Goal: Information Seeking & Learning: Learn about a topic

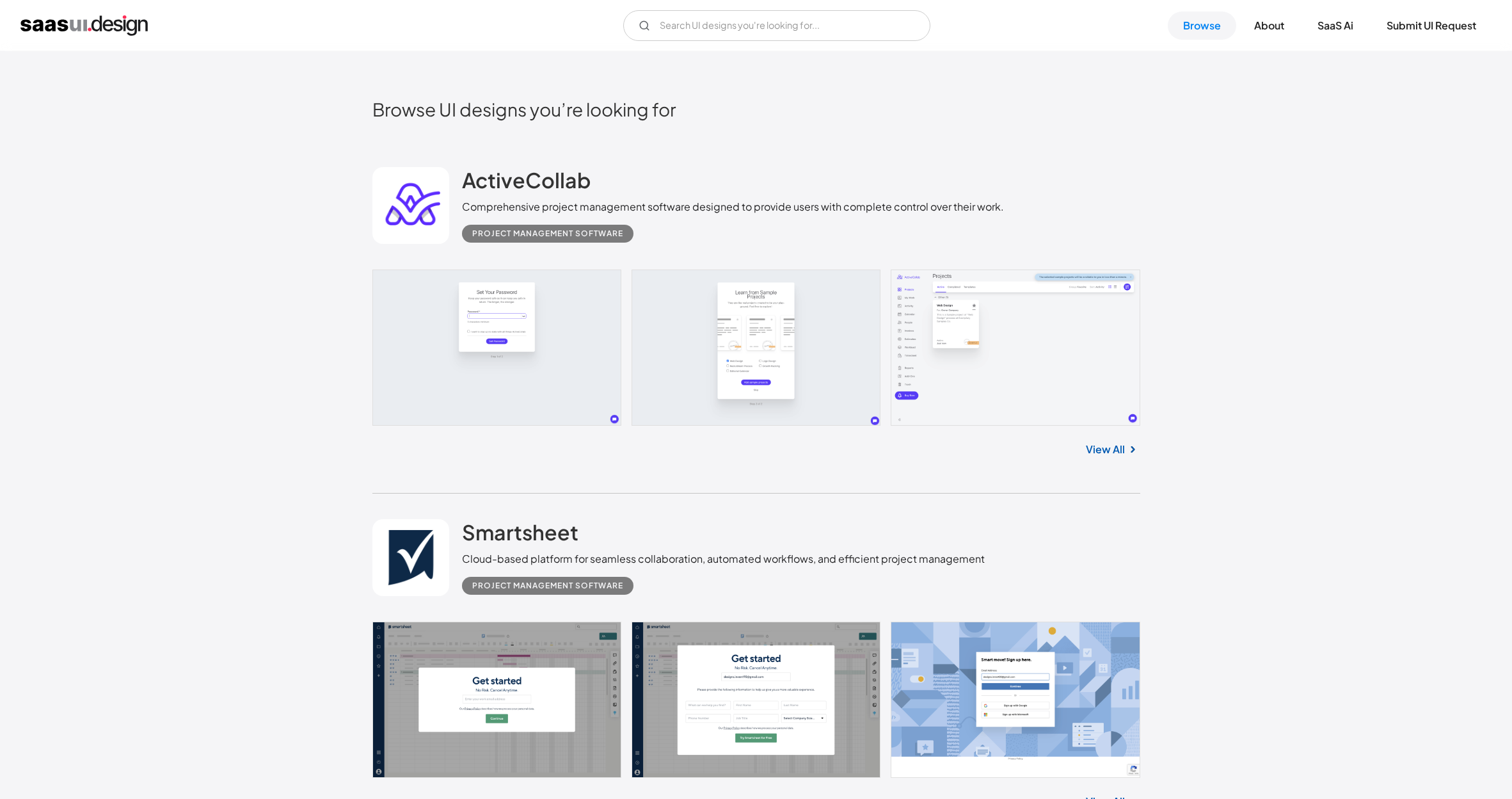
scroll to position [365, 0]
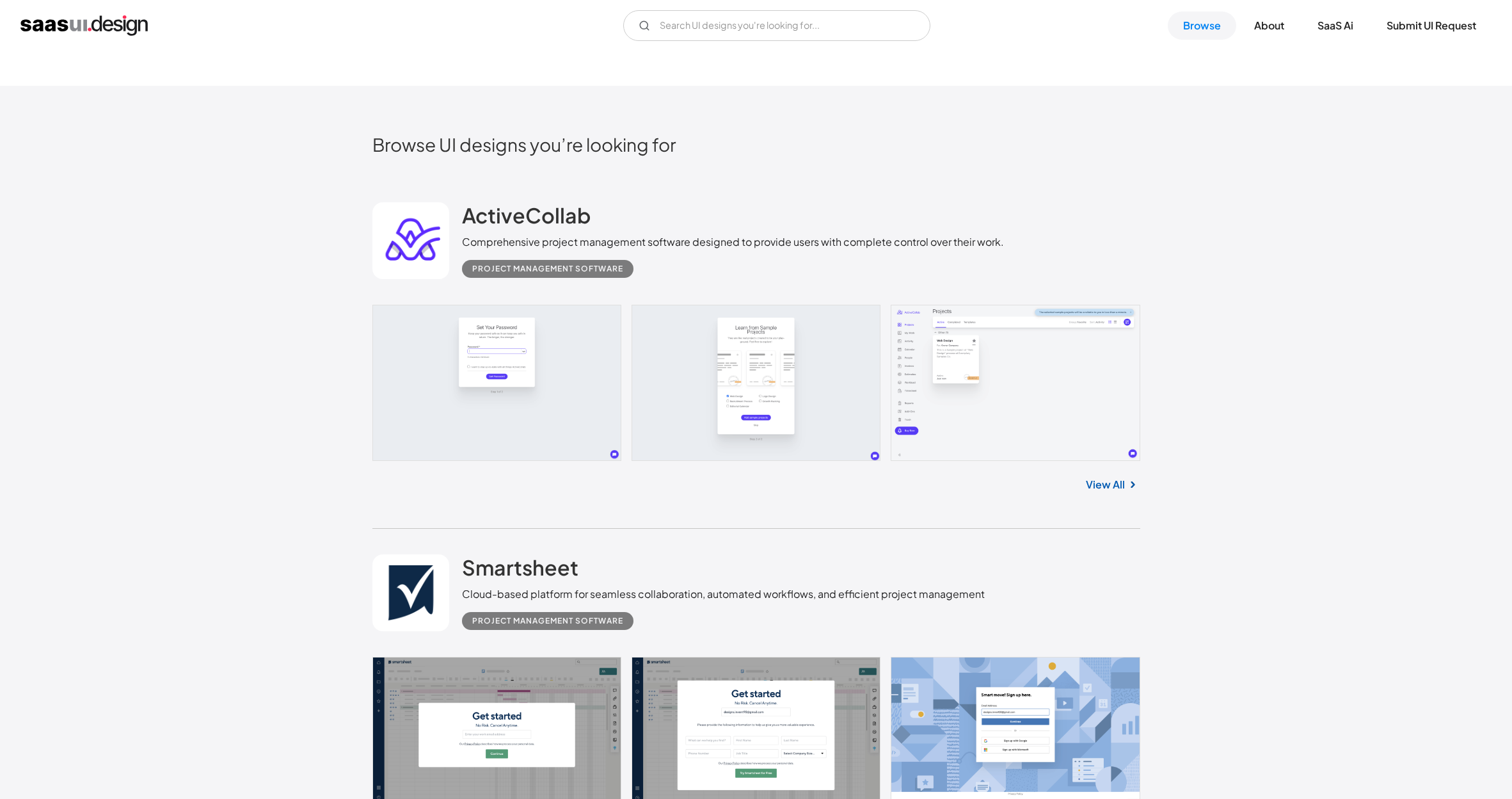
click at [490, 396] on link at bounding box center [756, 383] width 768 height 156
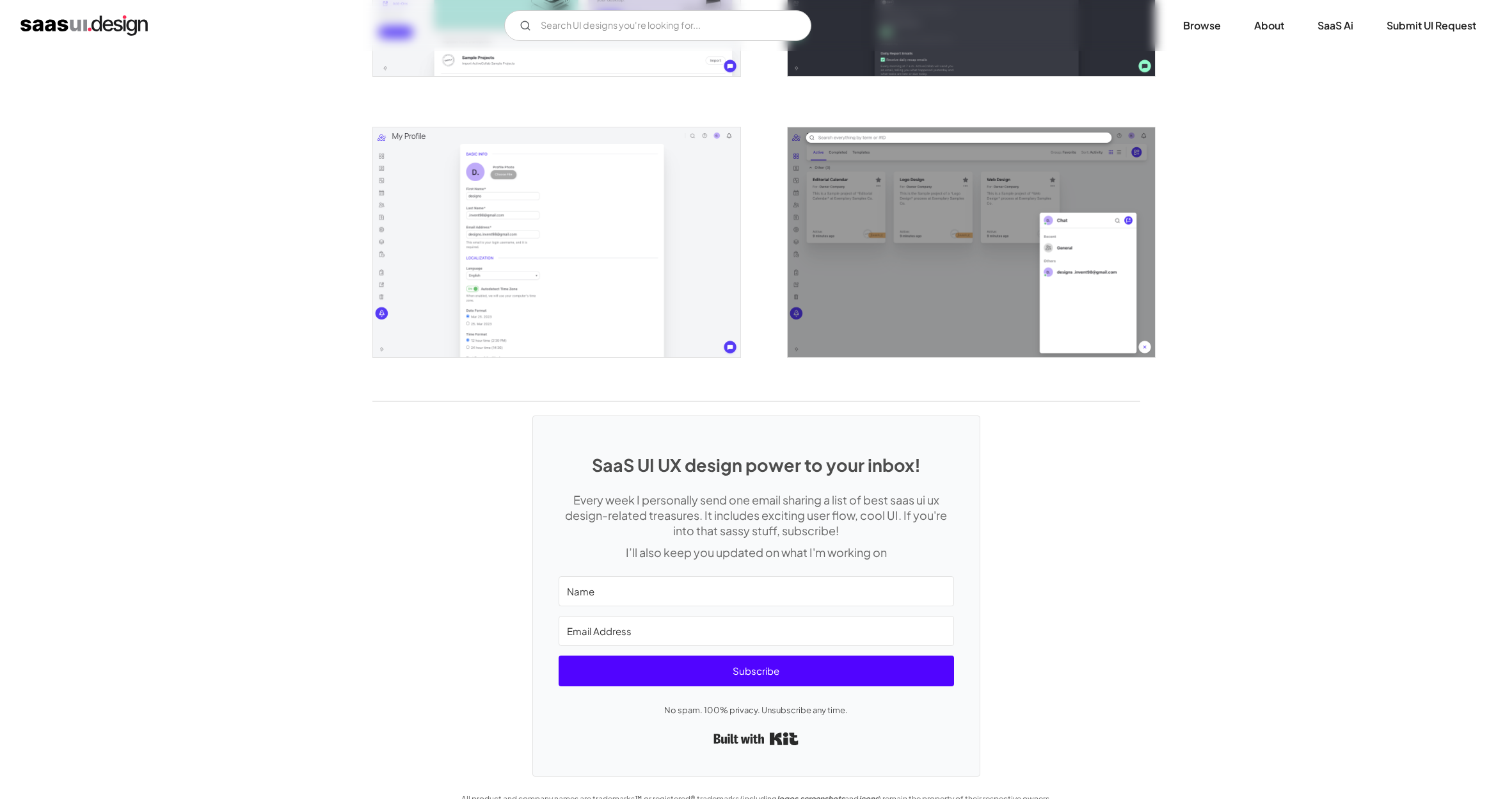
scroll to position [2723, 0]
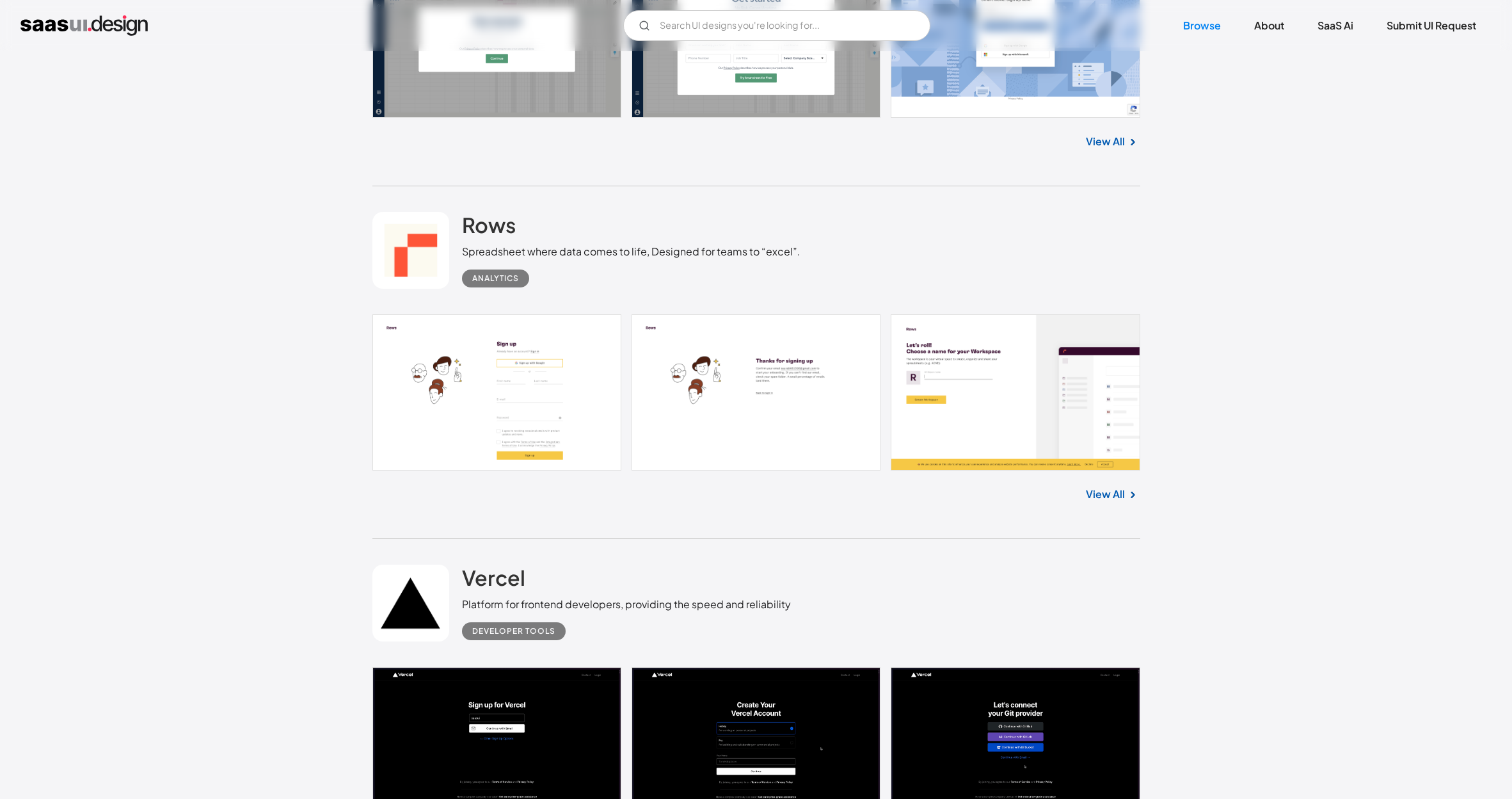
scroll to position [1241, 0]
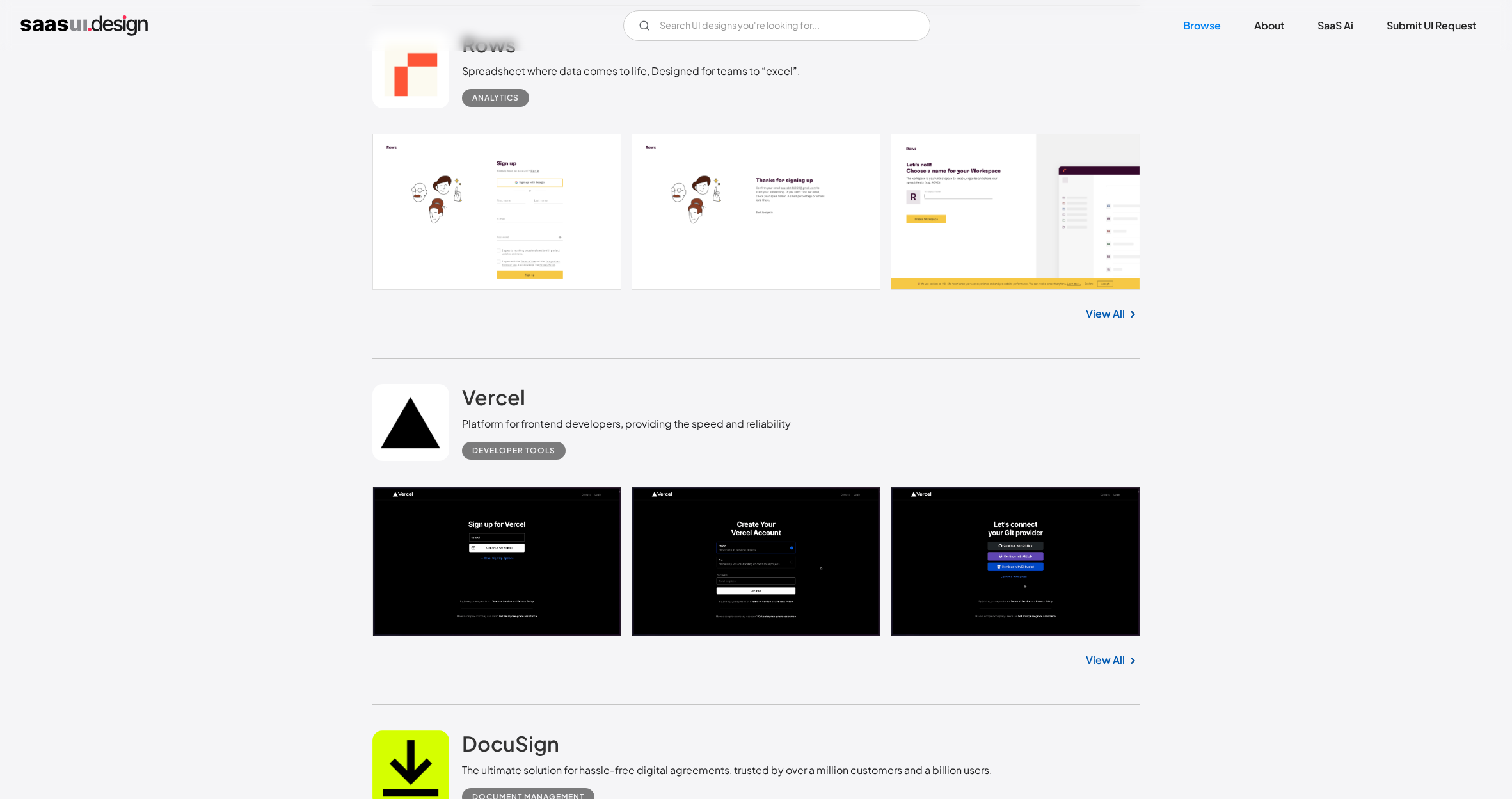
click at [488, 188] on link at bounding box center [756, 212] width 768 height 156
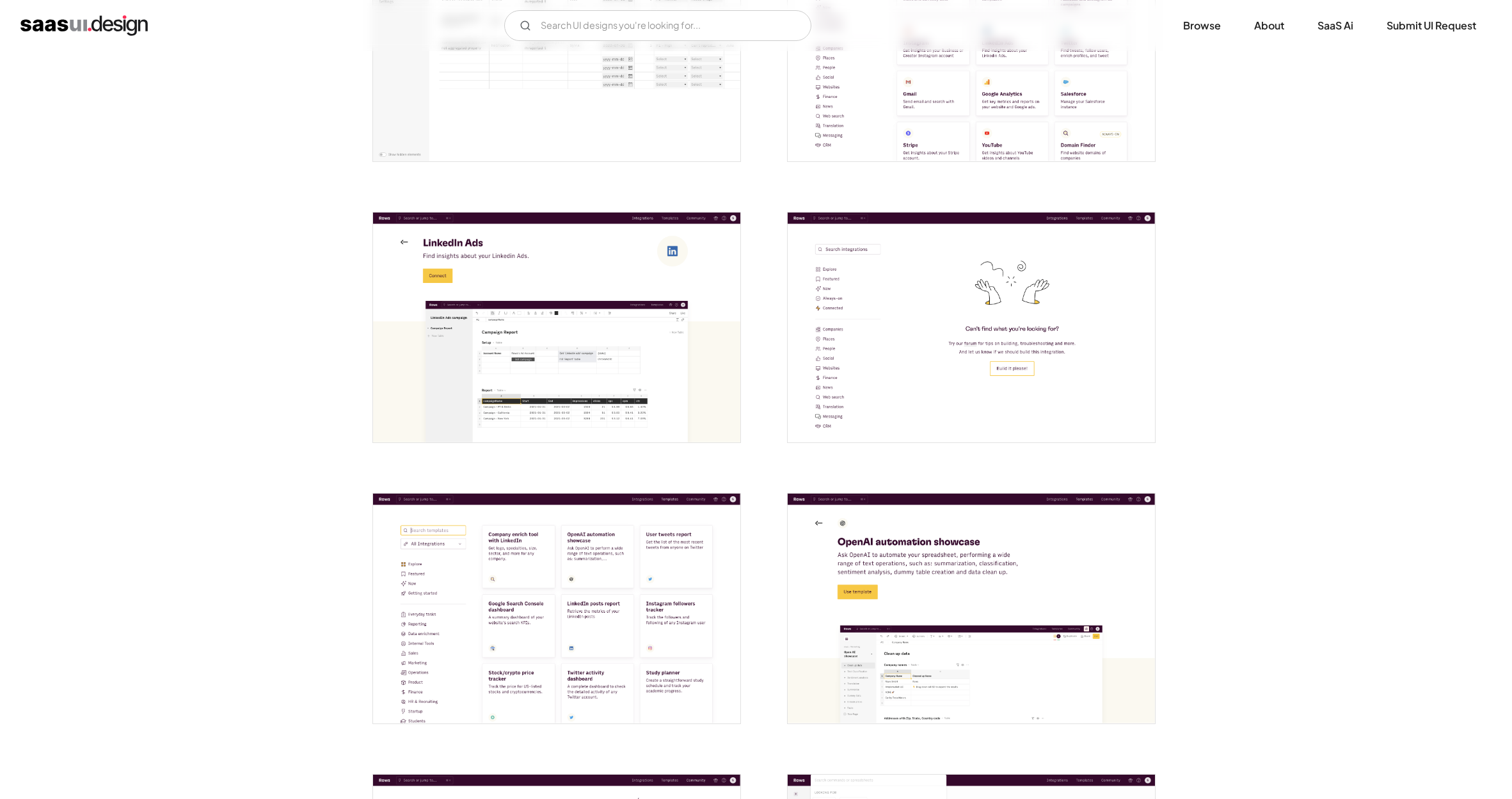
scroll to position [2846, 0]
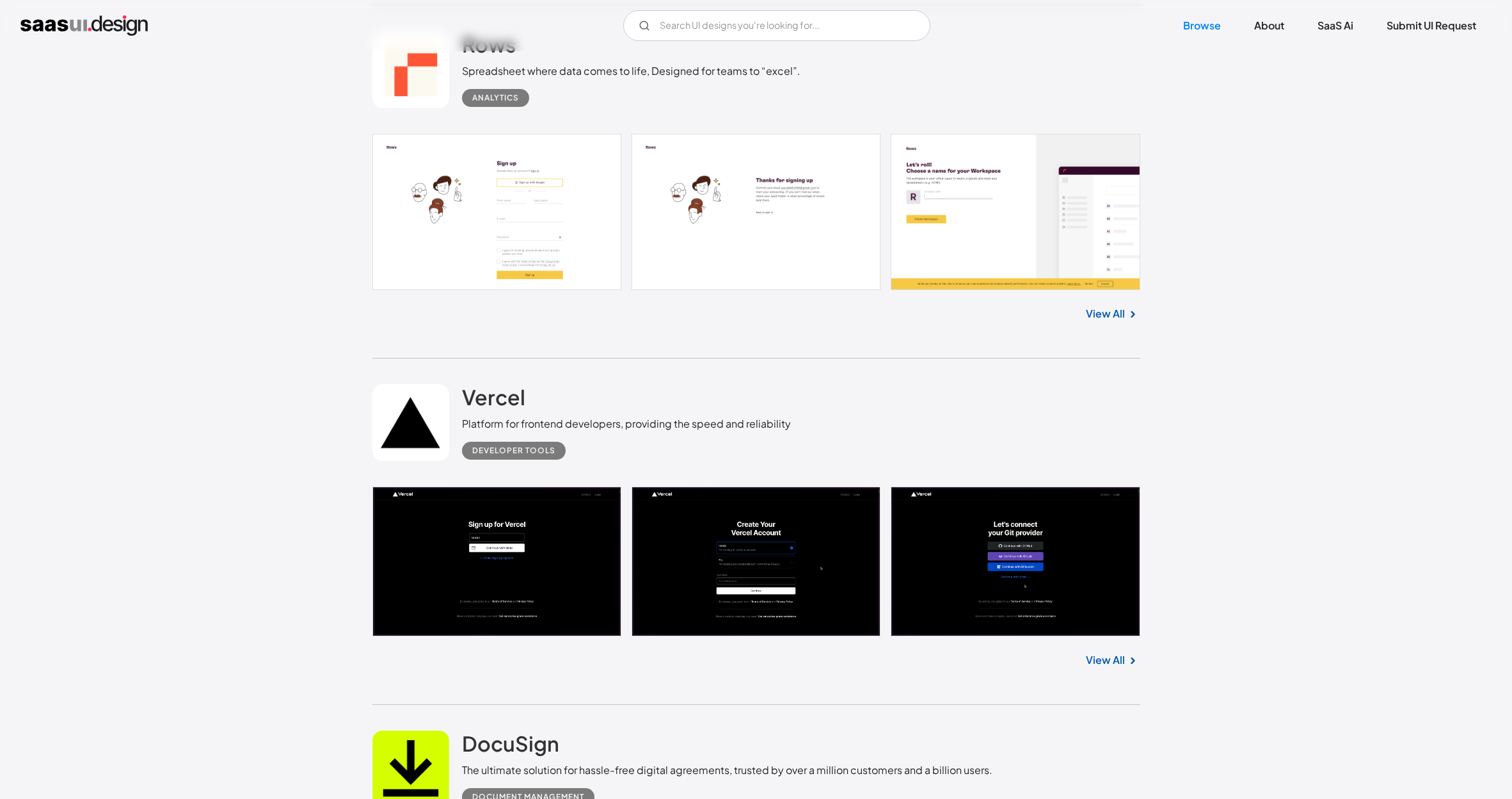
scroll to position [1095, 0]
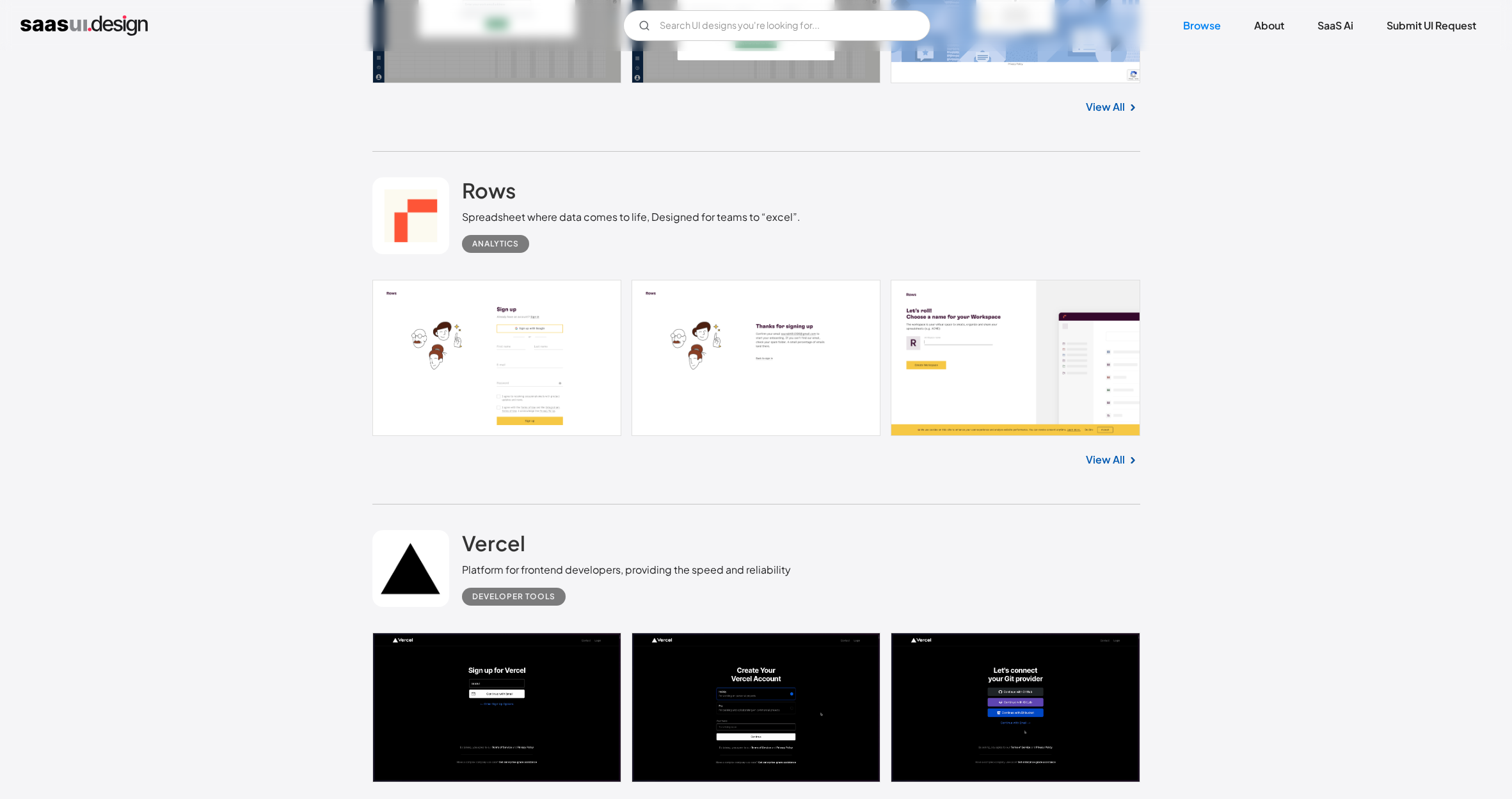
click at [537, 633] on link at bounding box center [756, 707] width 768 height 149
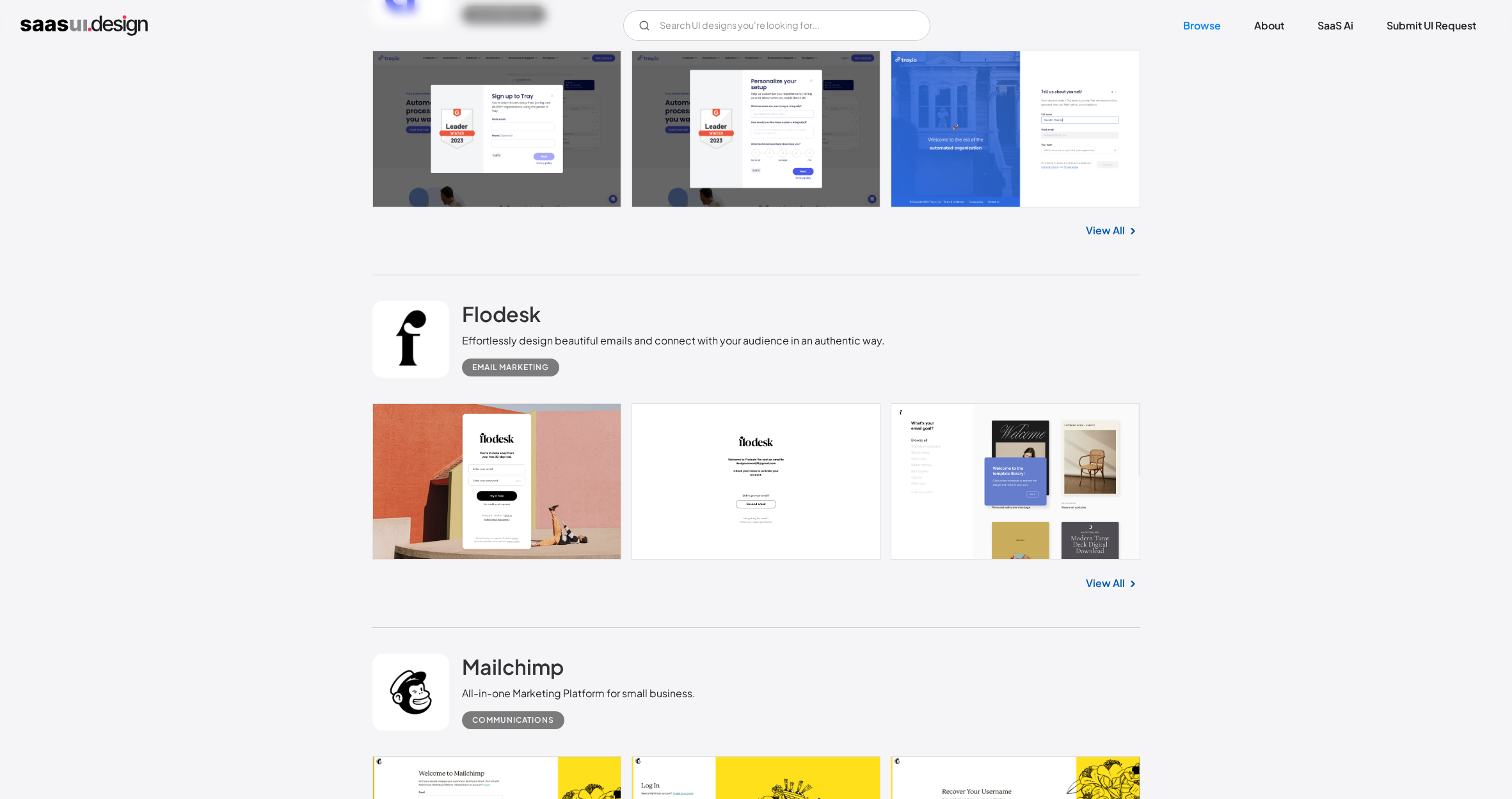
scroll to position [2481, 0]
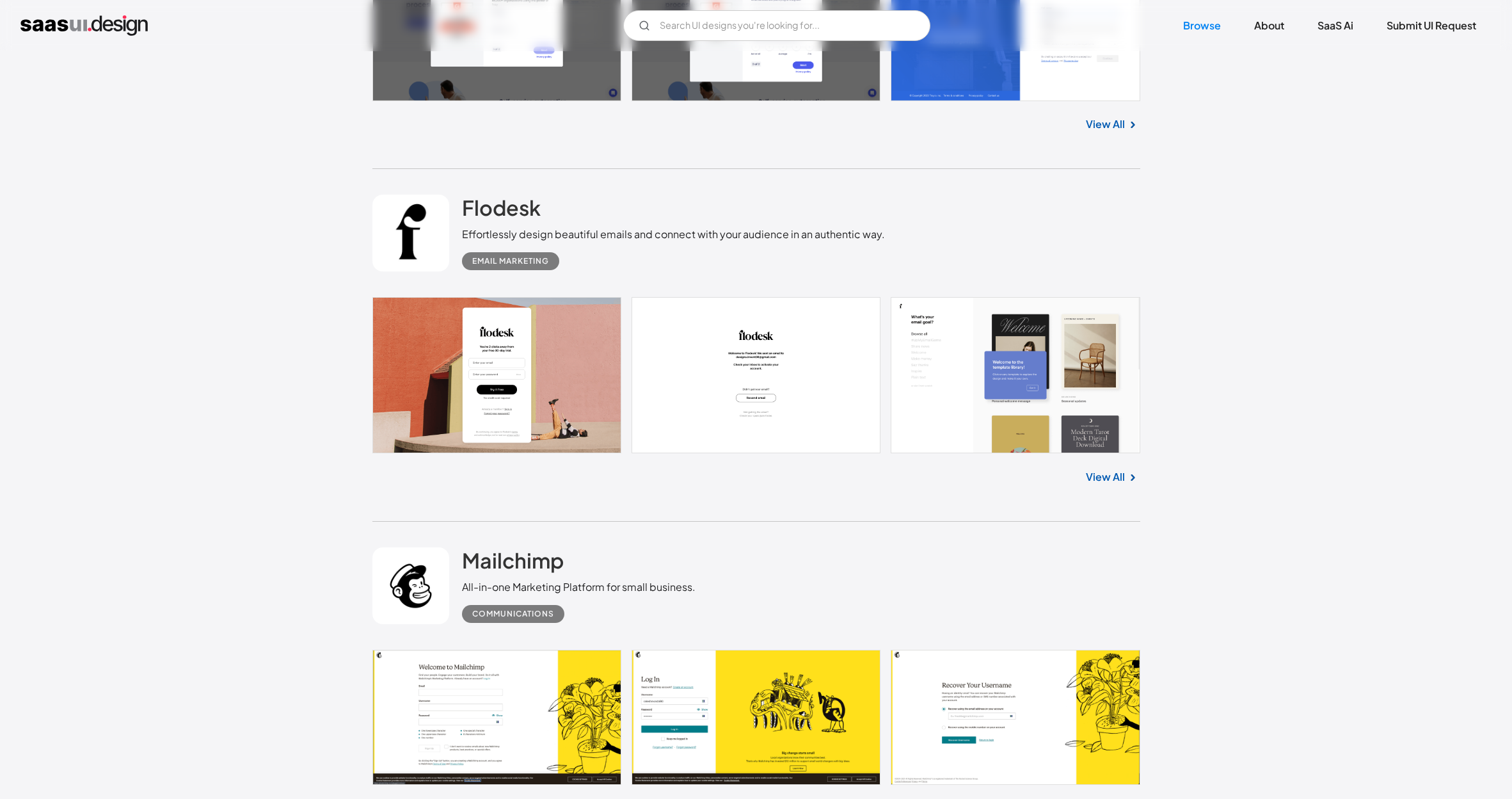
click at [520, 297] on link at bounding box center [756, 375] width 768 height 156
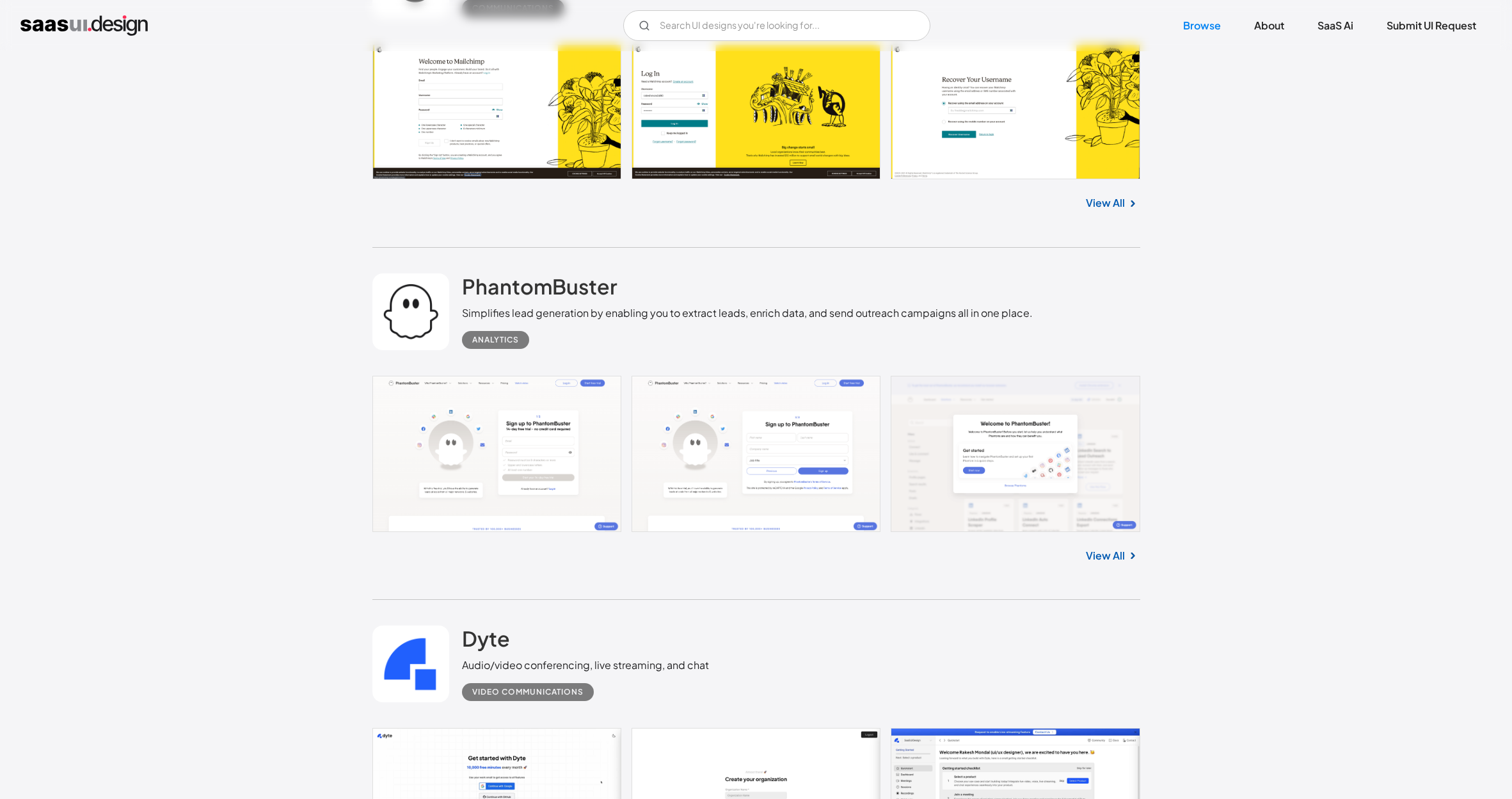
scroll to position [3211, 0]
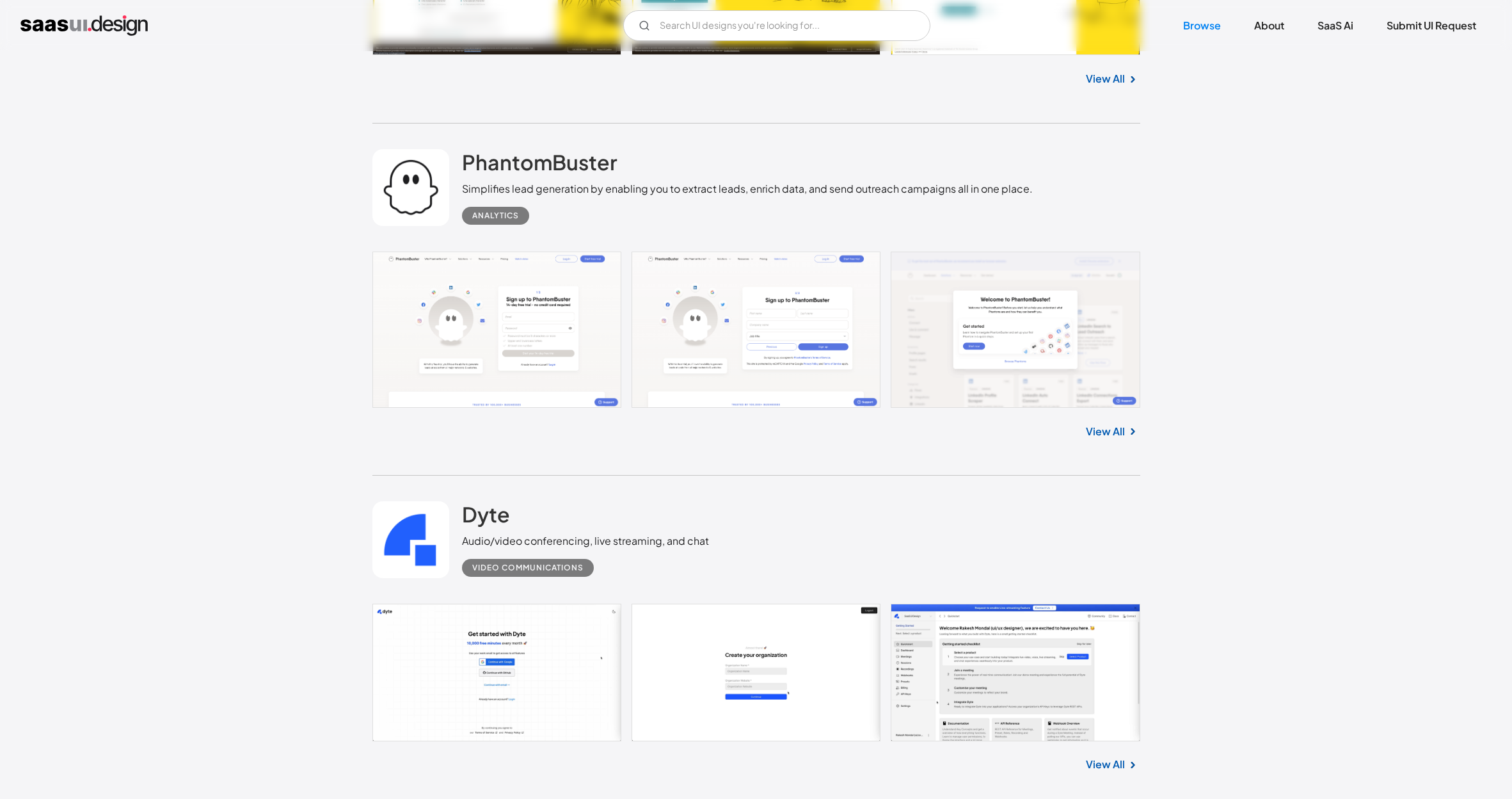
click at [488, 251] on link at bounding box center [756, 329] width 768 height 156
click at [569, 604] on link at bounding box center [756, 672] width 768 height 137
click at [539, 604] on link at bounding box center [756, 672] width 768 height 137
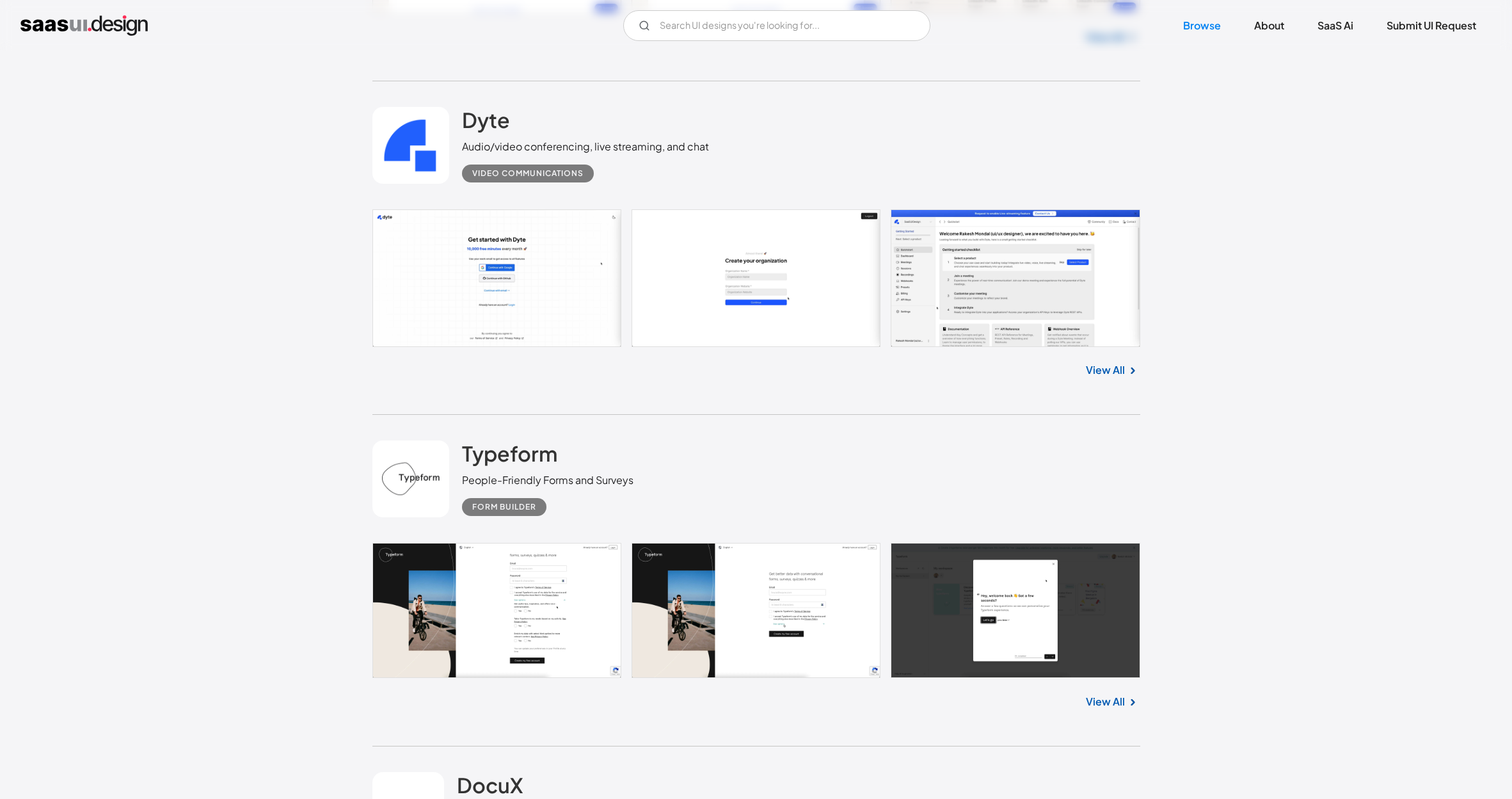
scroll to position [3649, 0]
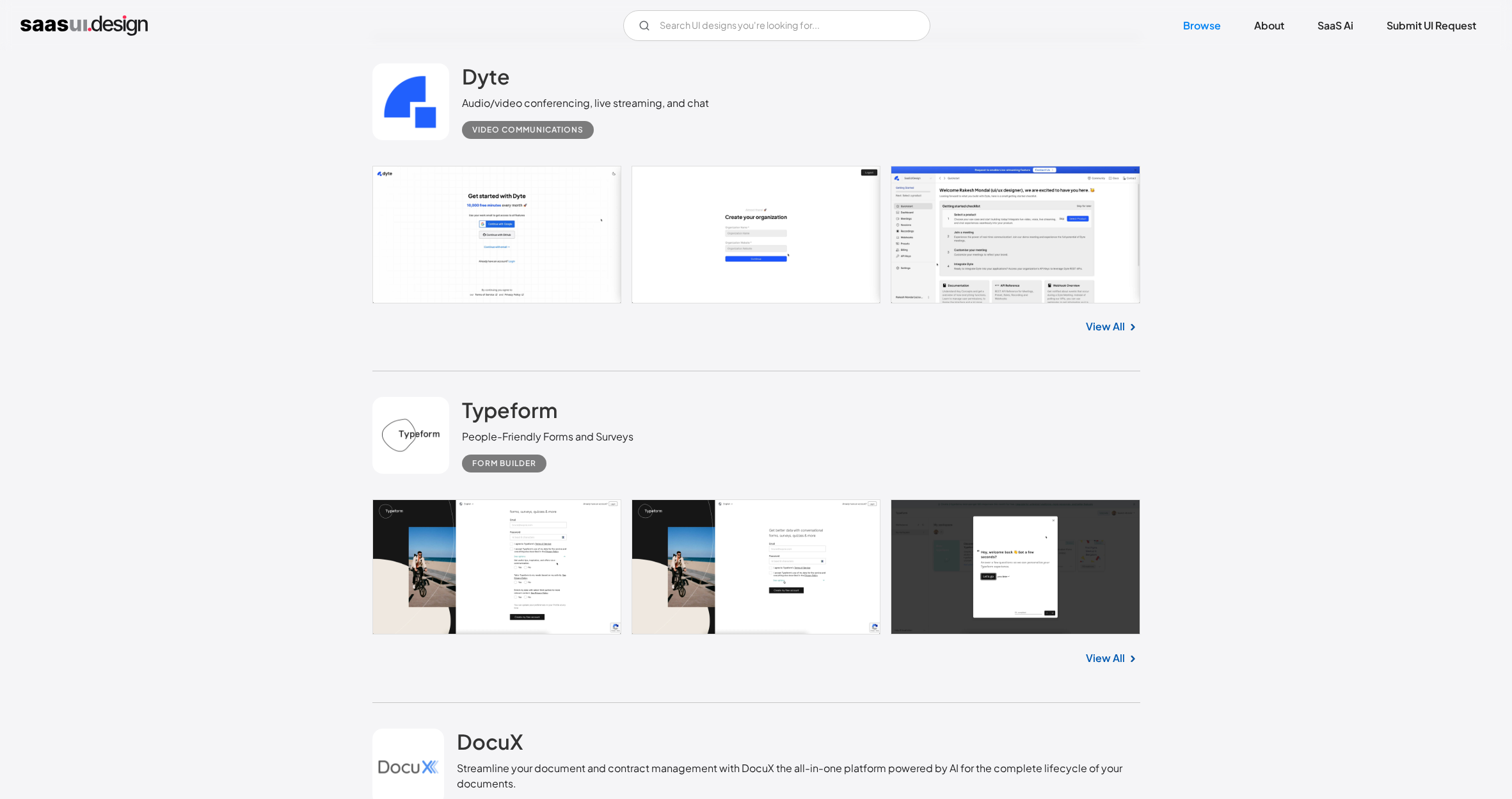
click at [566, 499] on link at bounding box center [756, 567] width 768 height 135
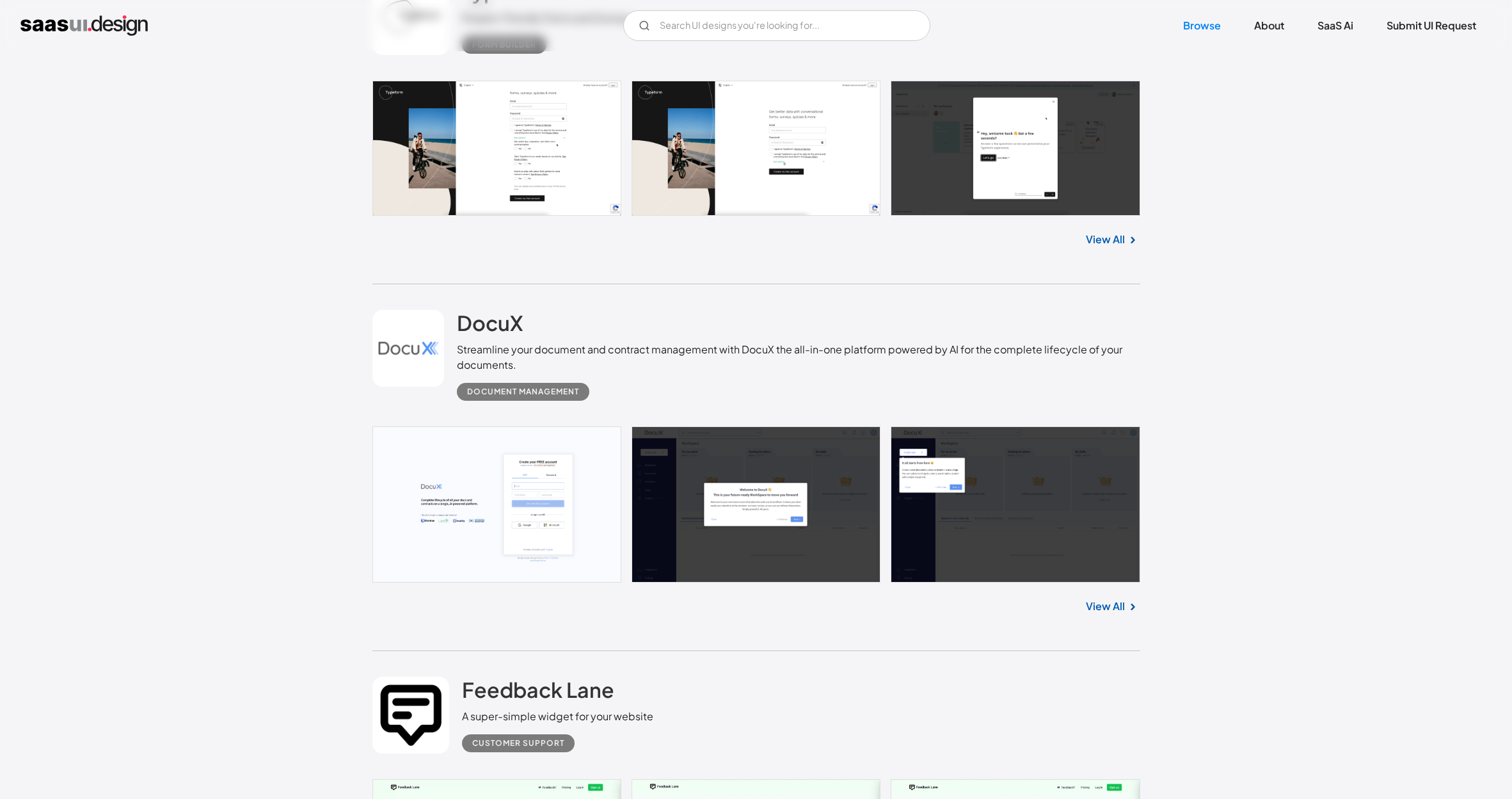
scroll to position [4233, 0]
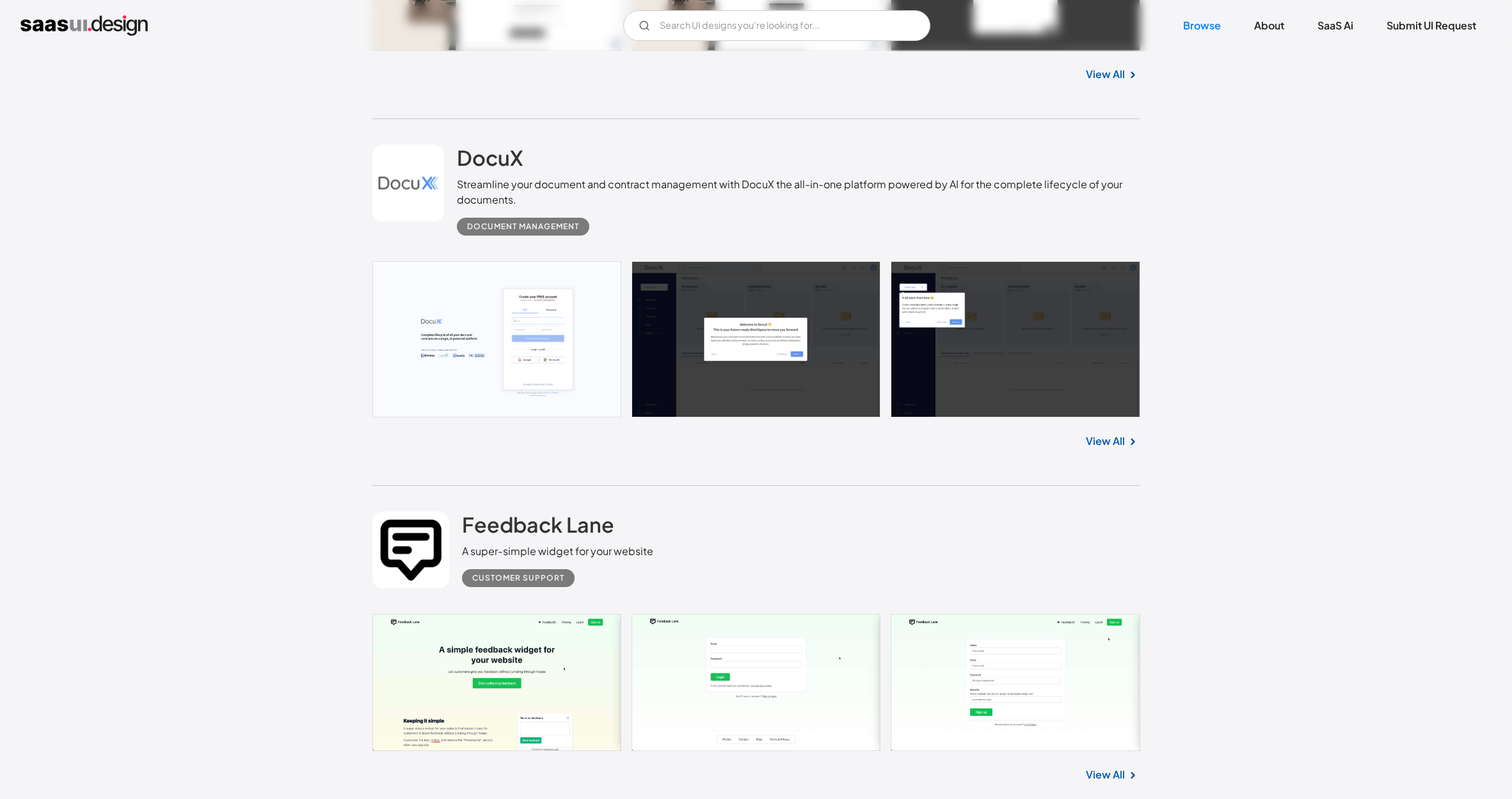
click at [548, 614] on link at bounding box center [756, 682] width 768 height 137
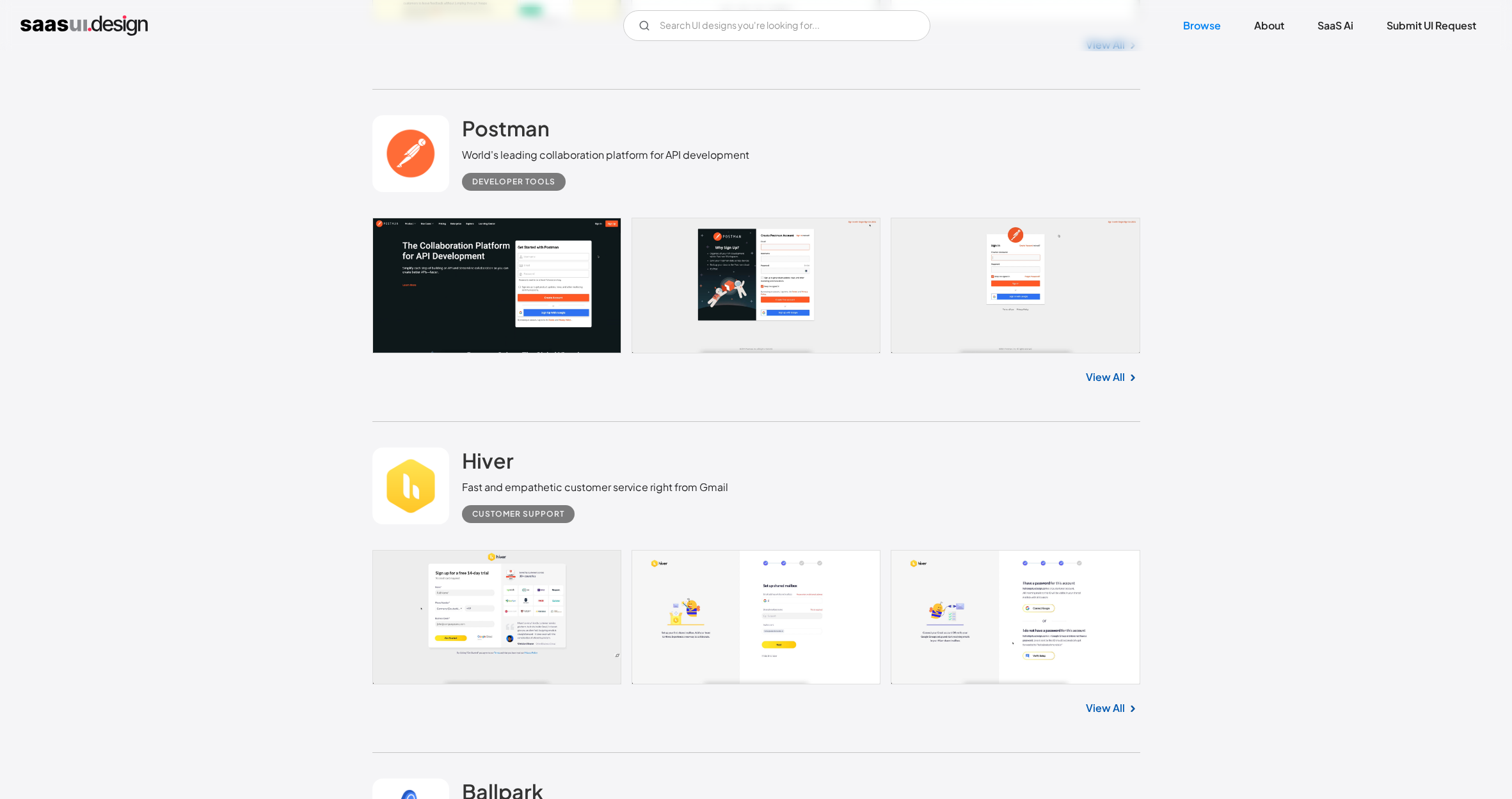
scroll to position [5181, 0]
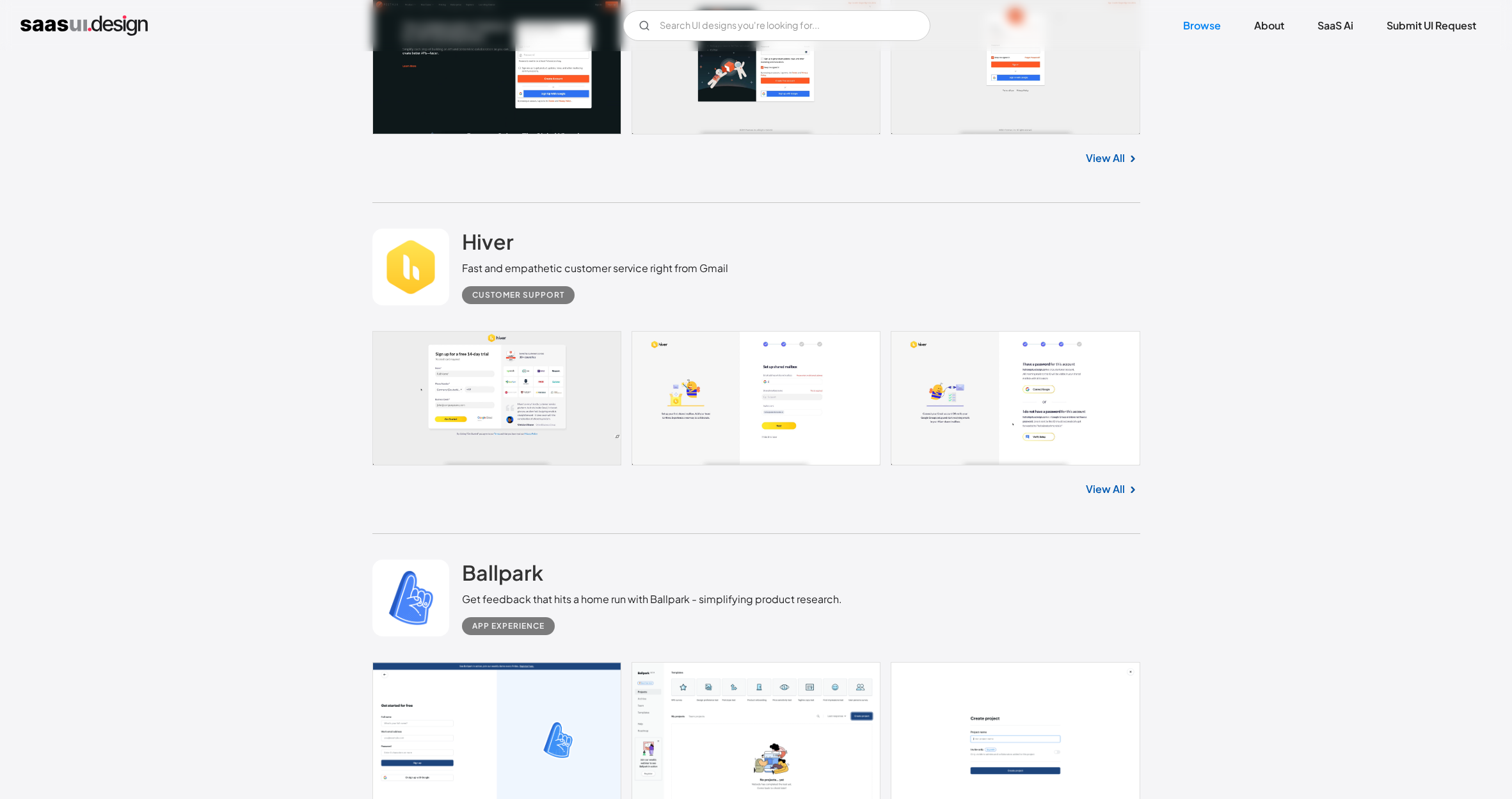
click at [476, 331] on link at bounding box center [756, 398] width 768 height 135
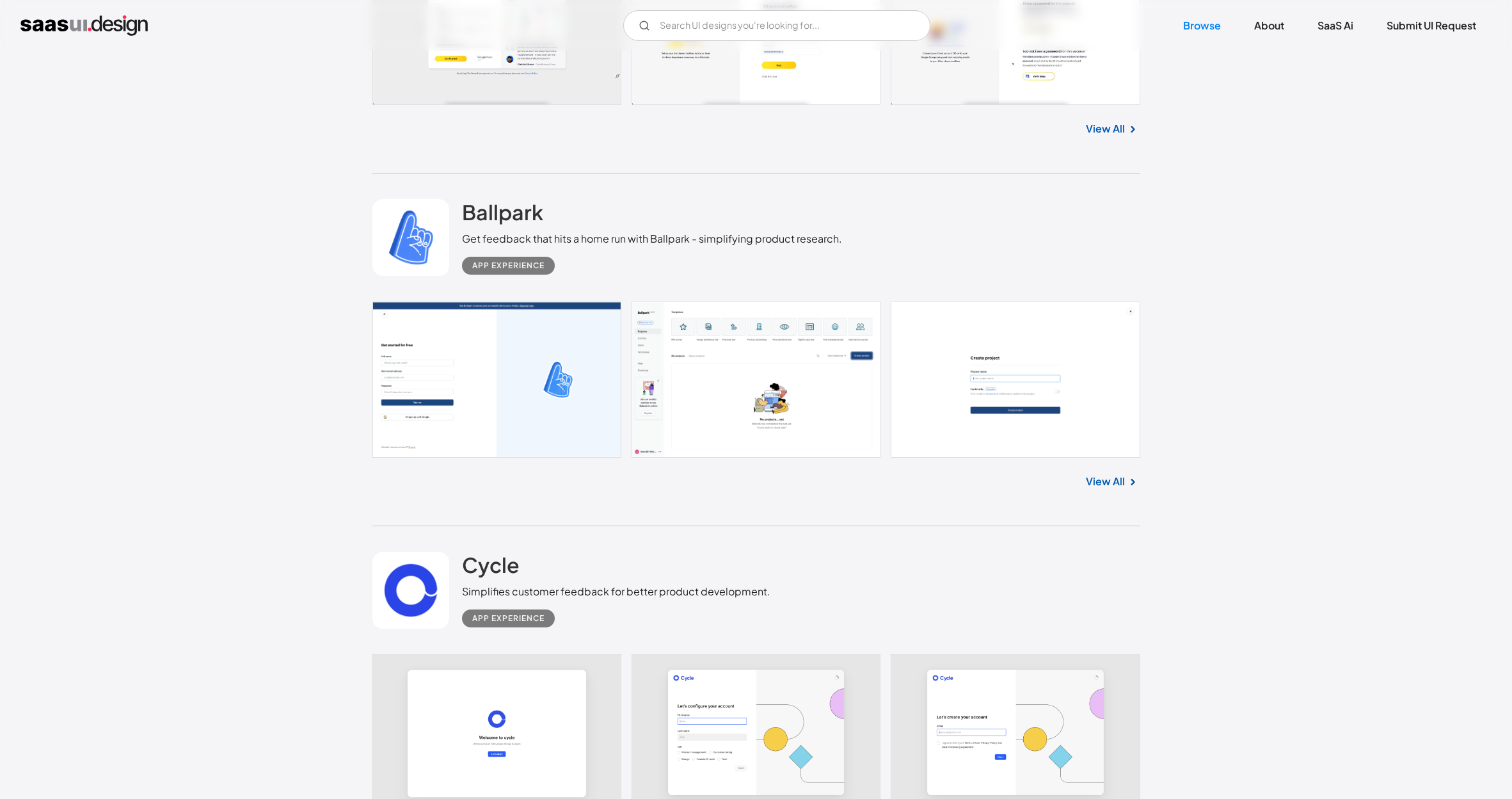
scroll to position [5546, 0]
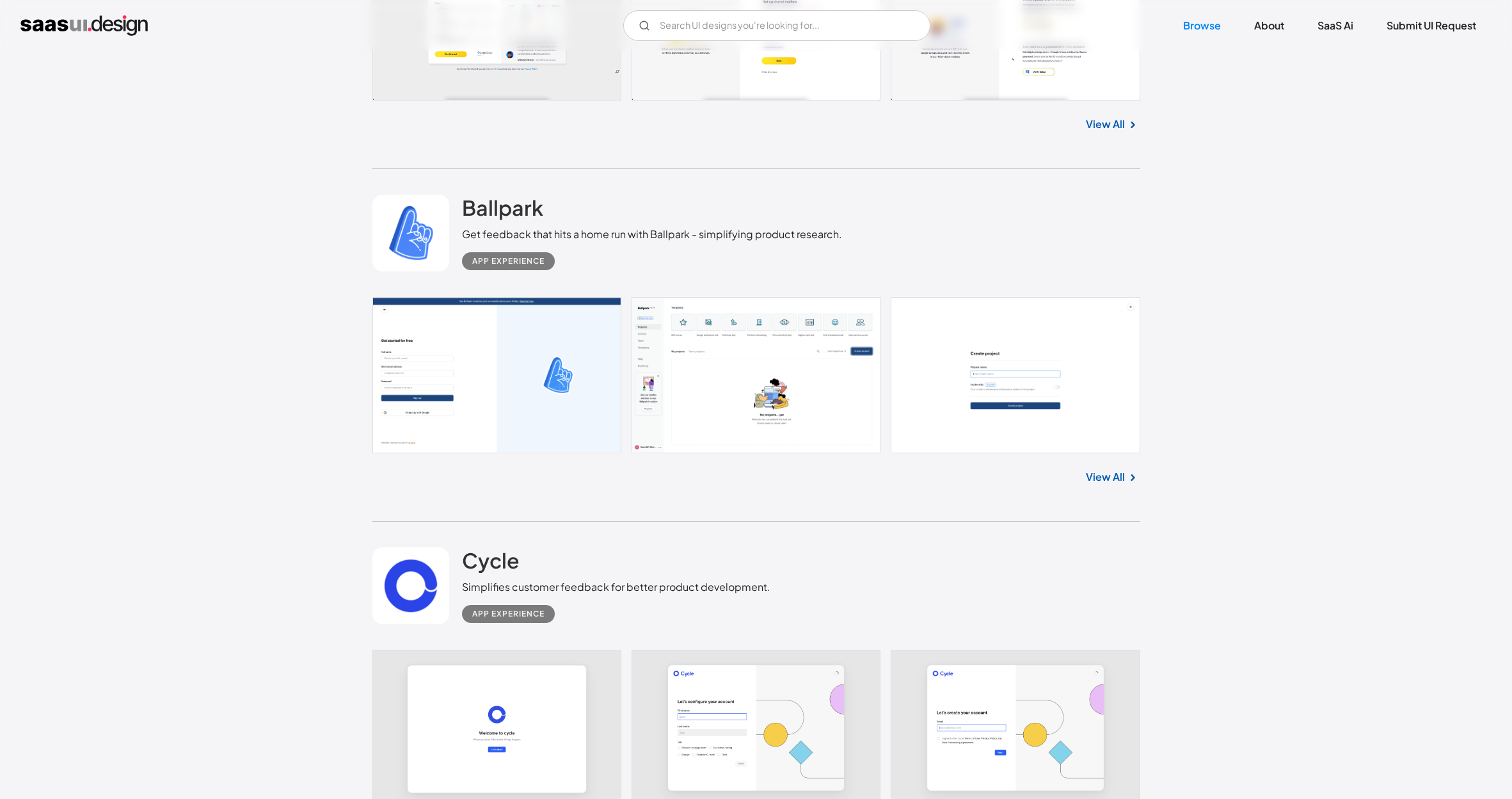
click at [488, 297] on link at bounding box center [756, 375] width 768 height 156
click at [555, 650] on link at bounding box center [756, 727] width 768 height 156
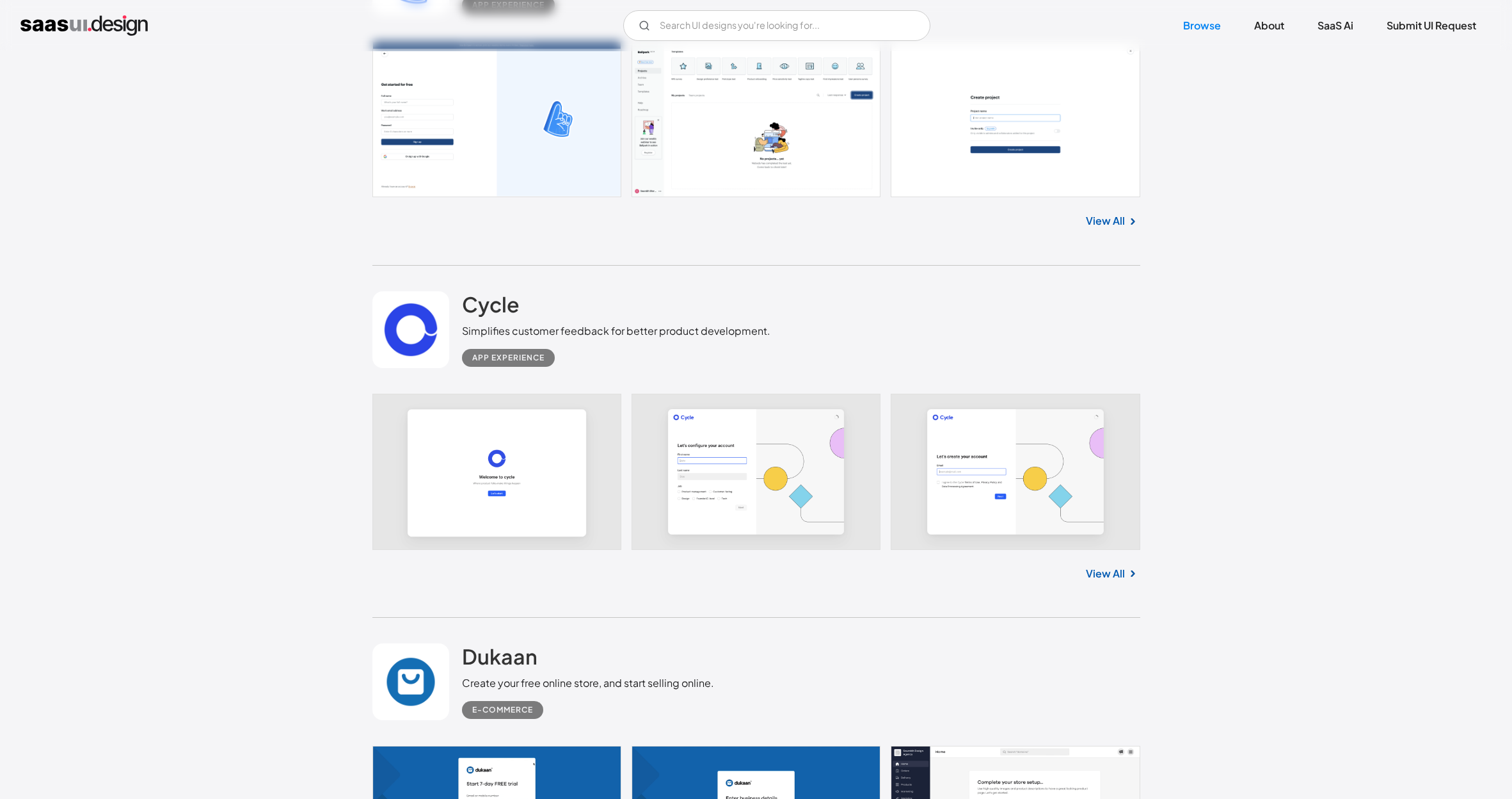
scroll to position [5911, 0]
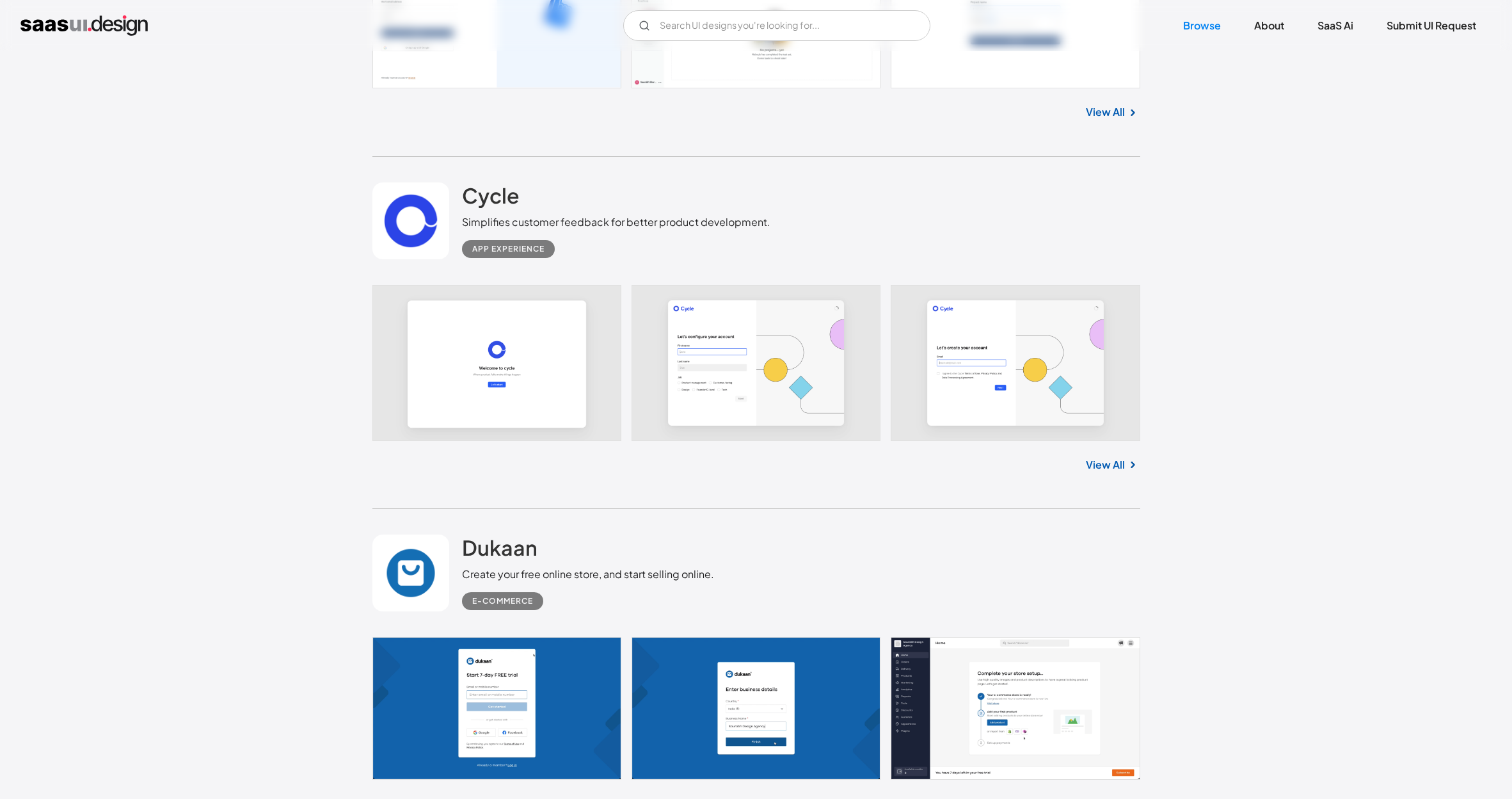
click at [470, 637] on link at bounding box center [756, 708] width 768 height 143
click at [557, 637] on link at bounding box center [756, 708] width 768 height 143
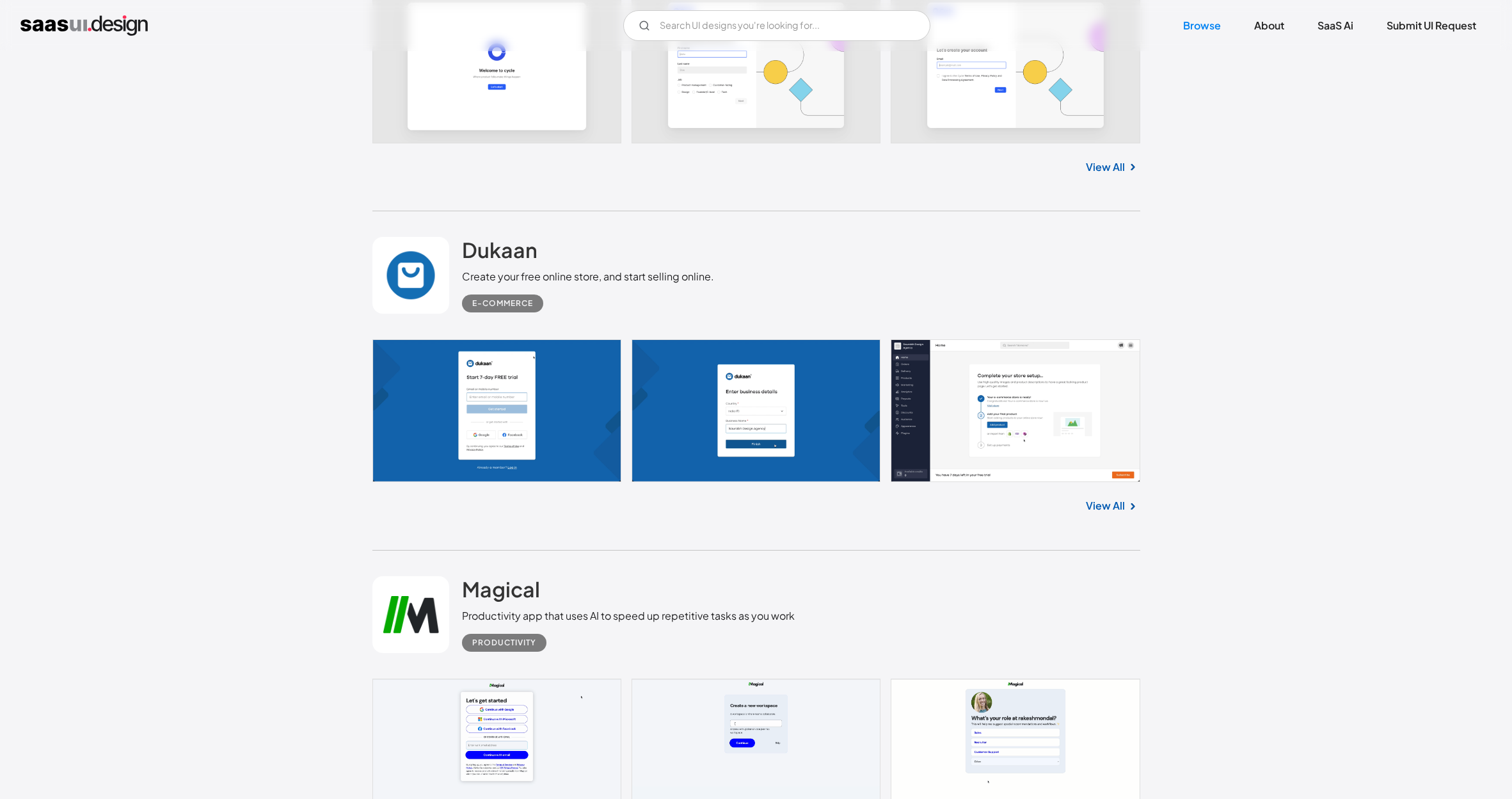
scroll to position [6276, 0]
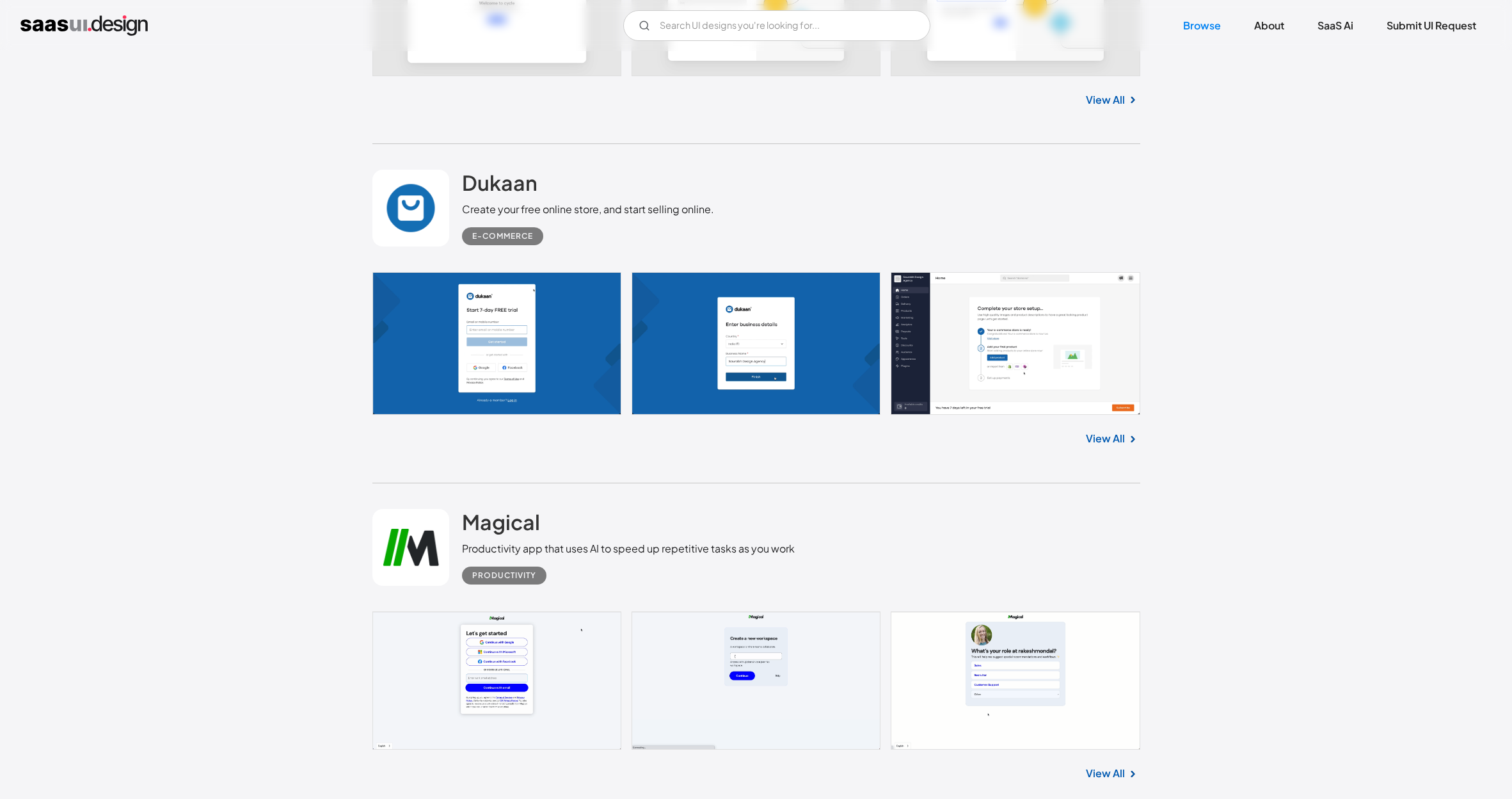
click at [517, 611] on link at bounding box center [756, 680] width 768 height 138
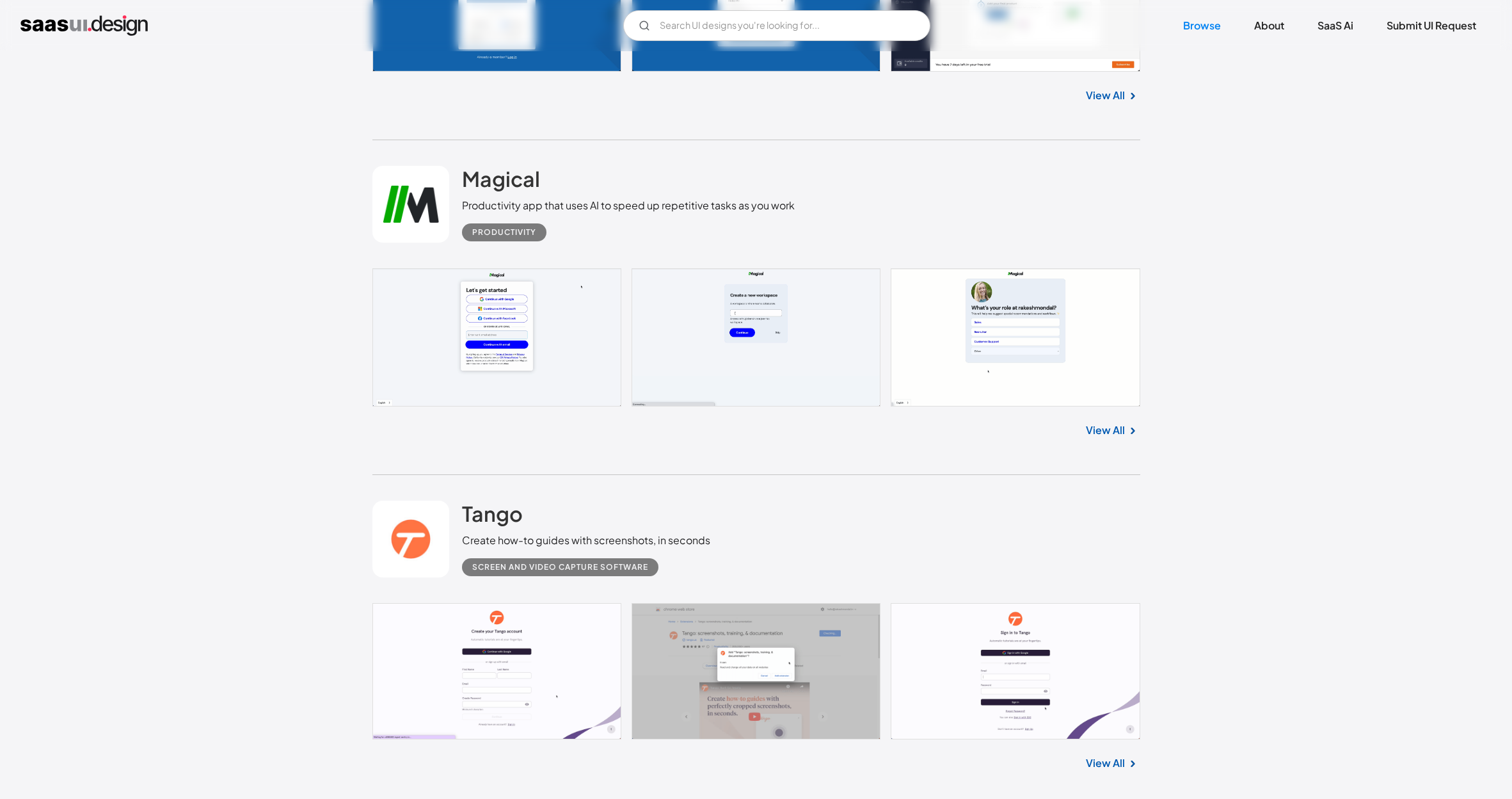
scroll to position [6714, 0]
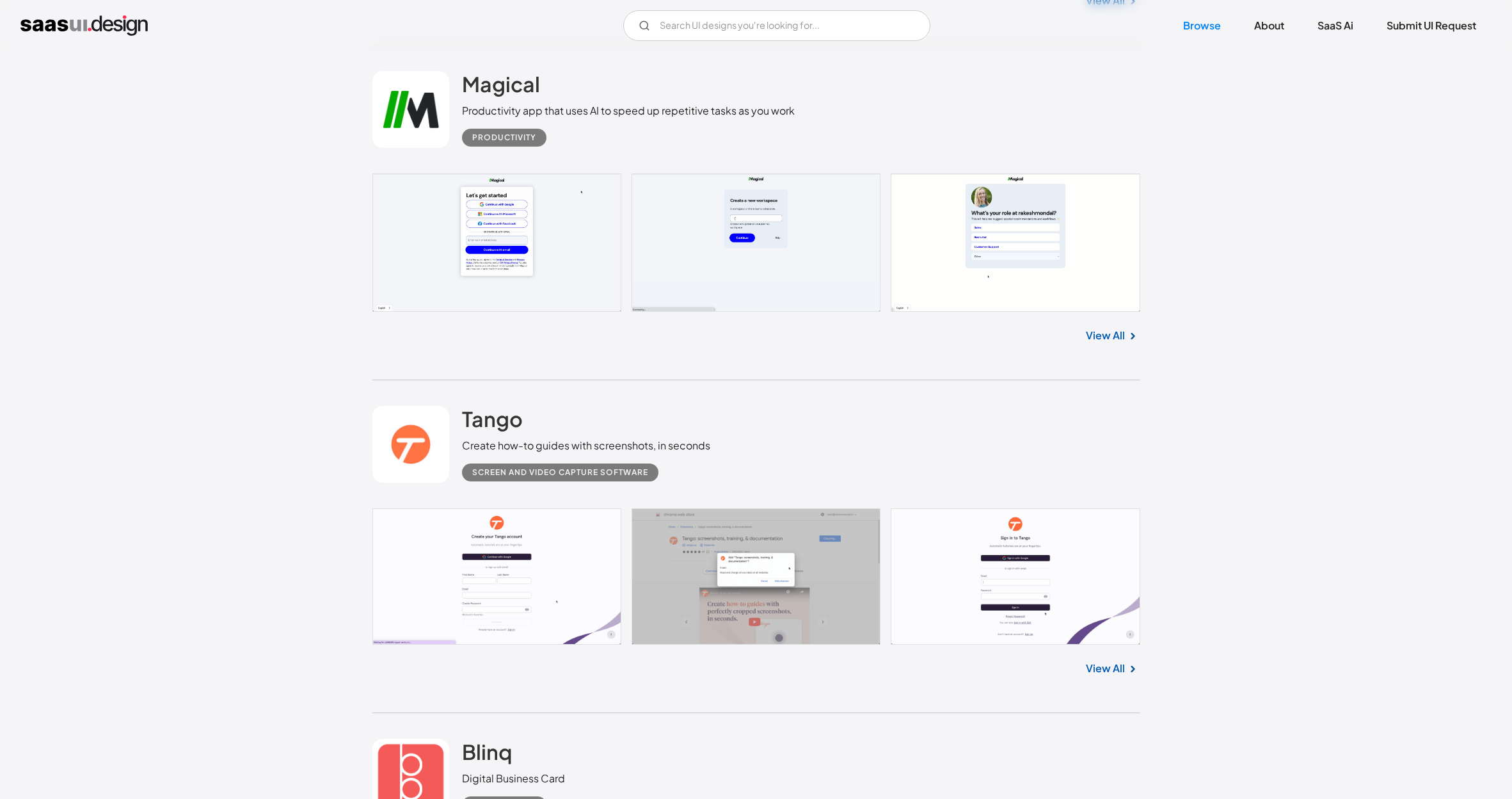
click at [565, 508] on link at bounding box center [756, 576] width 768 height 137
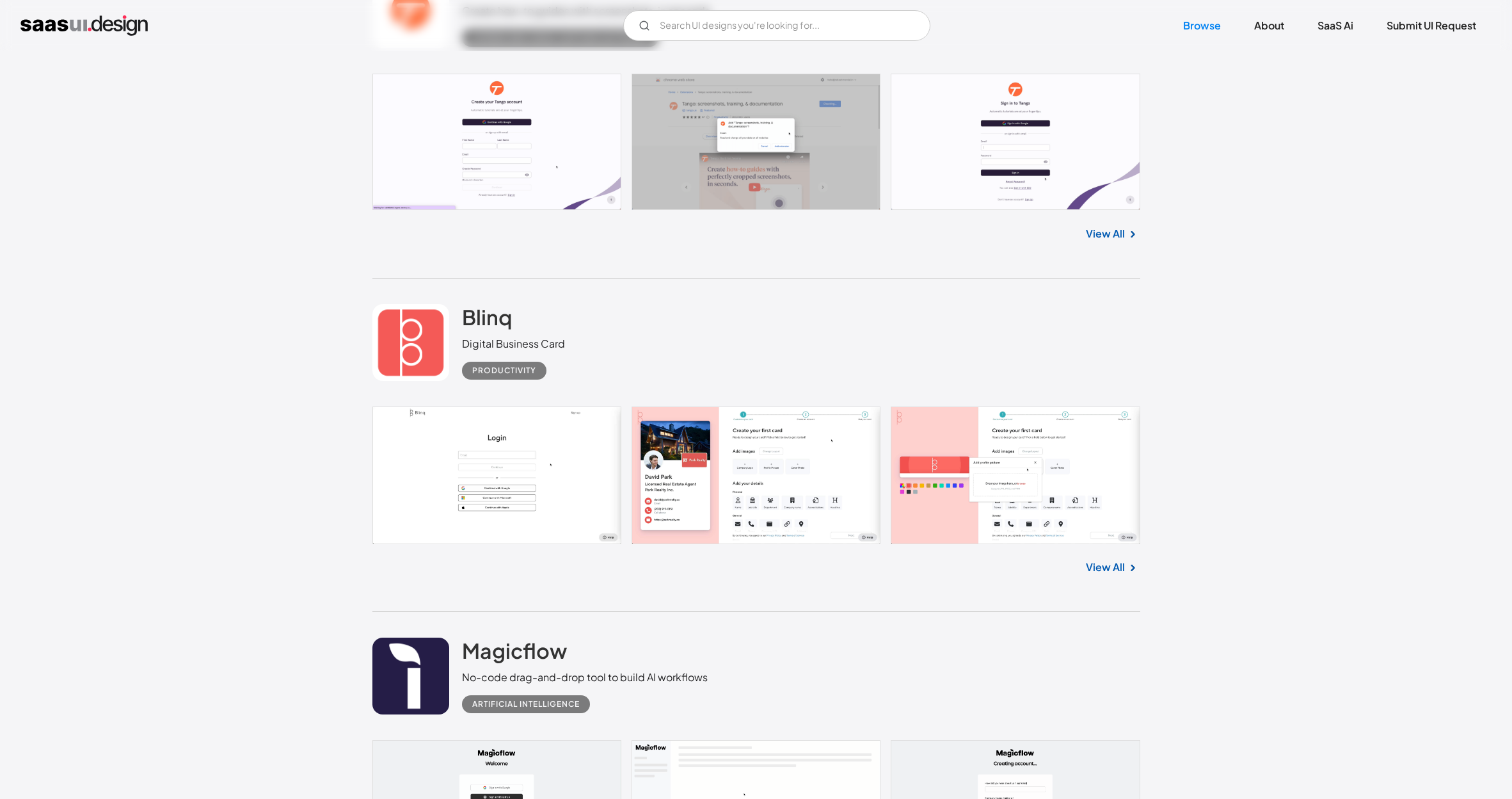
scroll to position [7151, 0]
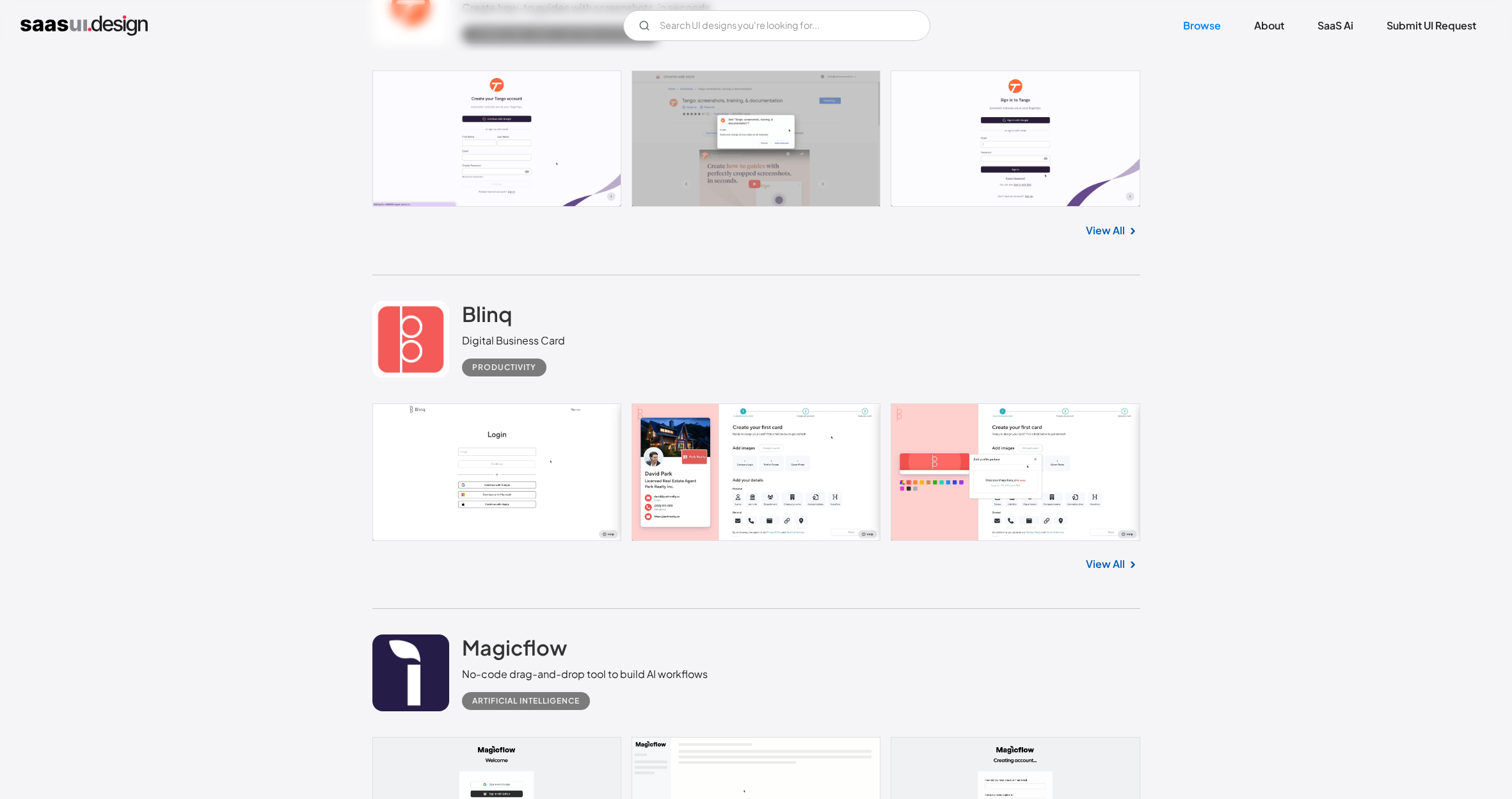
click at [543, 404] on link at bounding box center [756, 472] width 768 height 137
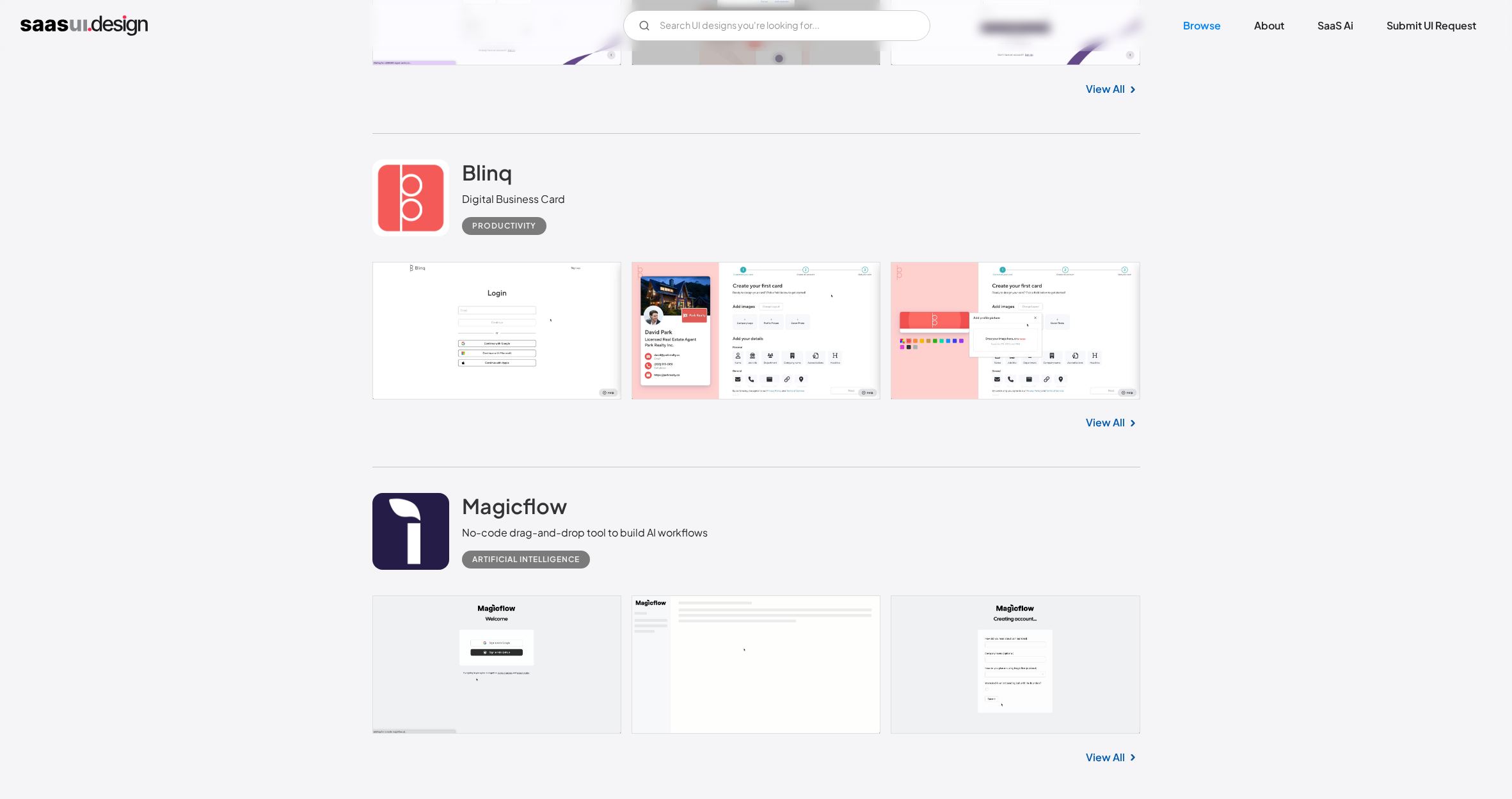
scroll to position [7444, 0]
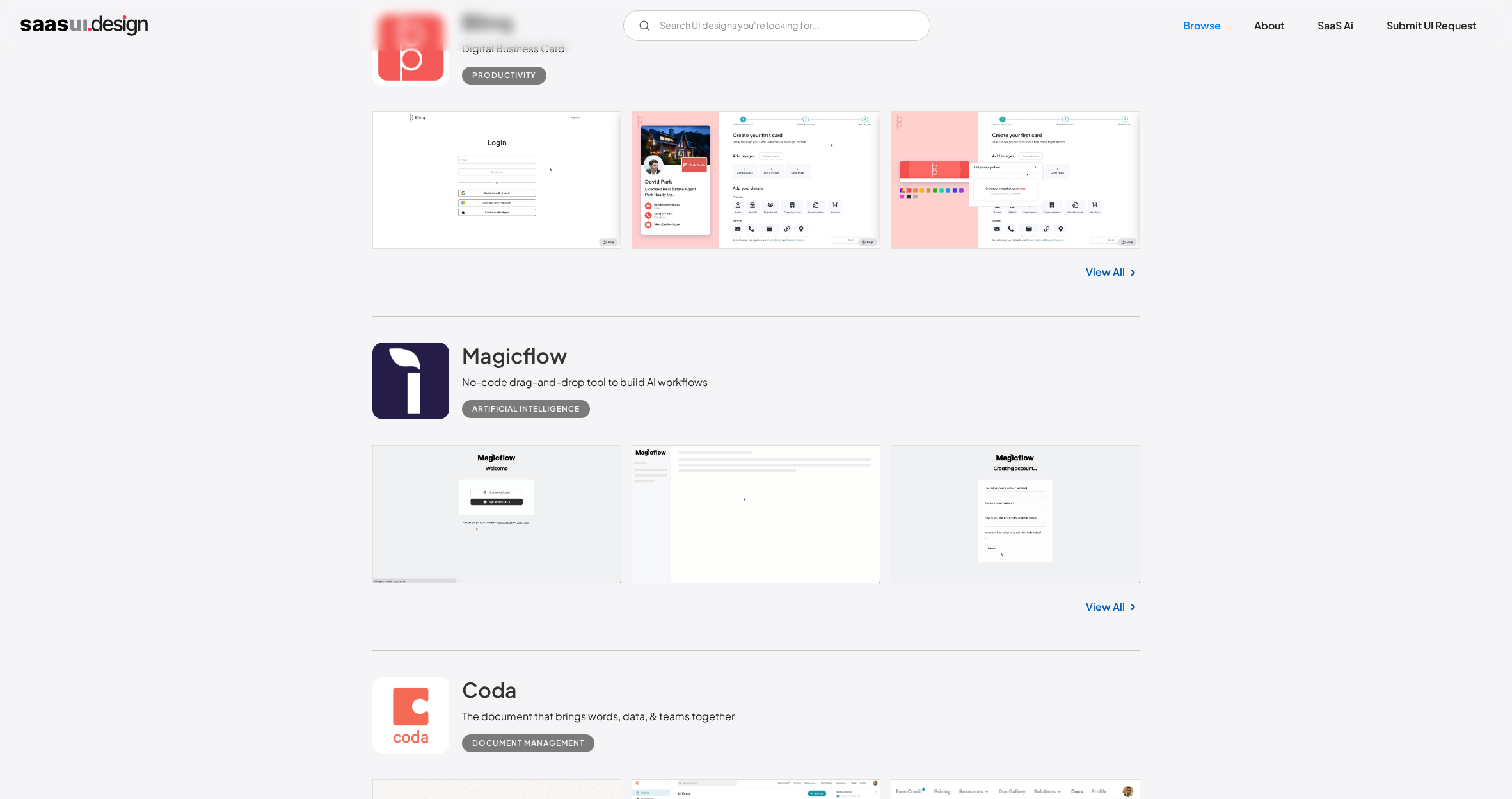
click at [524, 445] on link at bounding box center [756, 513] width 768 height 137
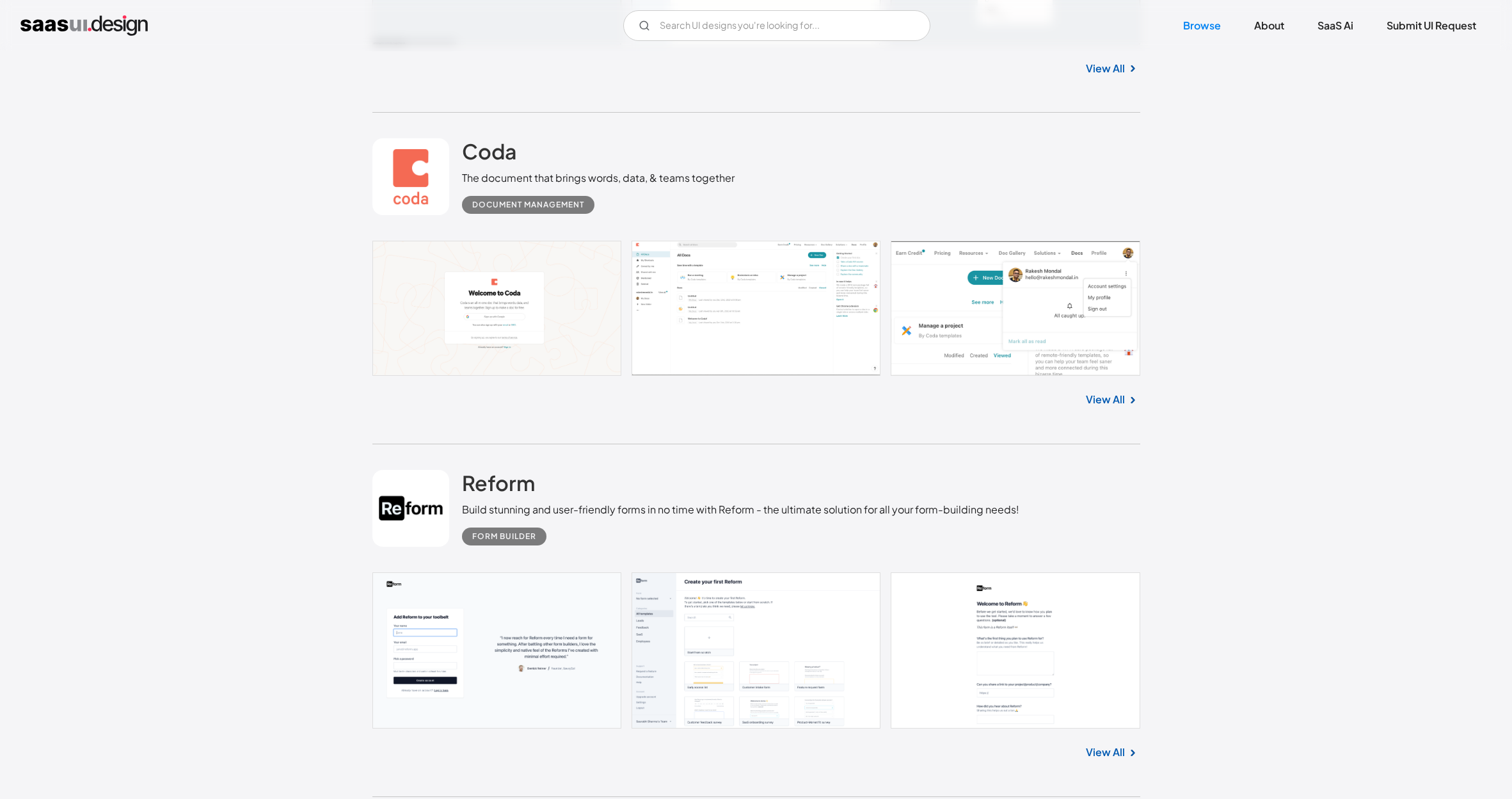
scroll to position [8101, 0]
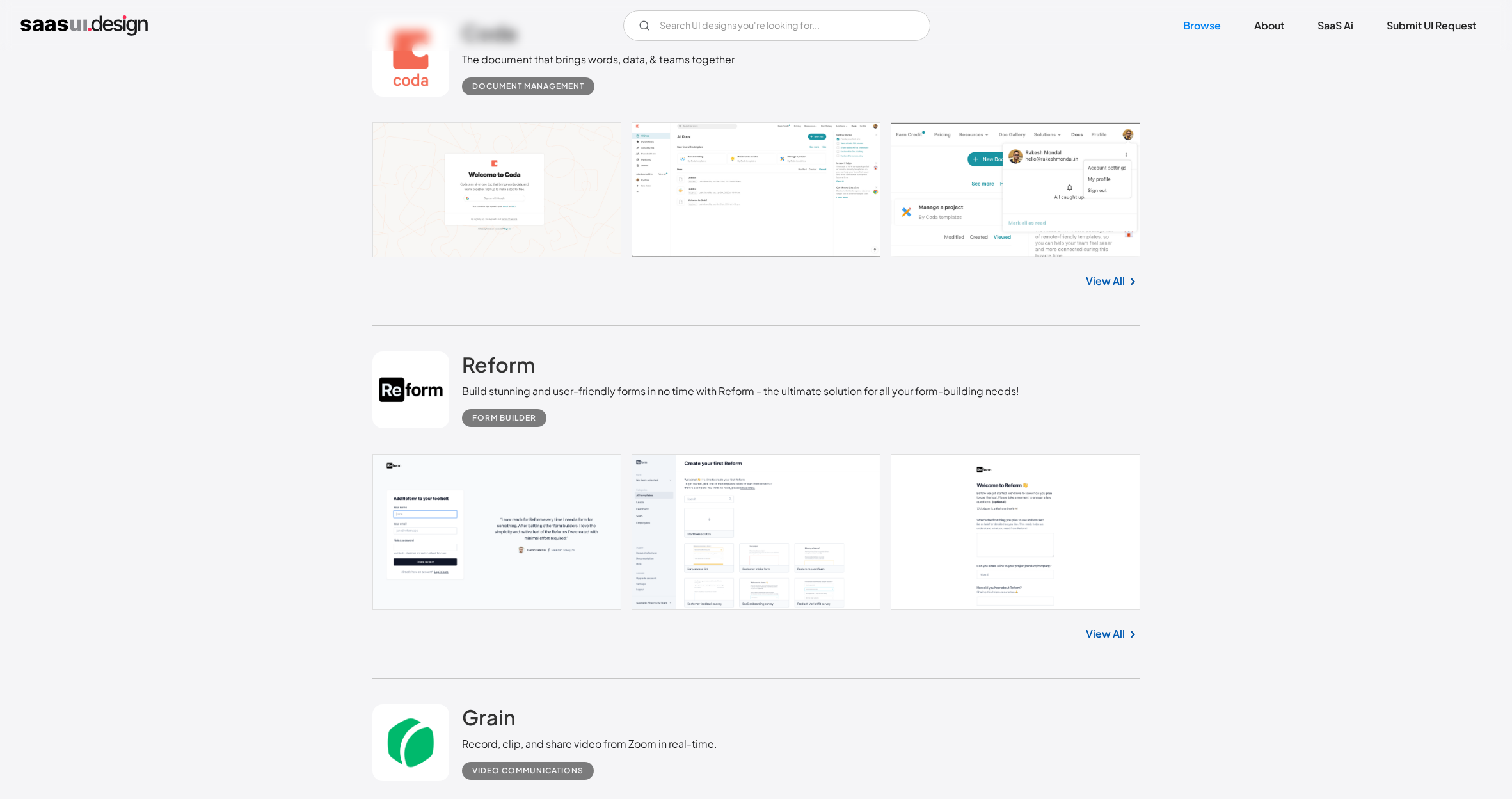
click at [533, 454] on link at bounding box center [756, 532] width 768 height 156
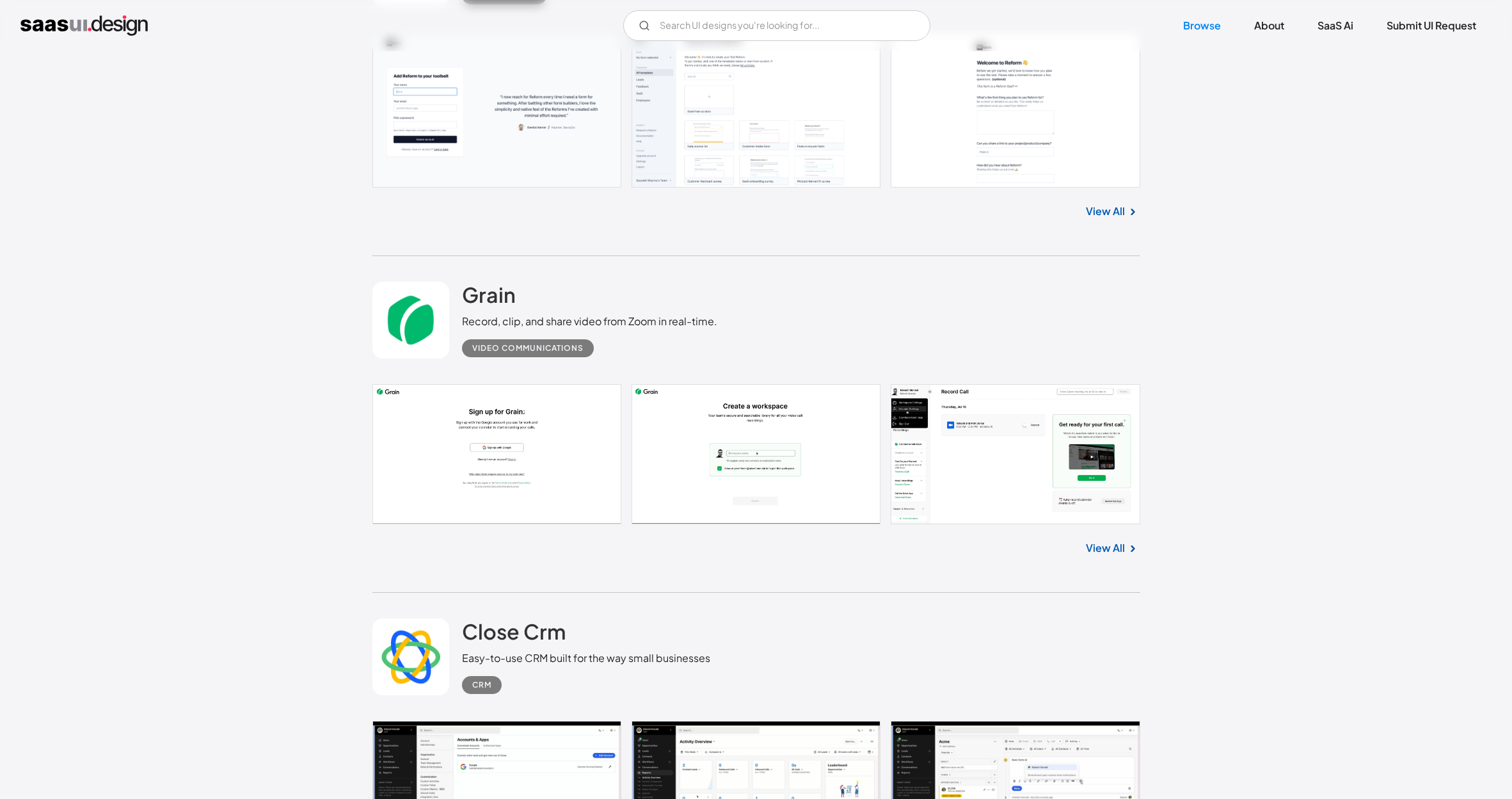
scroll to position [8538, 0]
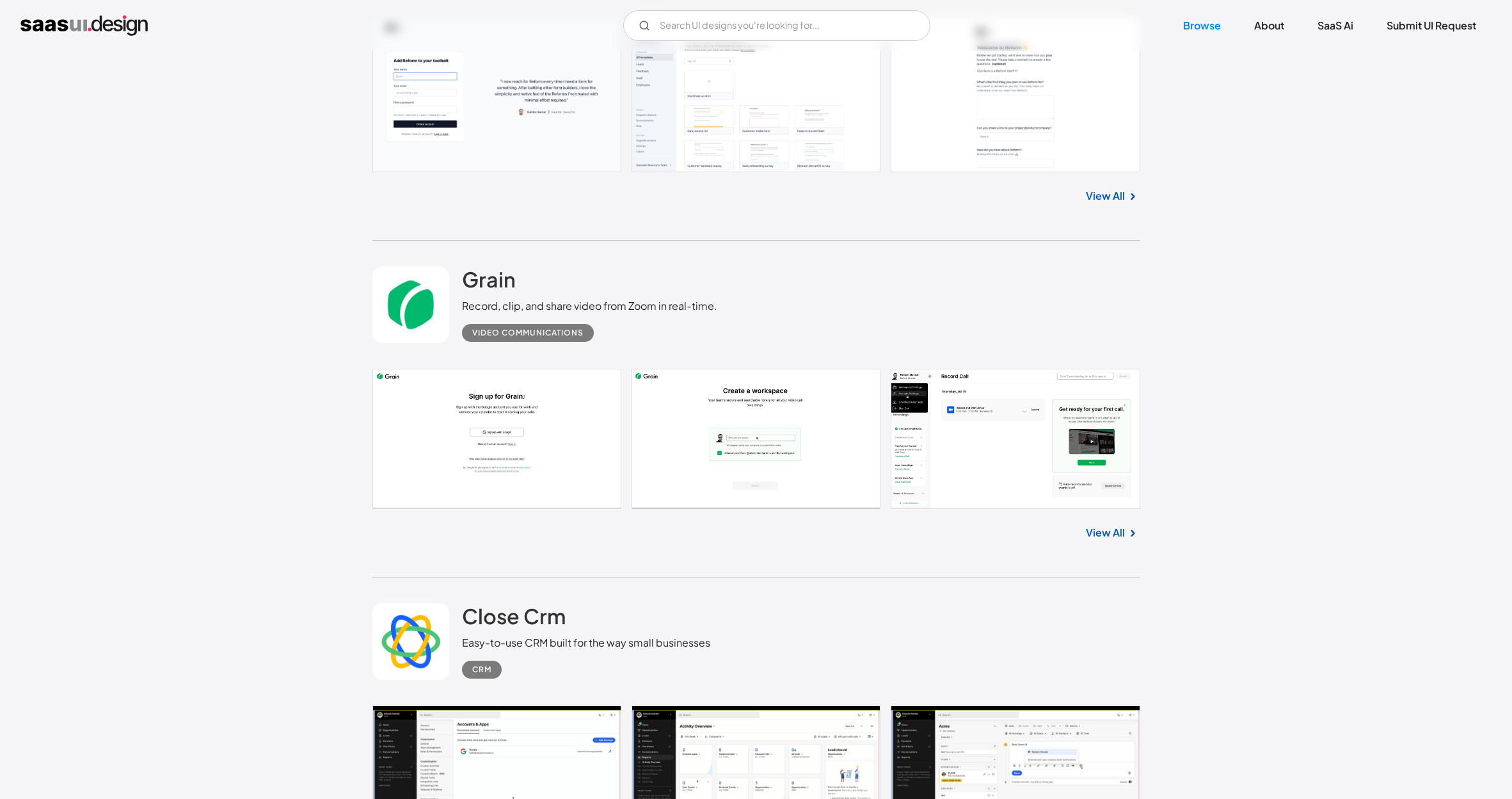
click at [555, 369] on link at bounding box center [756, 439] width 768 height 141
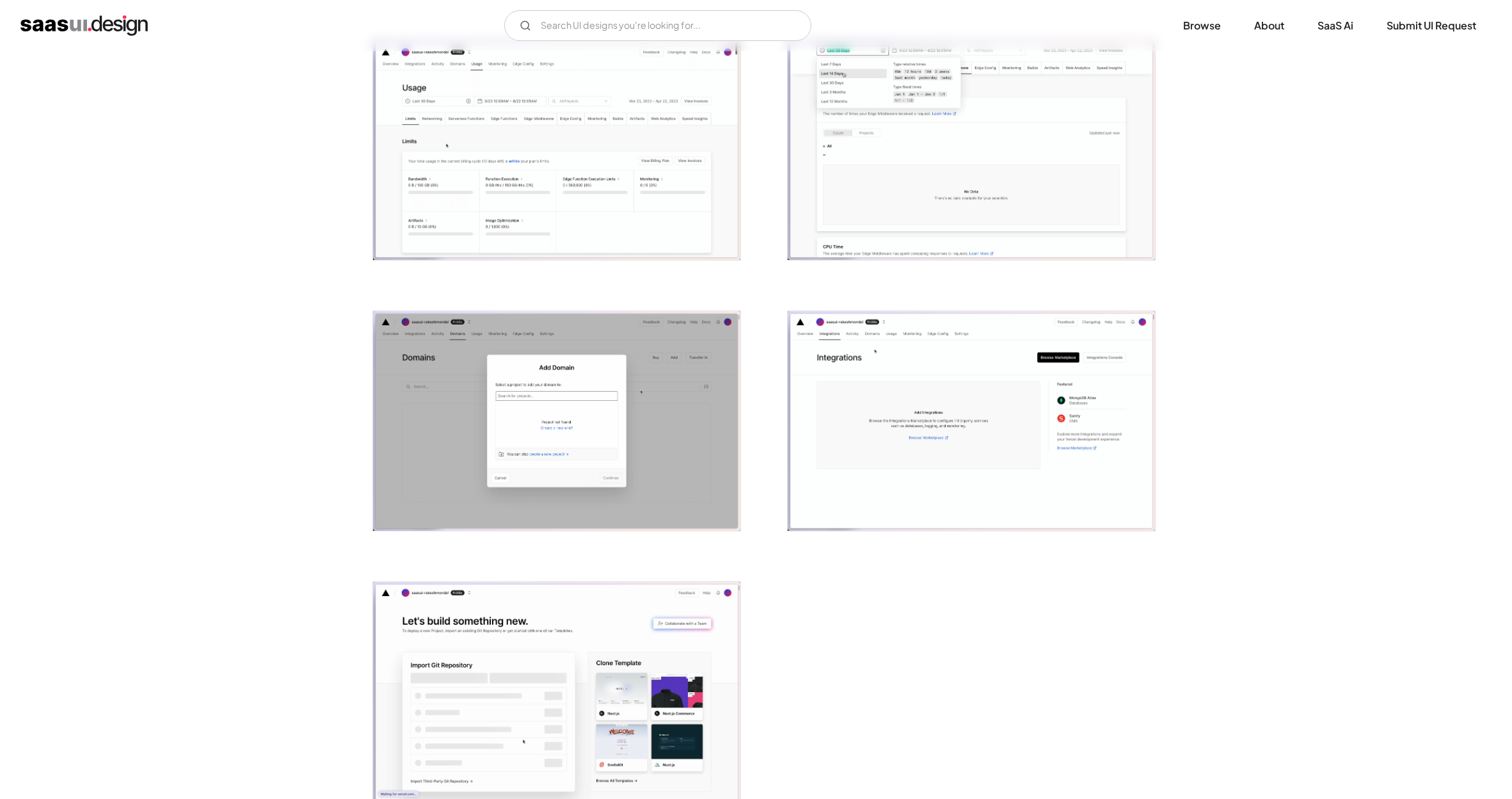
scroll to position [3167, 0]
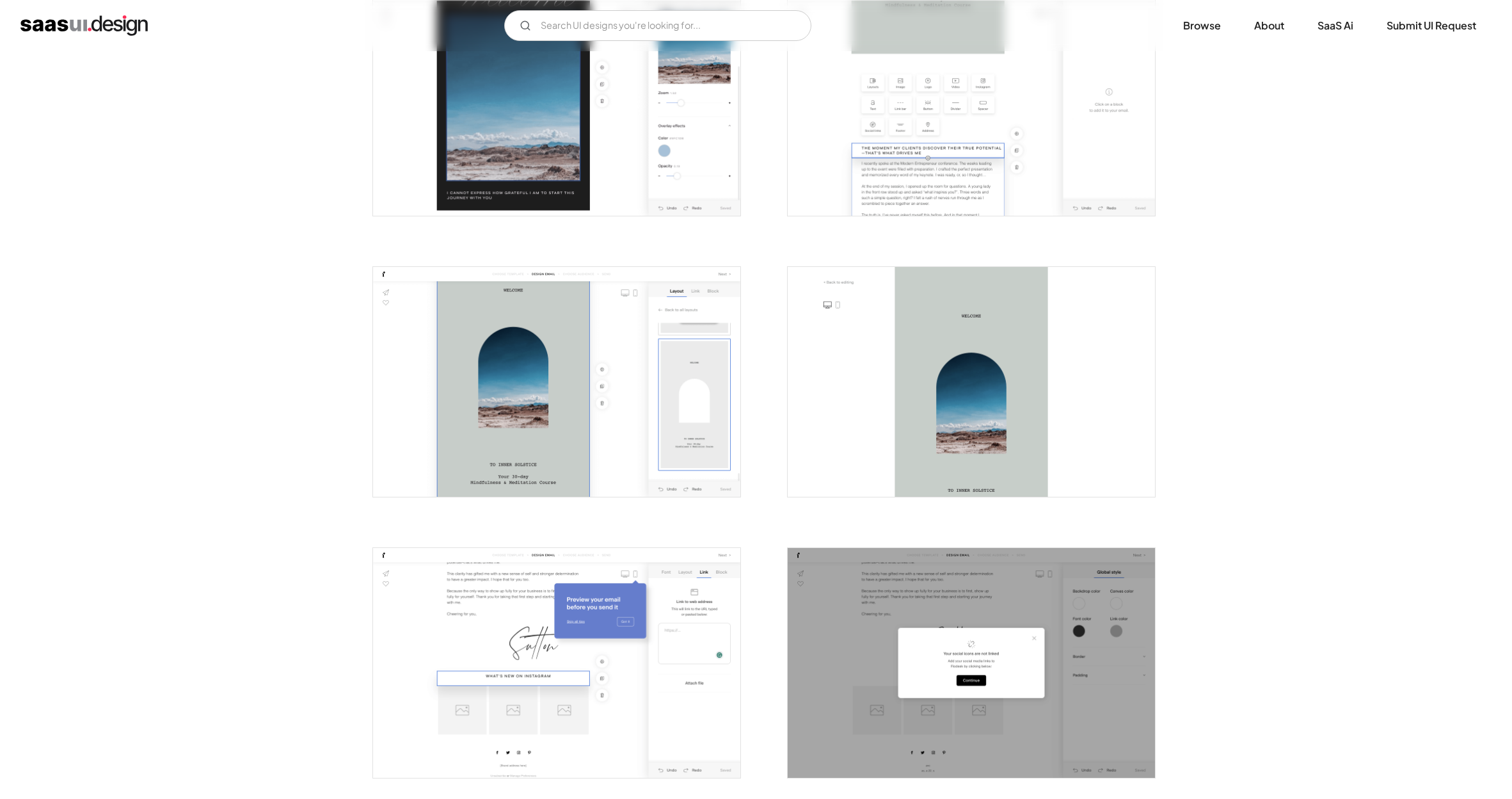
scroll to position [1387, 0]
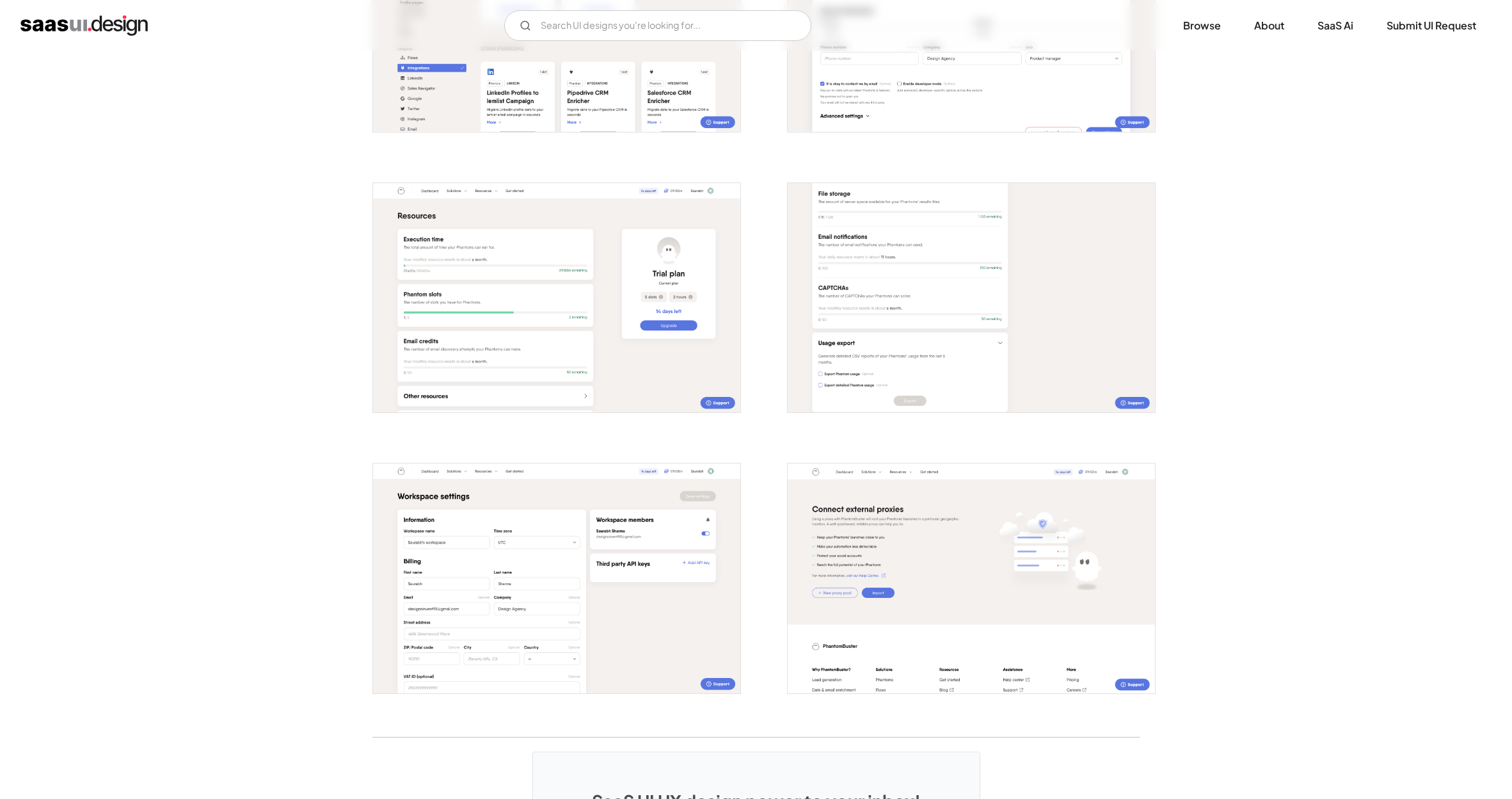
scroll to position [2335, 0]
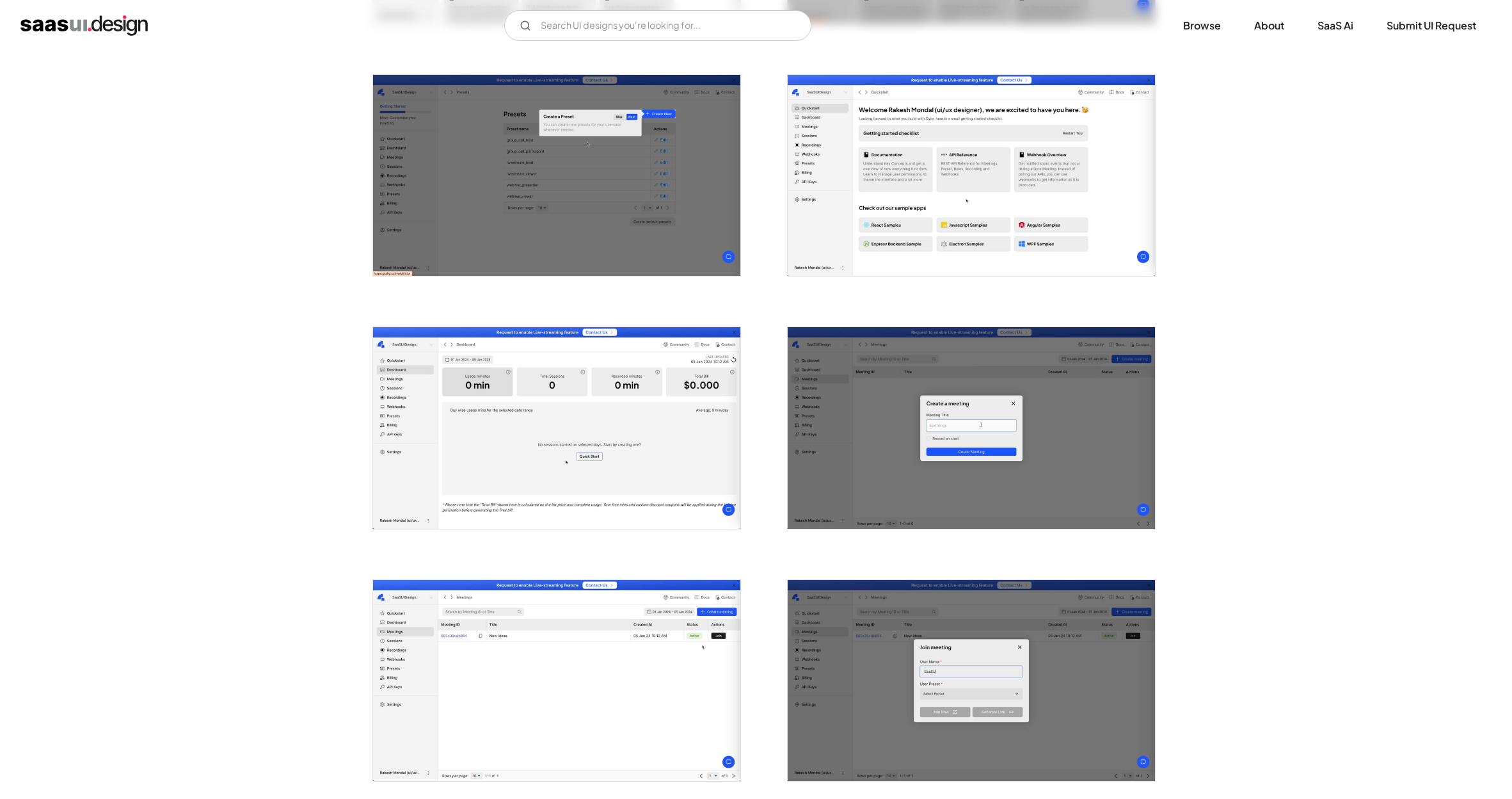
scroll to position [1095, 0]
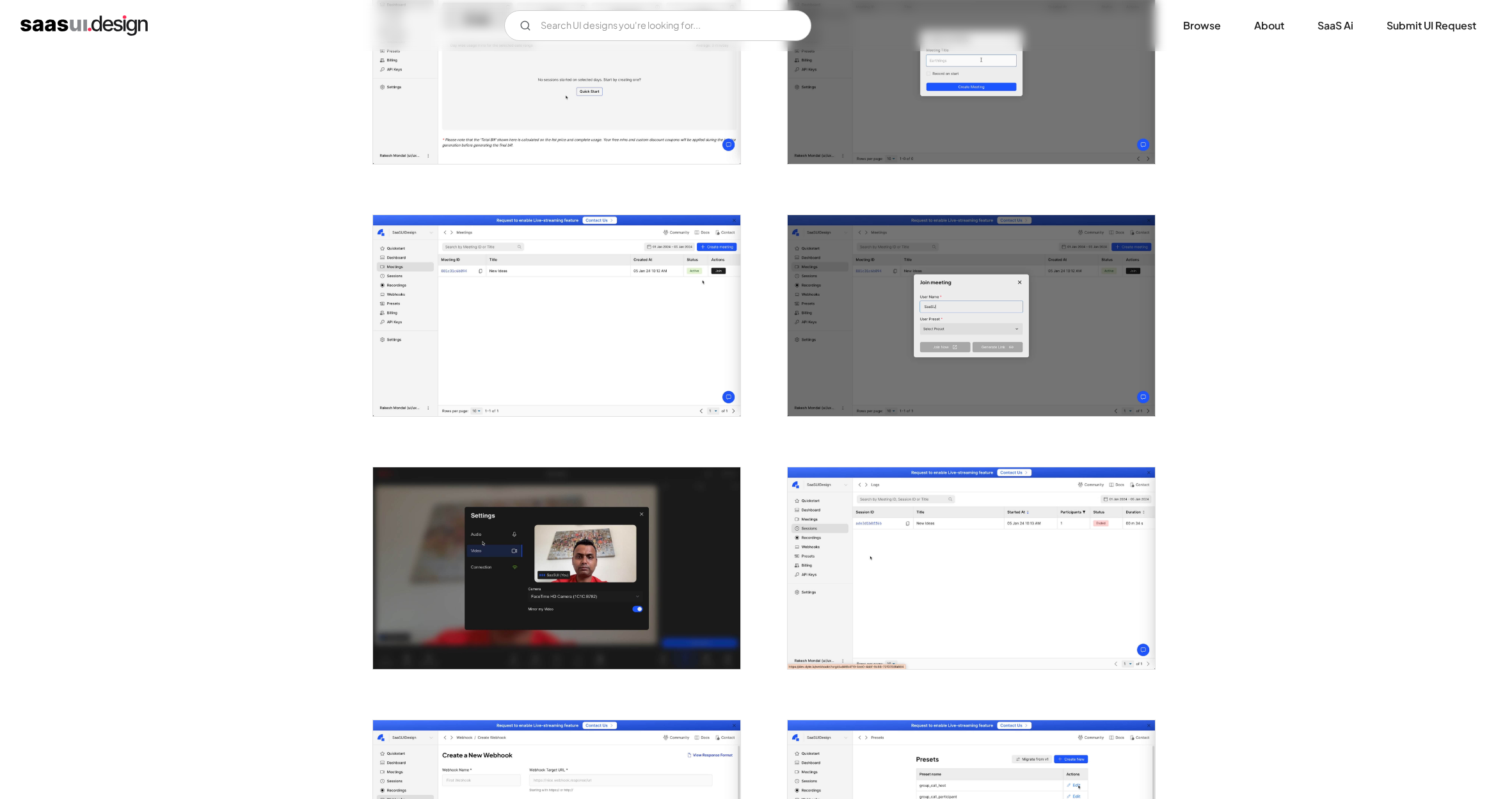
click at [989, 574] on img "open lightbox" at bounding box center [971, 568] width 367 height 201
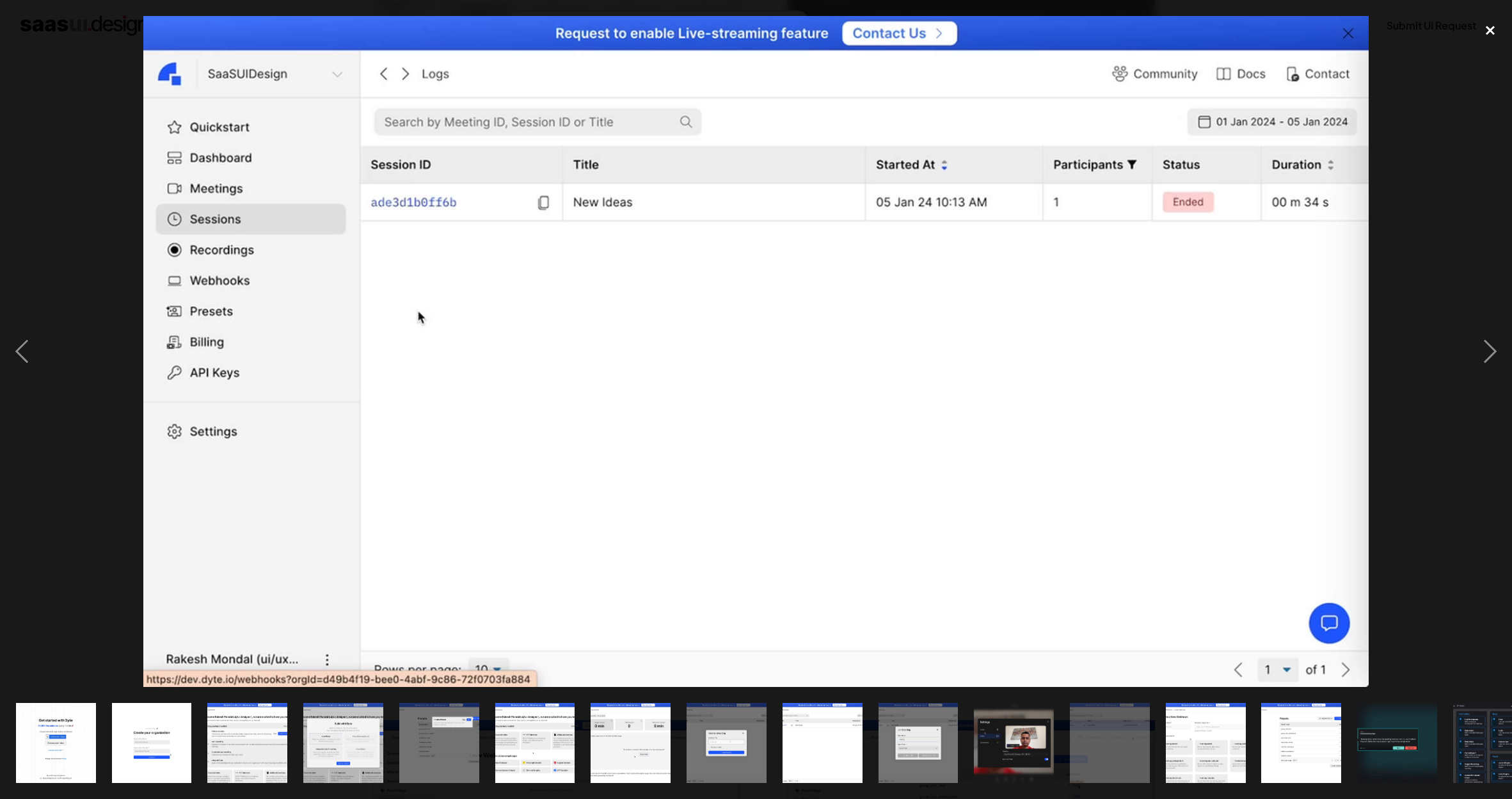
click at [1501, 32] on div "close lightbox" at bounding box center [1490, 30] width 44 height 28
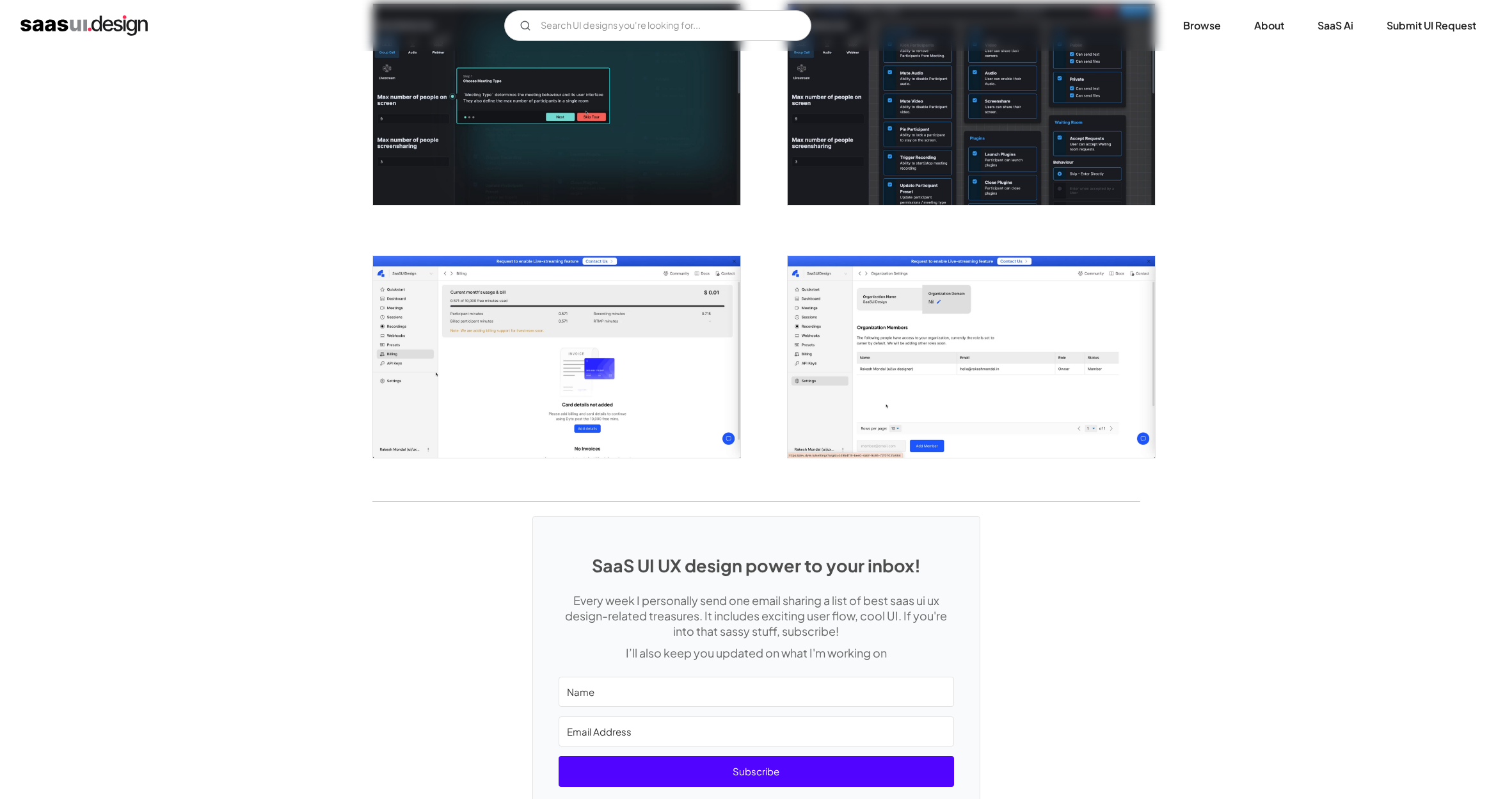
scroll to position [2186, 0]
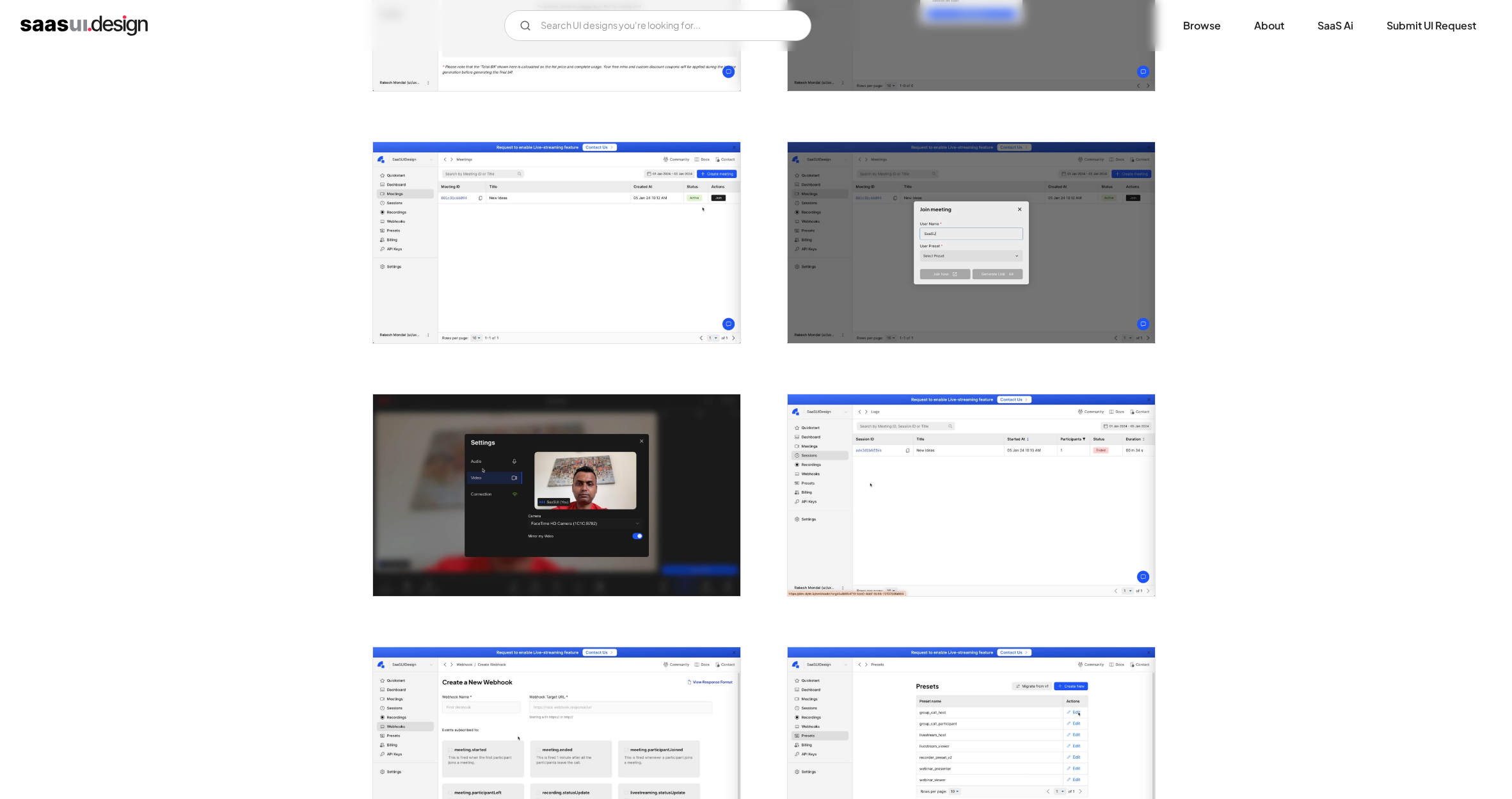
scroll to position [1532, 0]
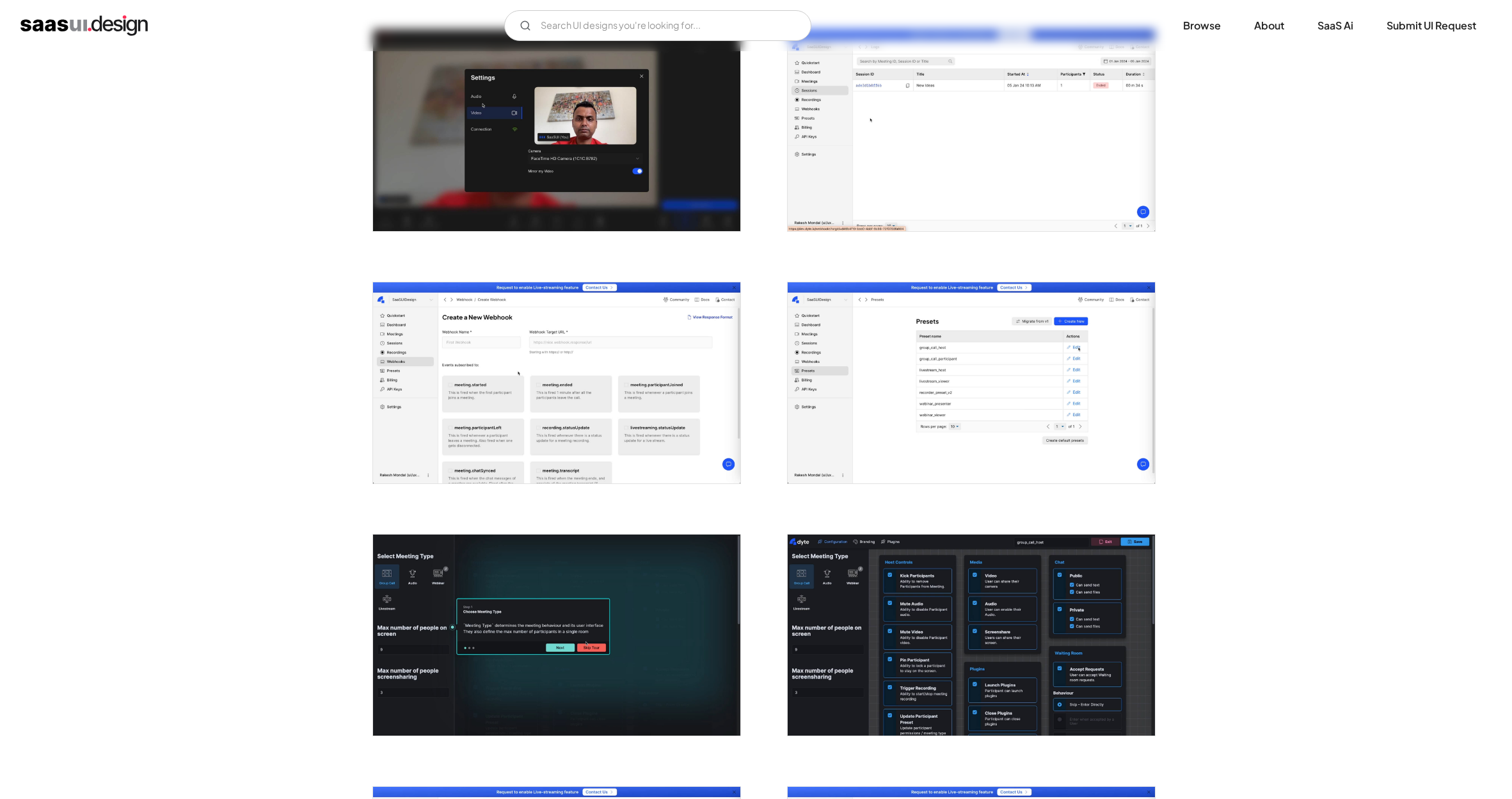
click at [912, 117] on img "open lightbox" at bounding box center [971, 130] width 367 height 201
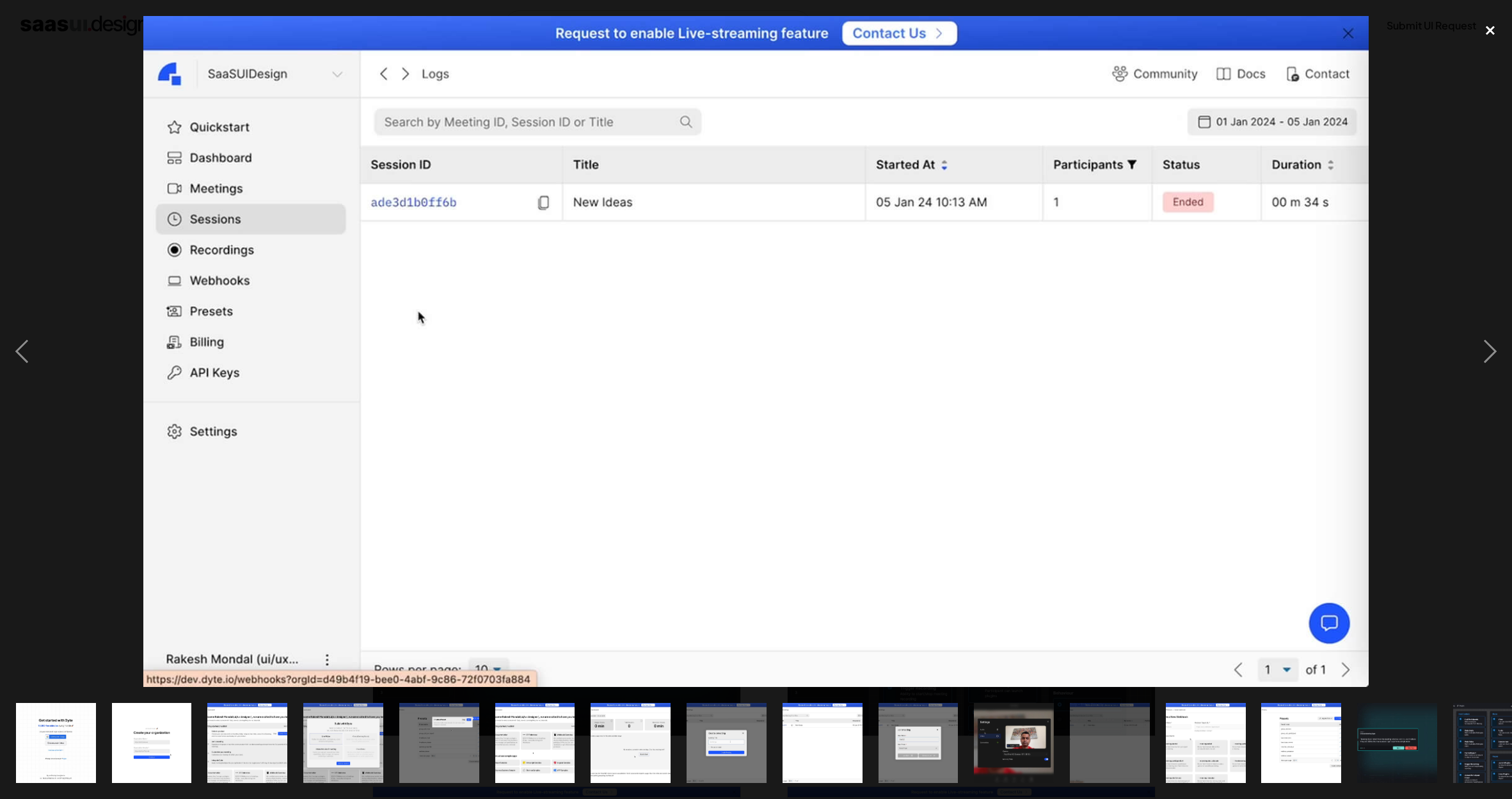
click at [1493, 32] on div "close lightbox" at bounding box center [1490, 30] width 44 height 28
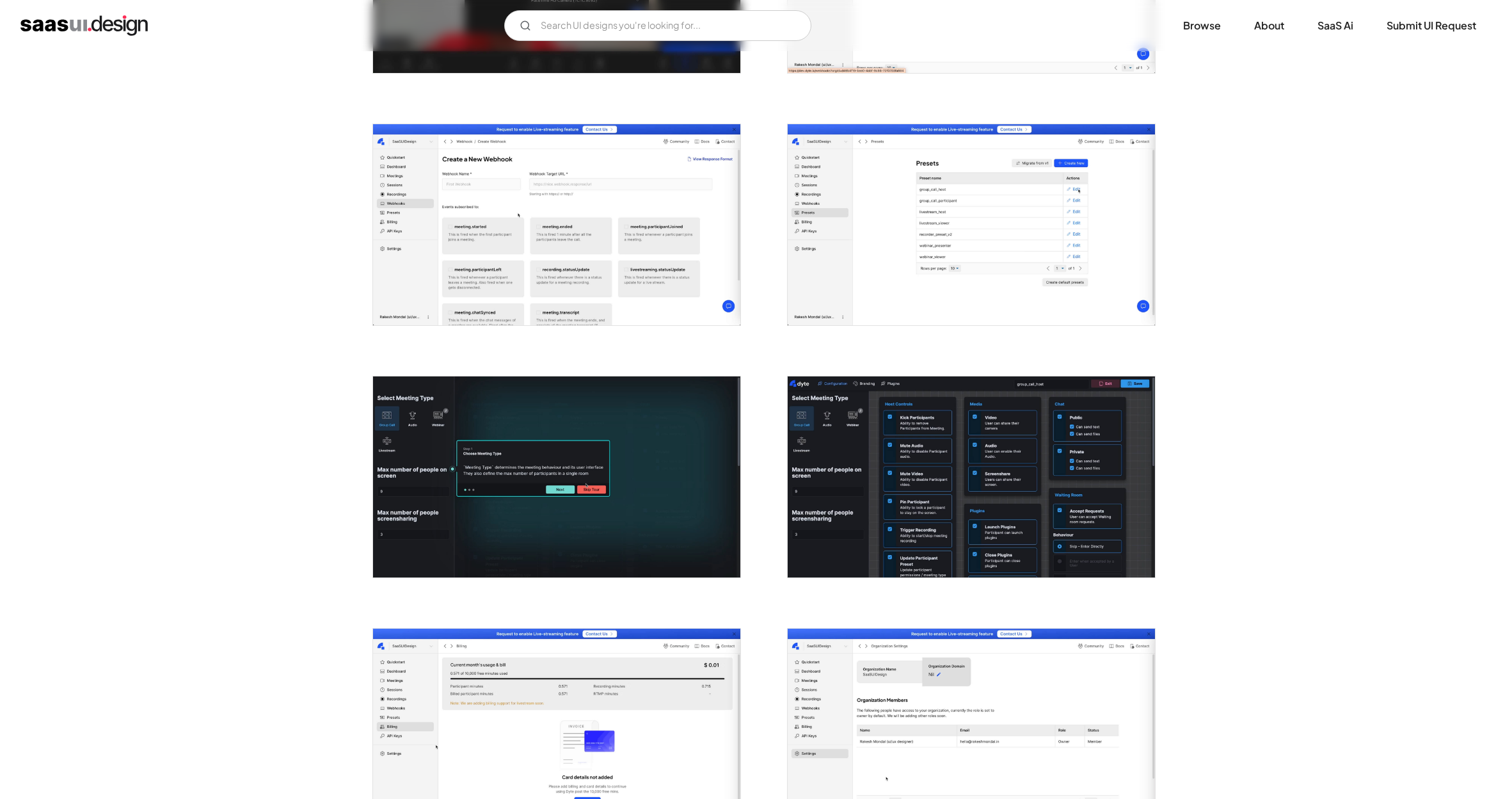
scroll to position [1602, 0]
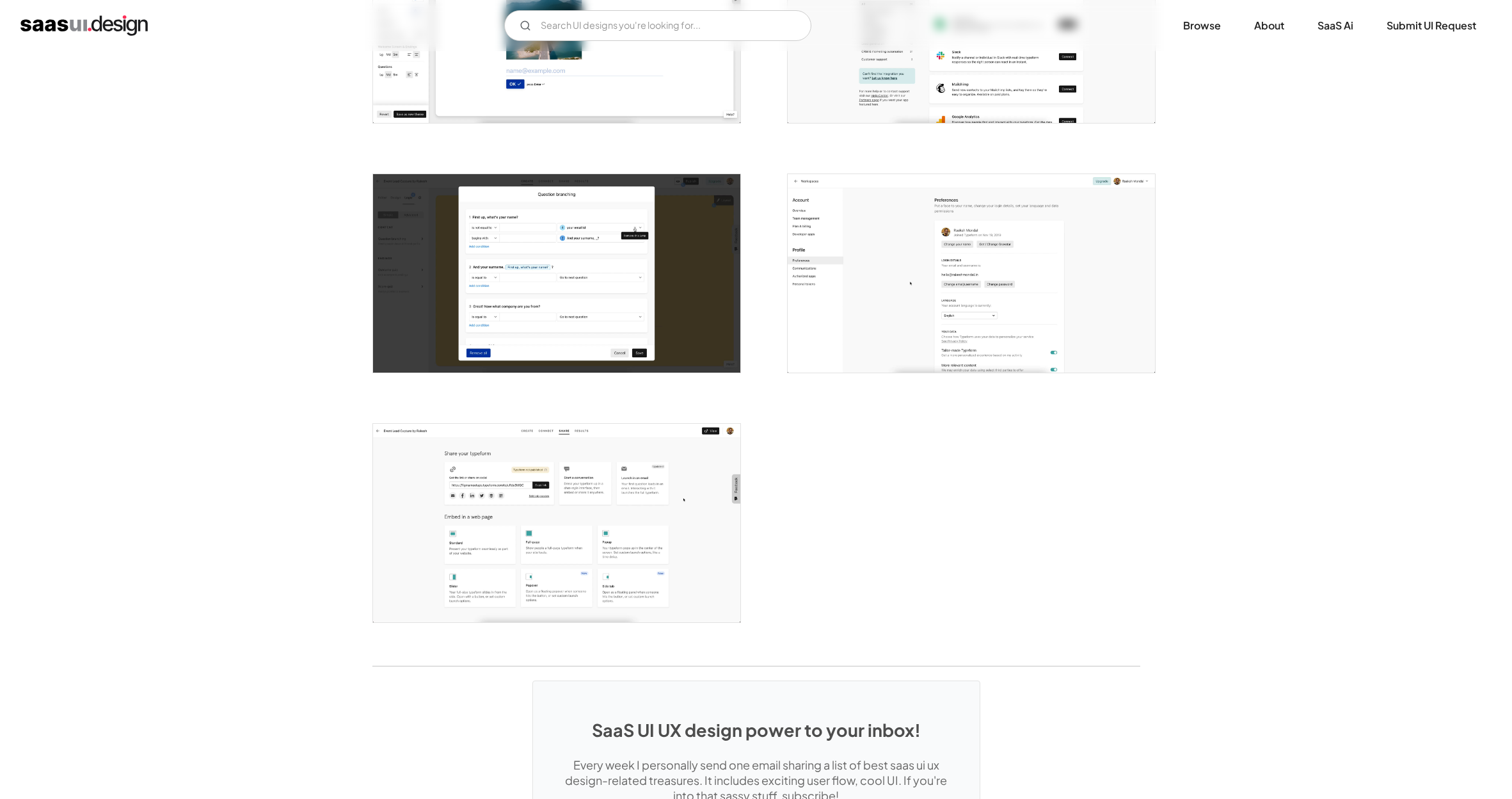
scroll to position [3065, 0]
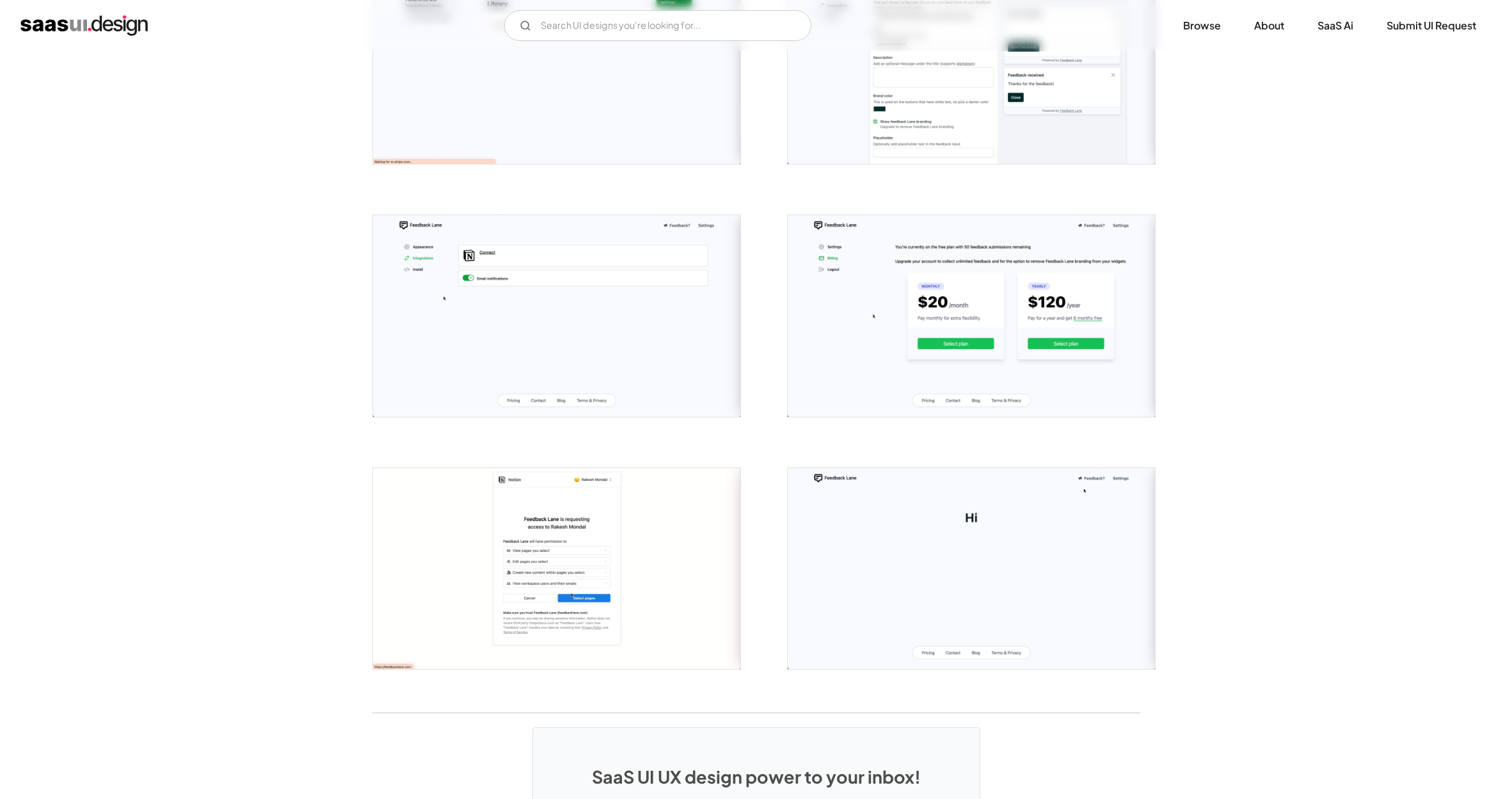
scroll to position [1430, 0]
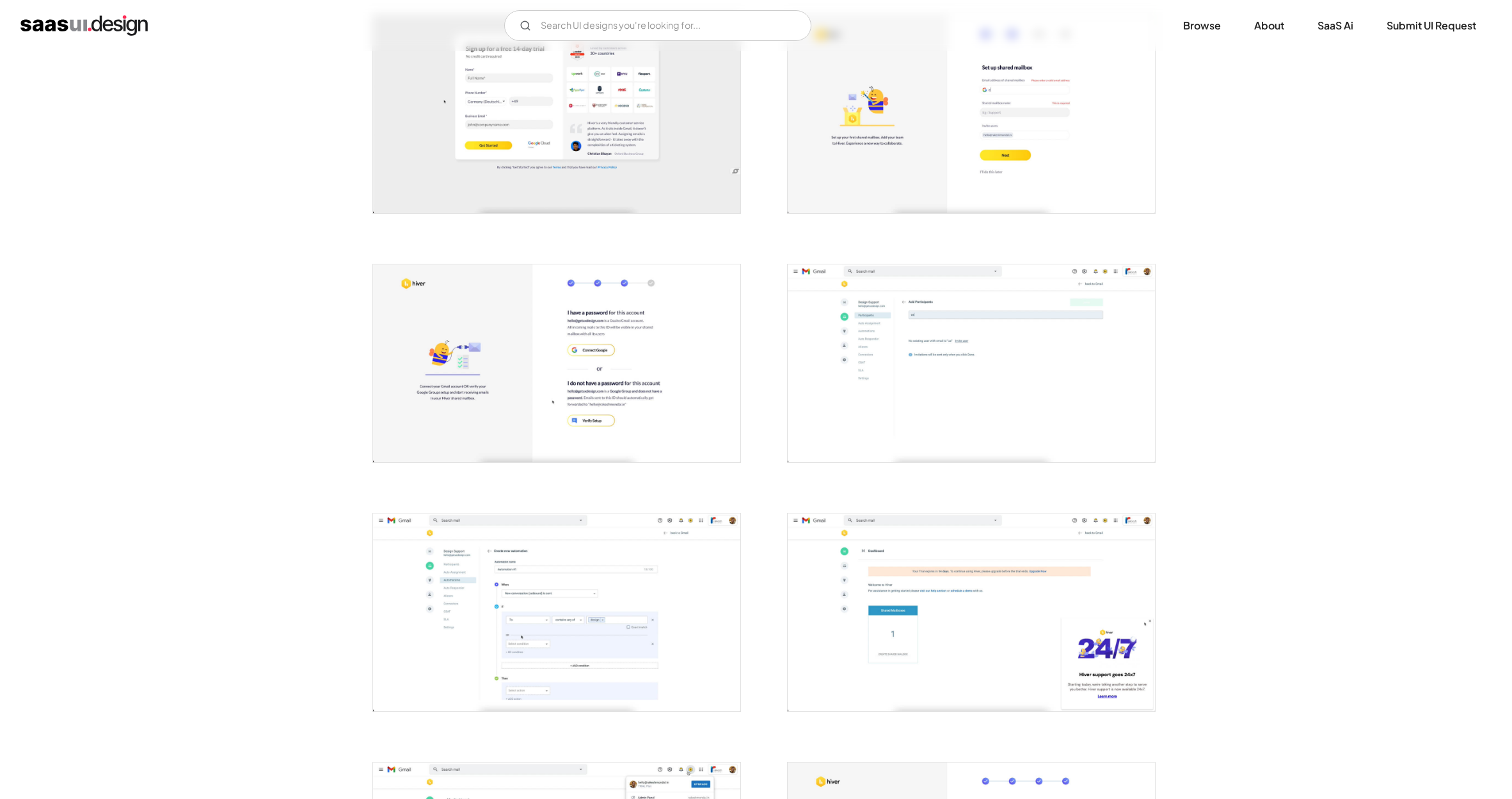
scroll to position [365, 0]
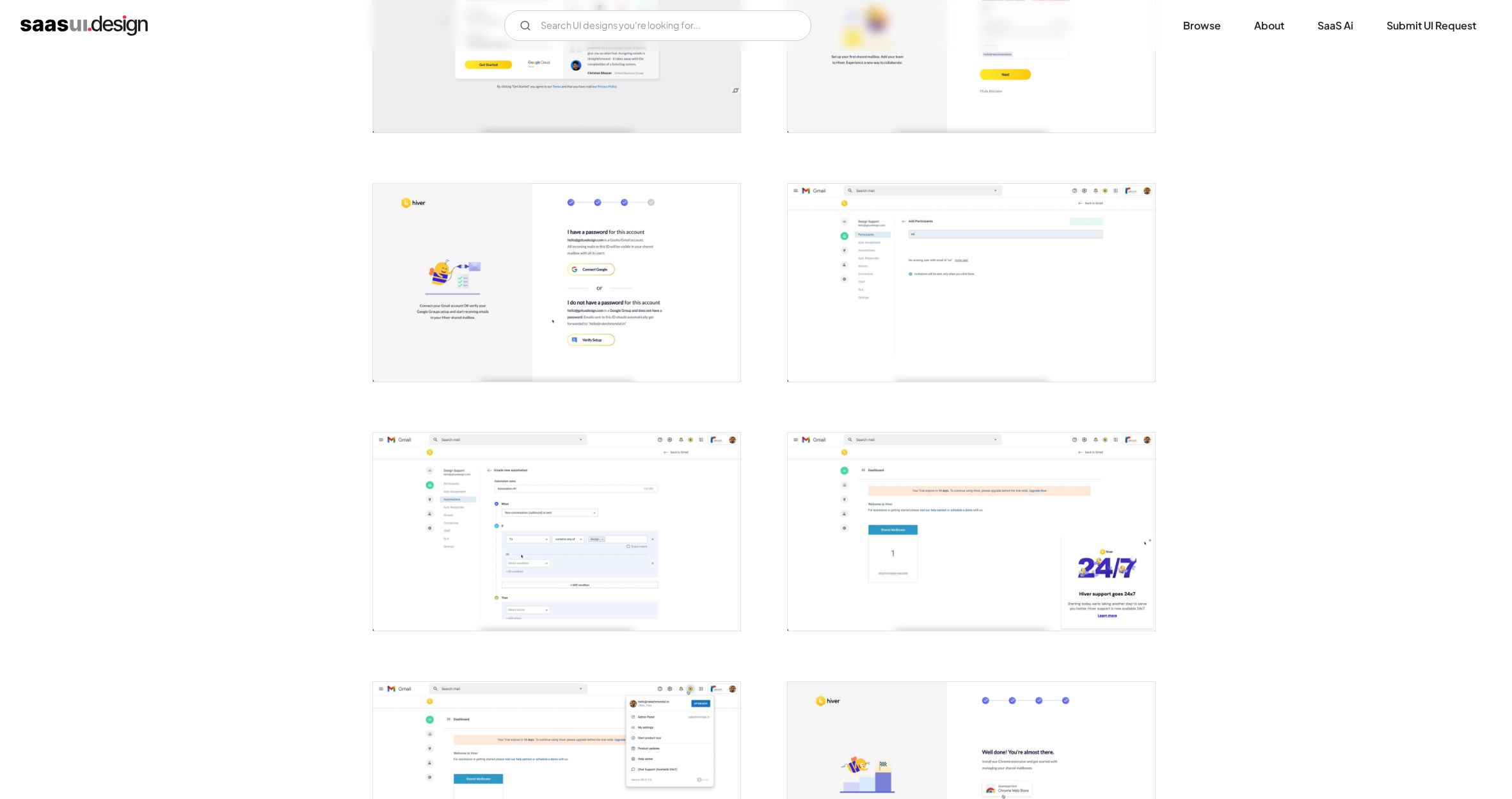
click at [545, 548] on img "open lightbox" at bounding box center [557, 532] width 367 height 198
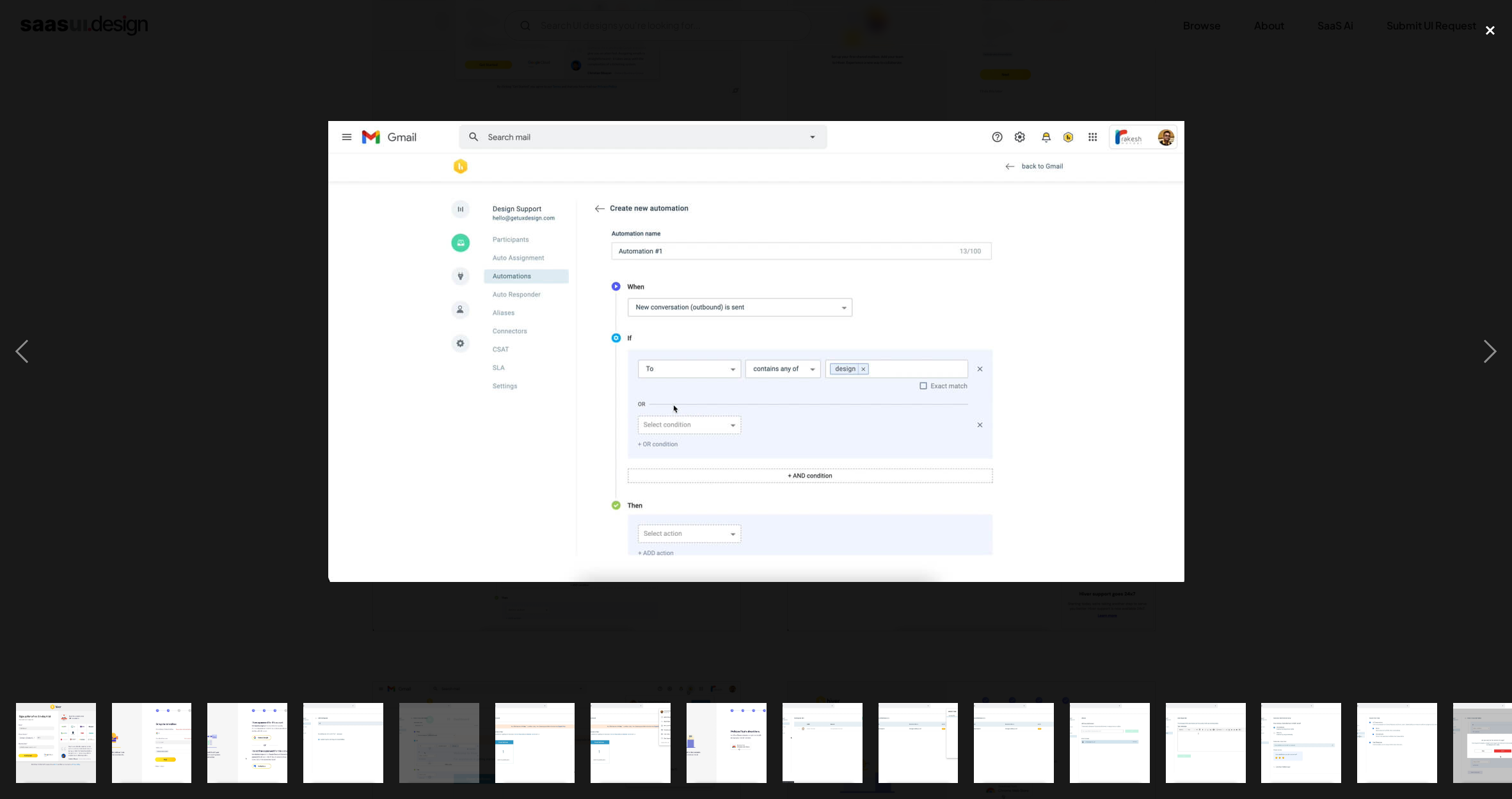
click at [1493, 25] on div "close lightbox" at bounding box center [1490, 30] width 44 height 28
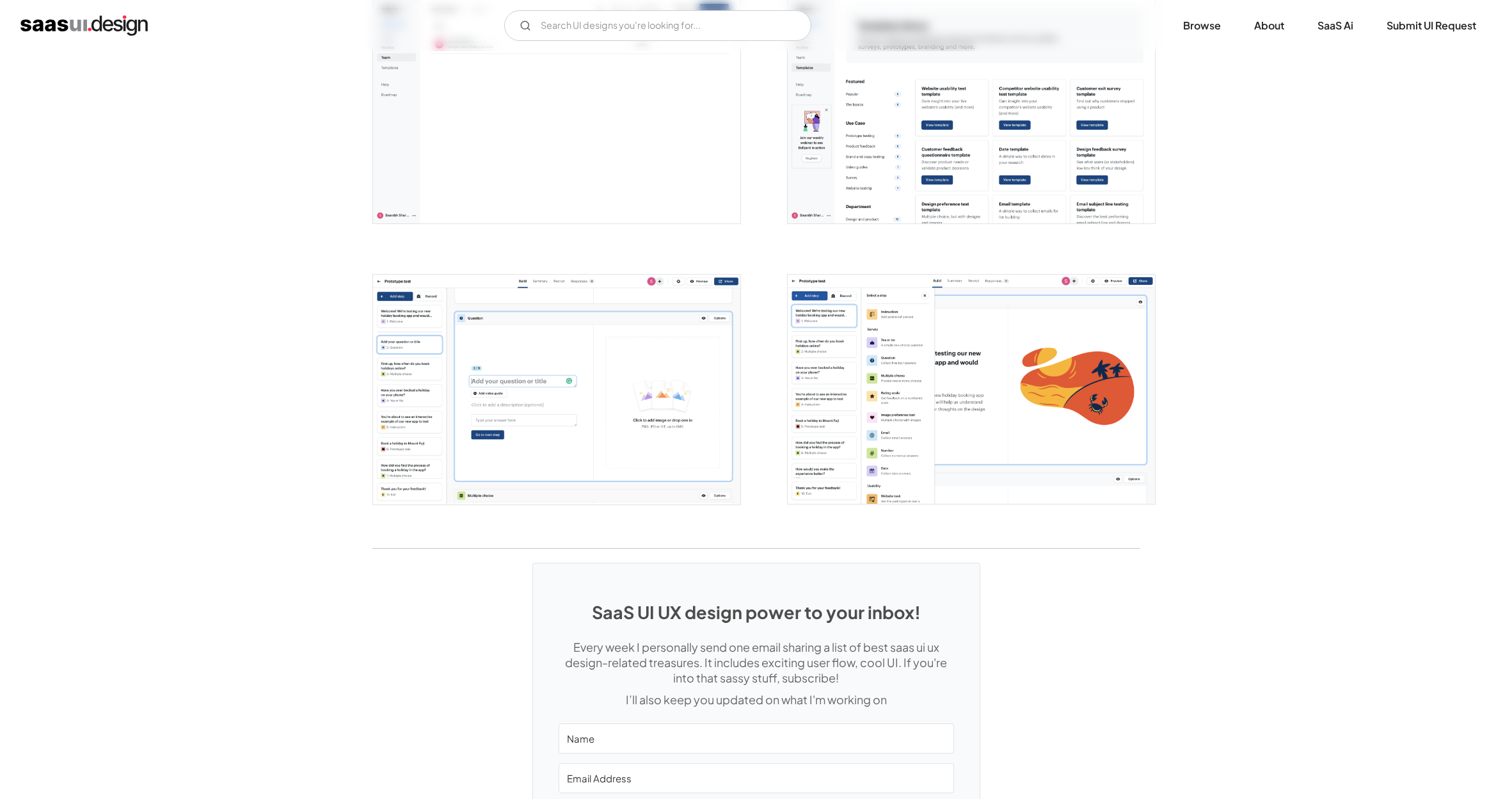
scroll to position [2441, 0]
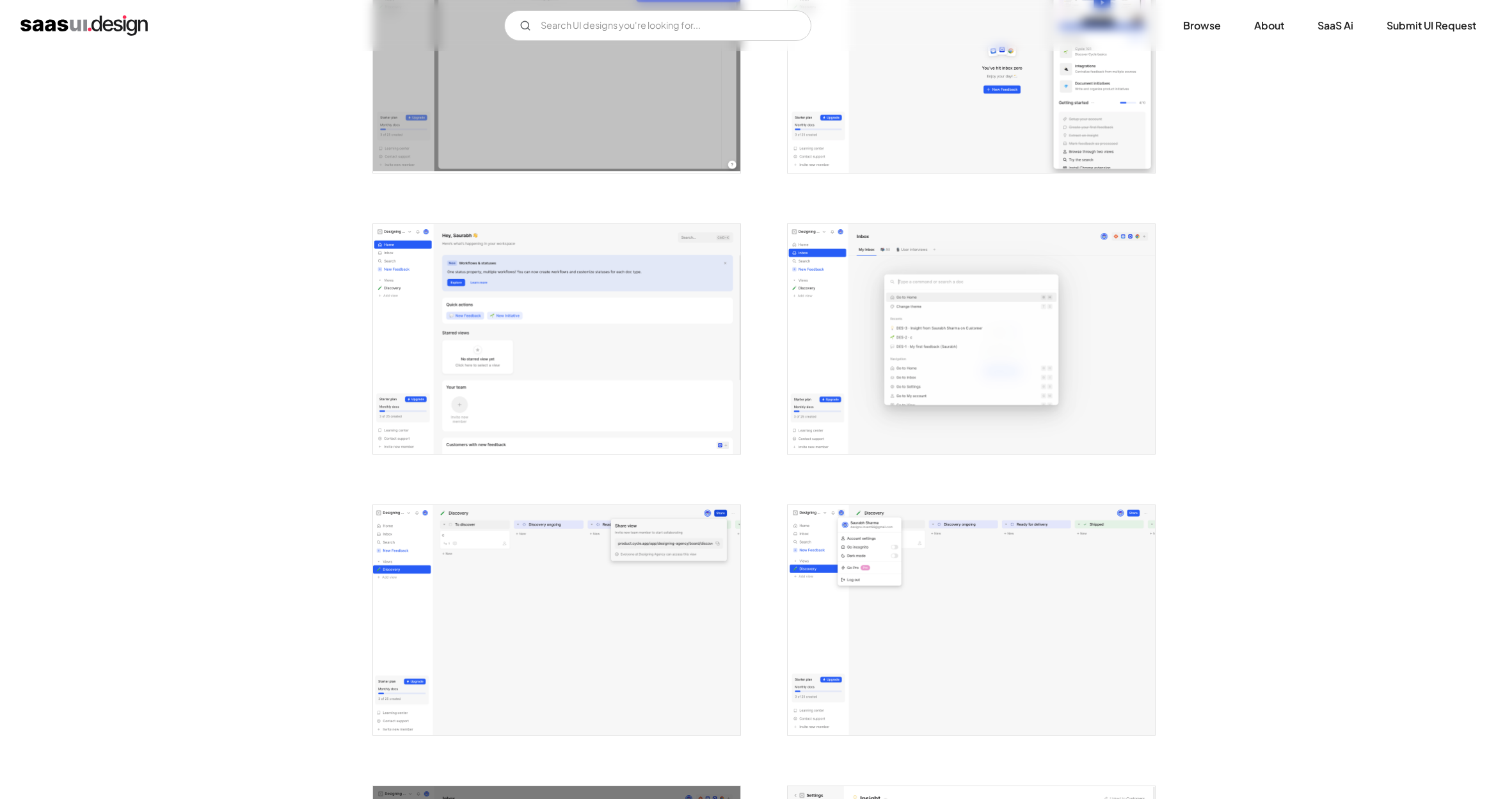
scroll to position [2335, 0]
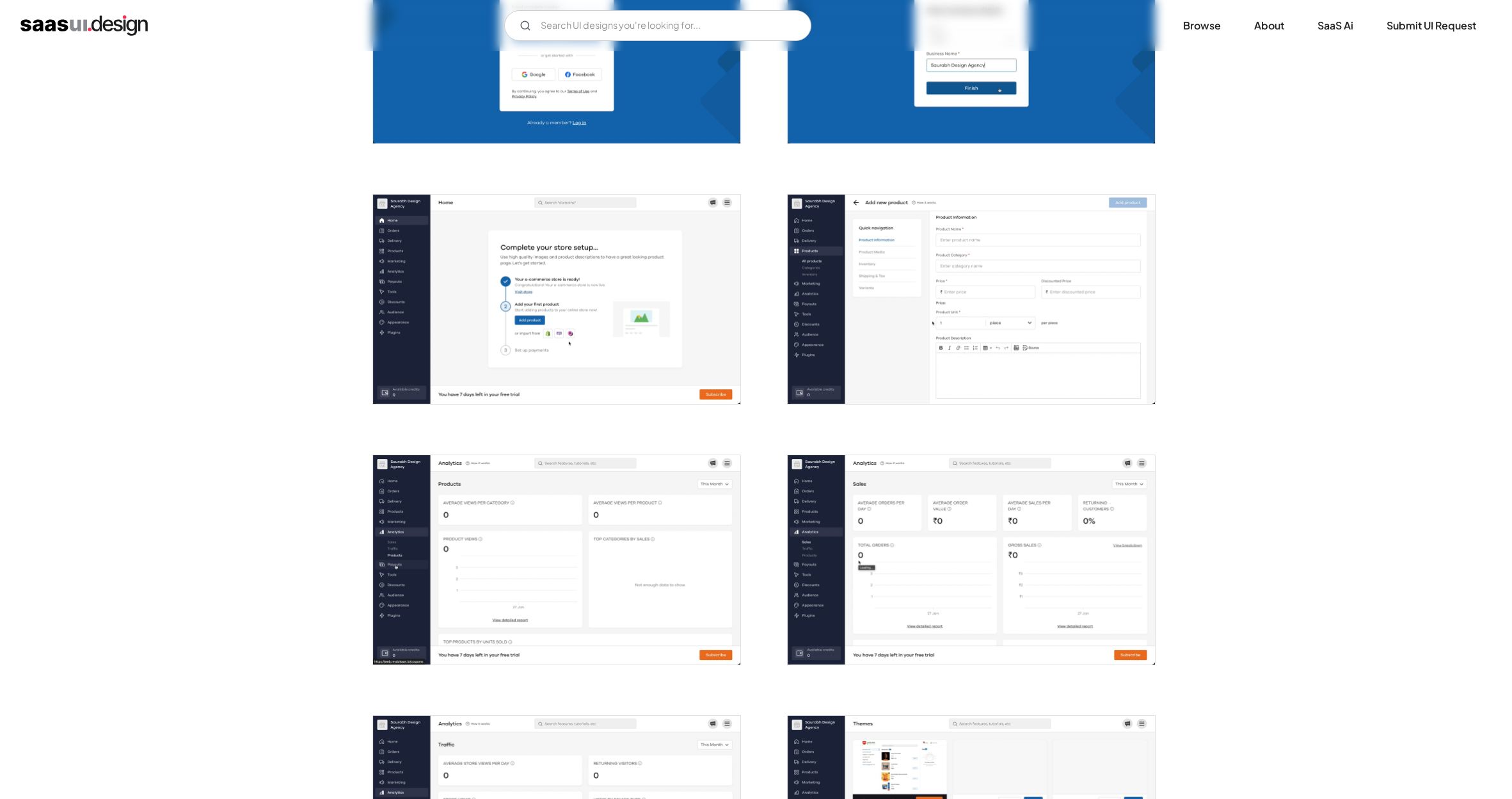
scroll to position [365, 0]
click at [589, 347] on img "open lightbox" at bounding box center [557, 300] width 367 height 209
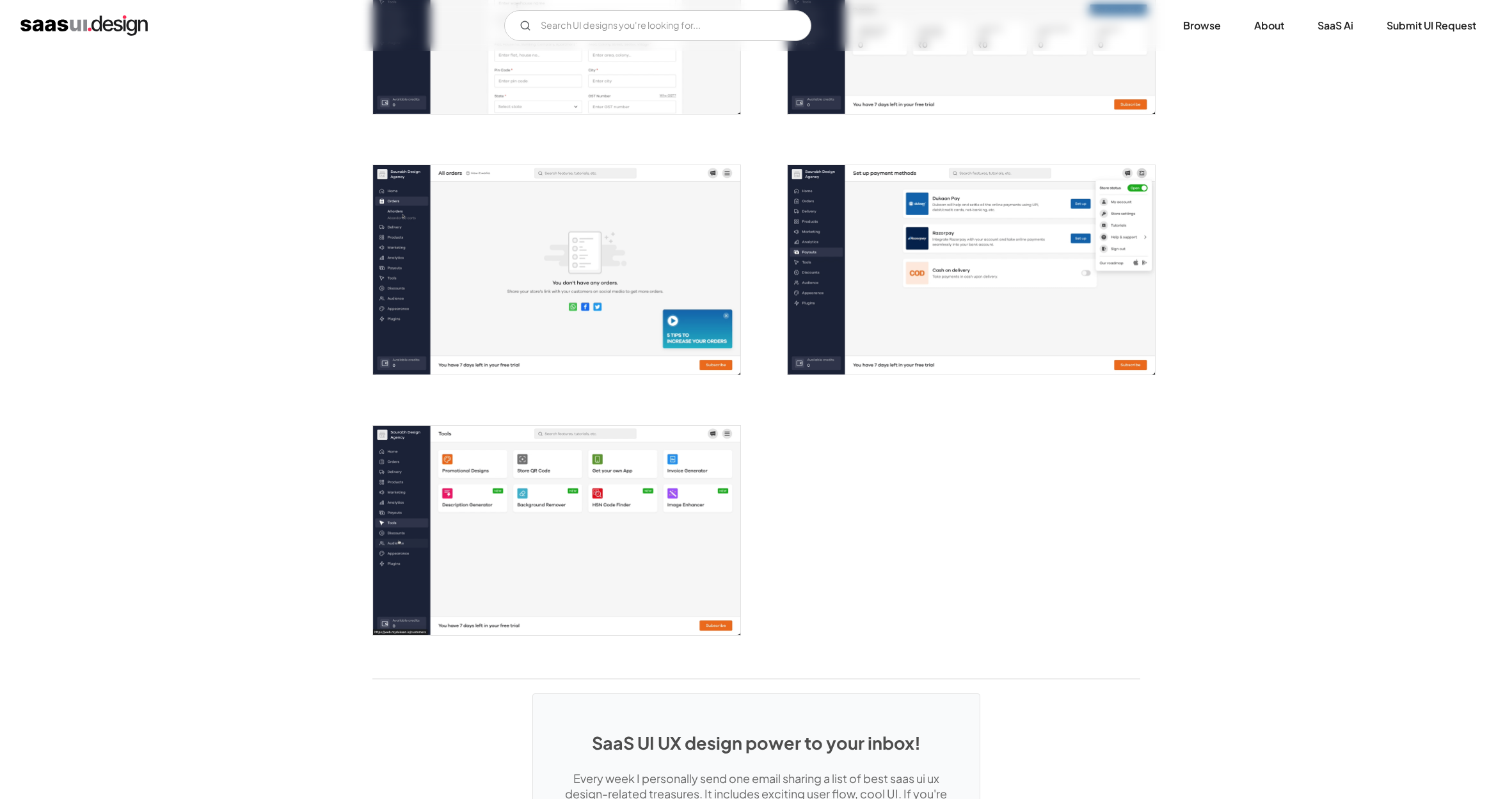
scroll to position [2258, 0]
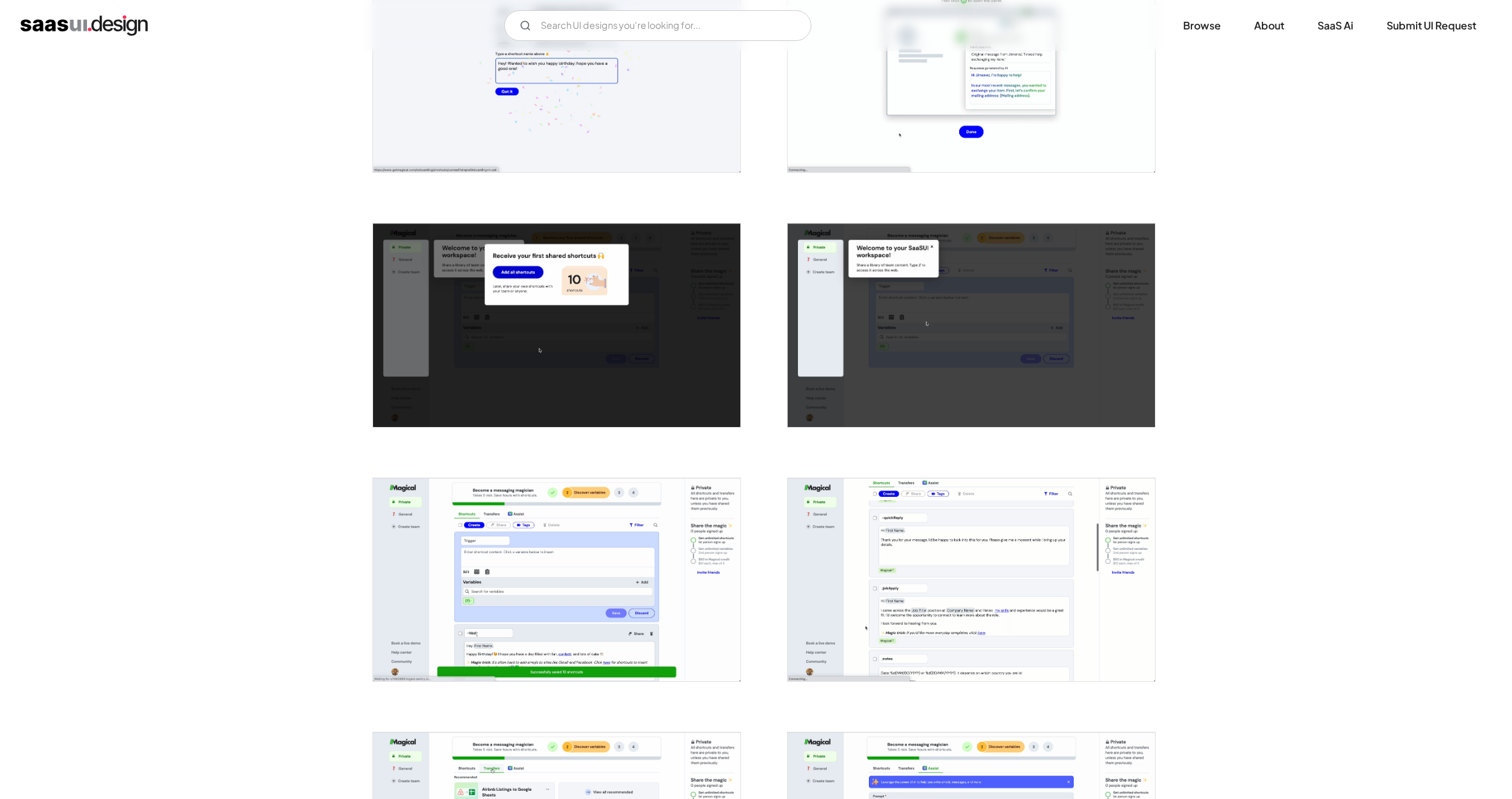
scroll to position [1459, 0]
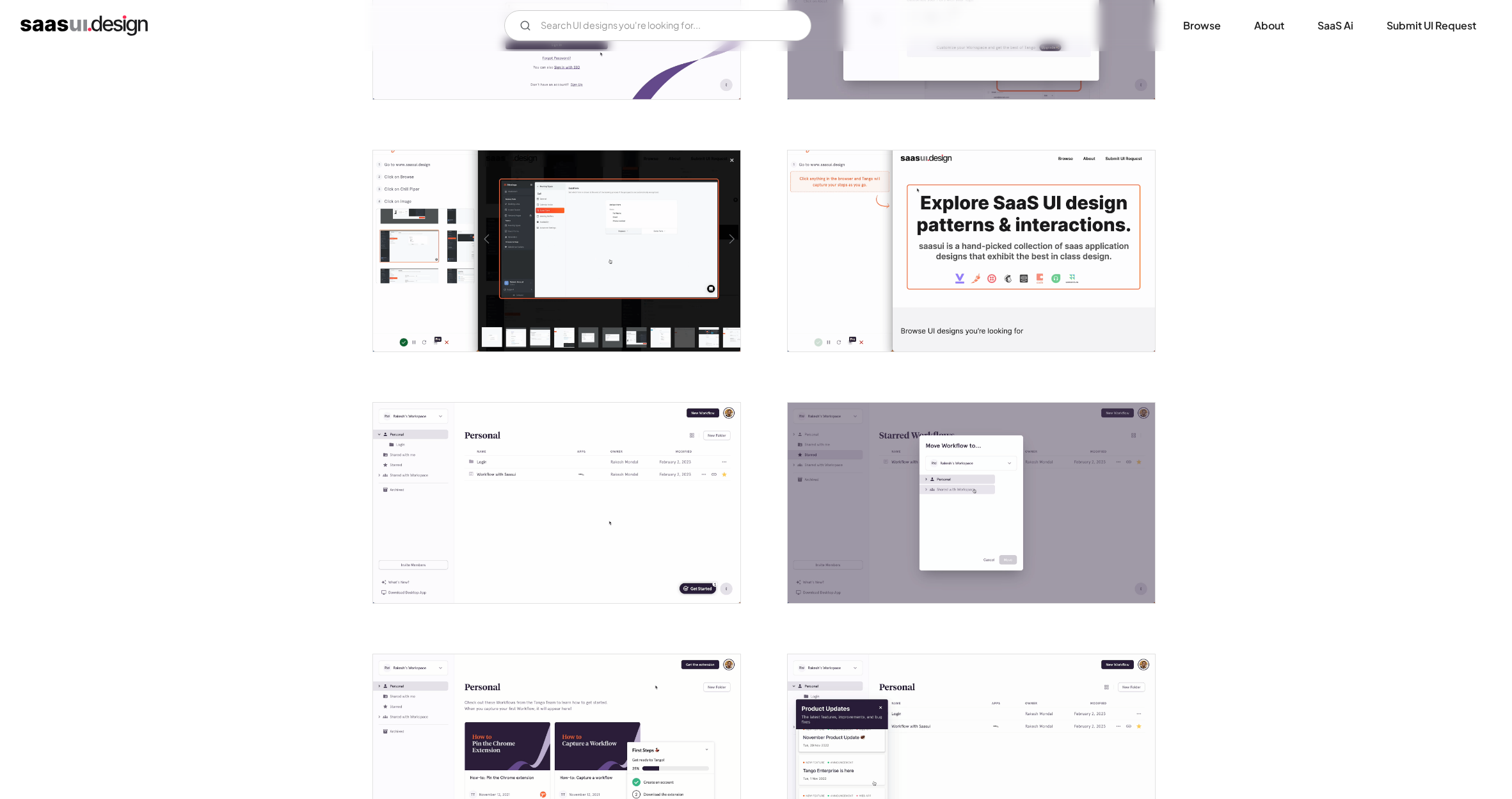
scroll to position [657, 0]
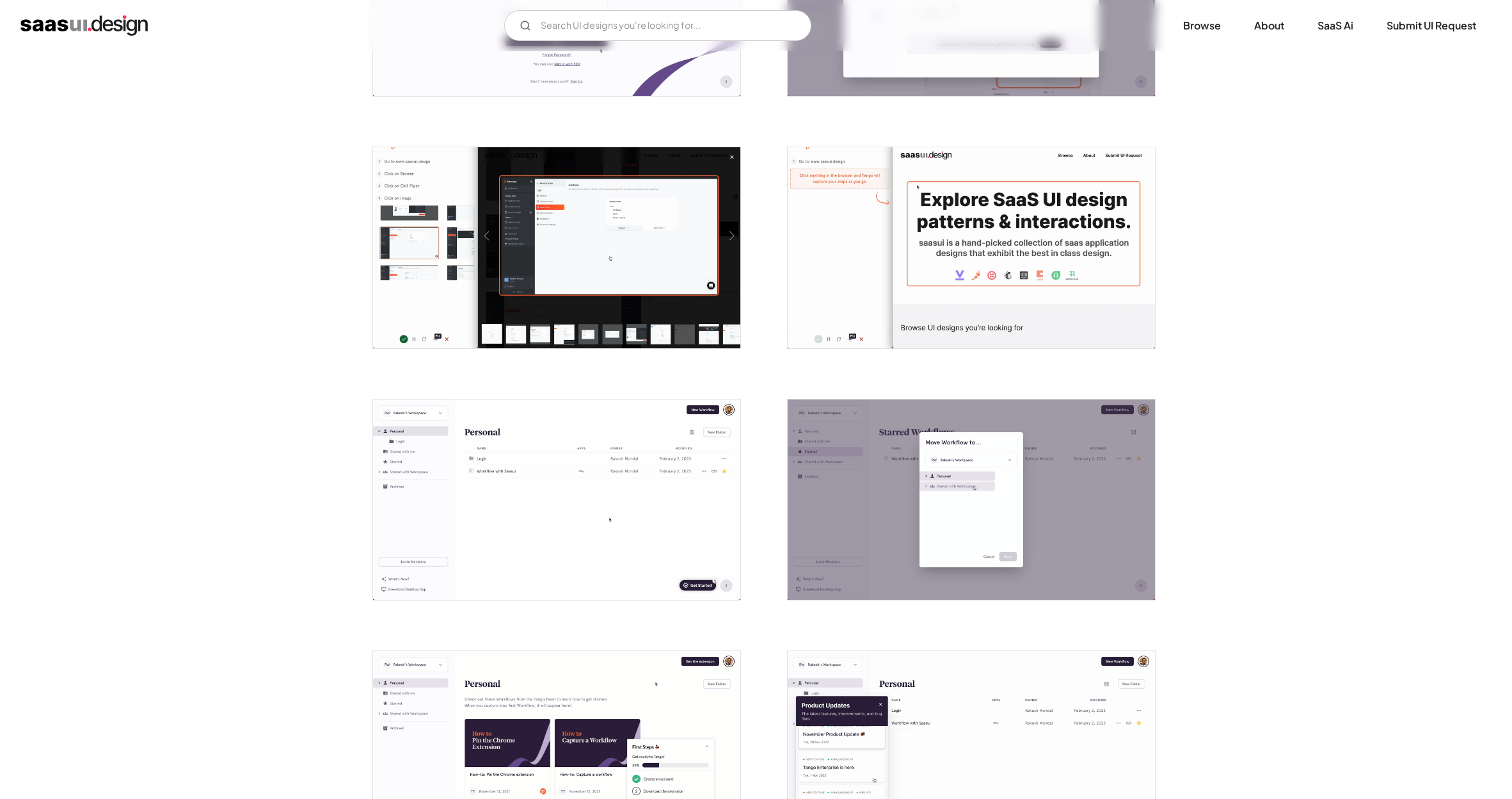
click at [651, 263] on img "open lightbox" at bounding box center [557, 248] width 367 height 201
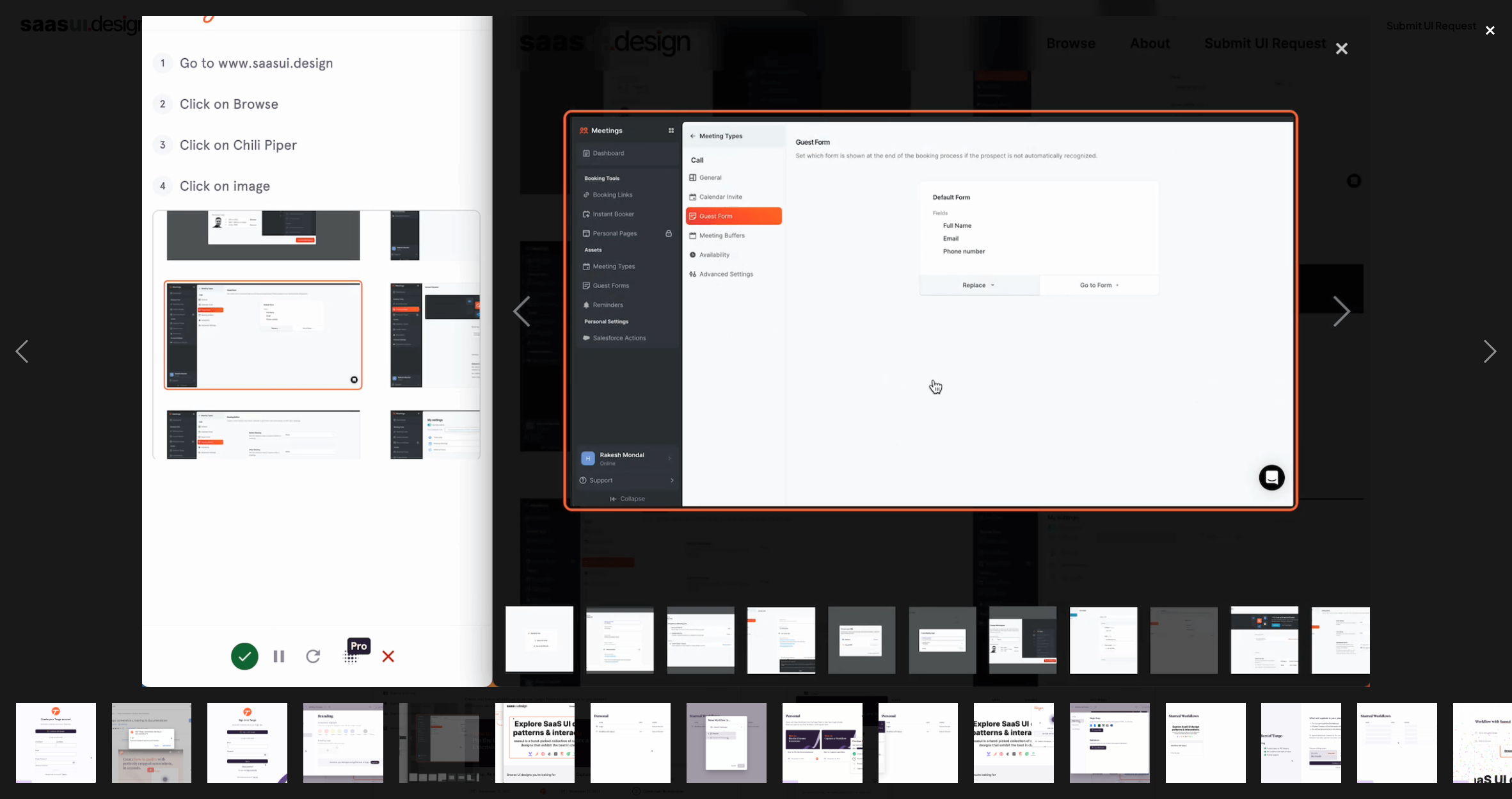
click at [1490, 24] on div "close lightbox" at bounding box center [1490, 30] width 44 height 28
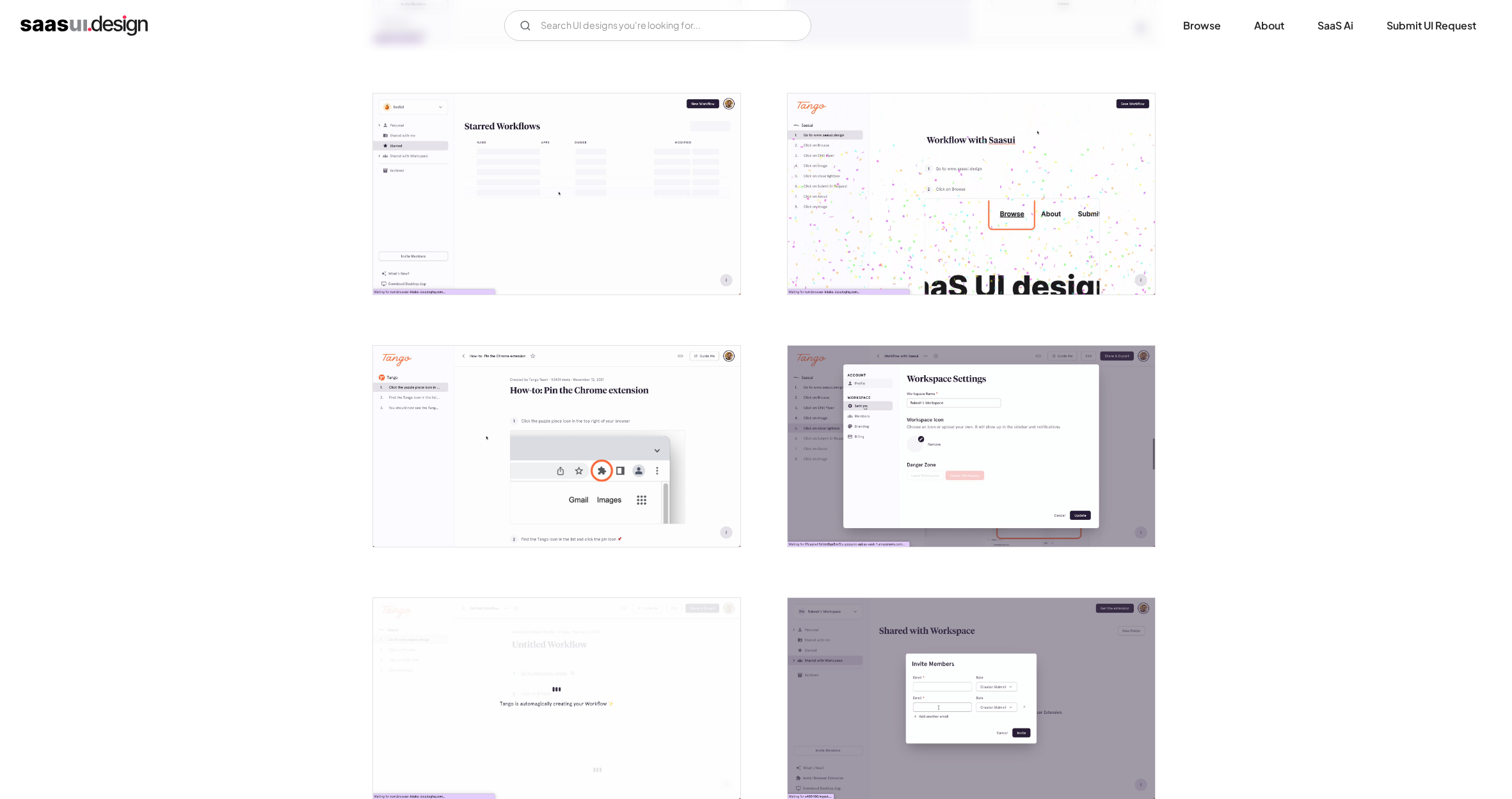
scroll to position [2408, 0]
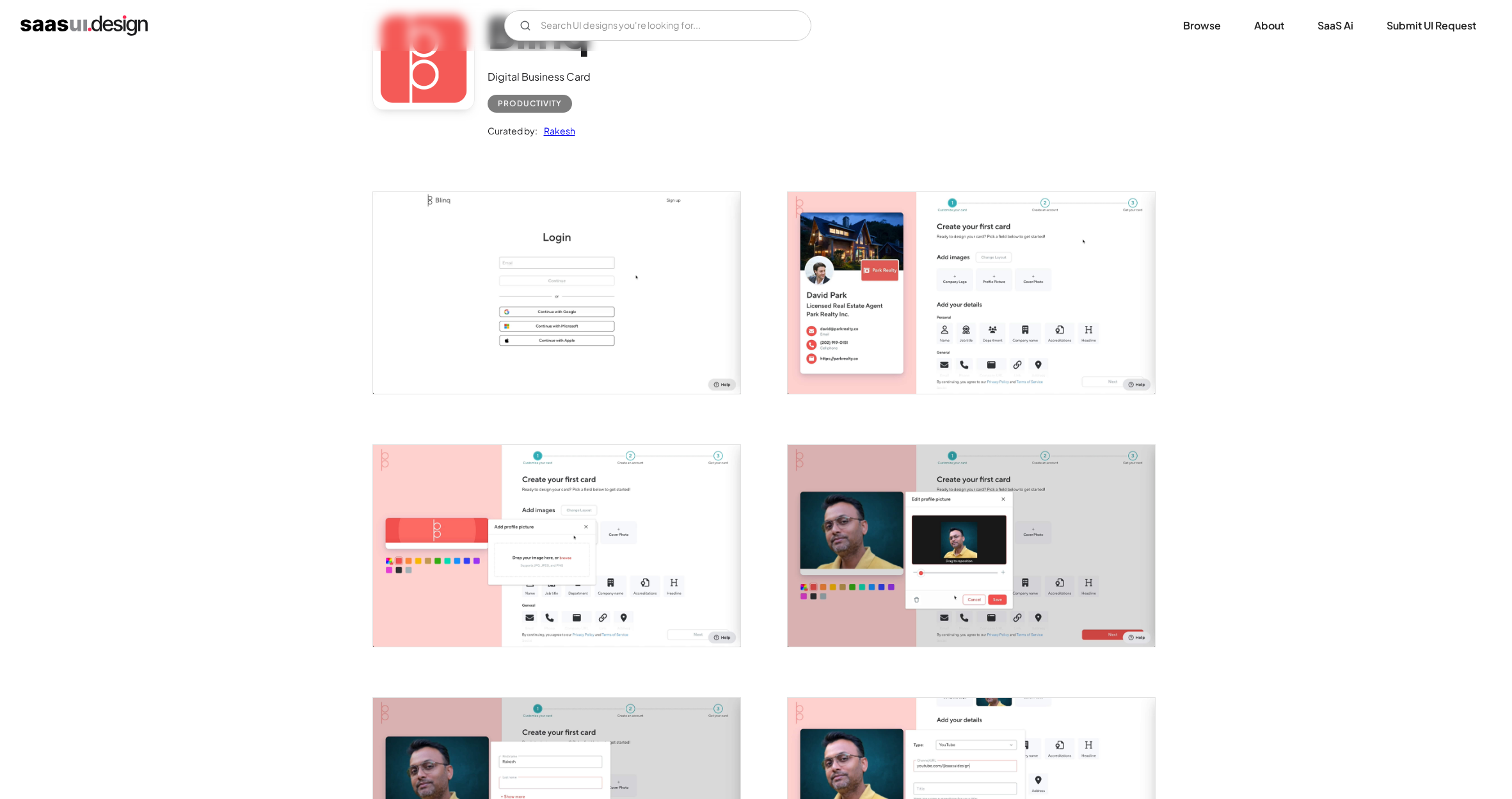
scroll to position [292, 0]
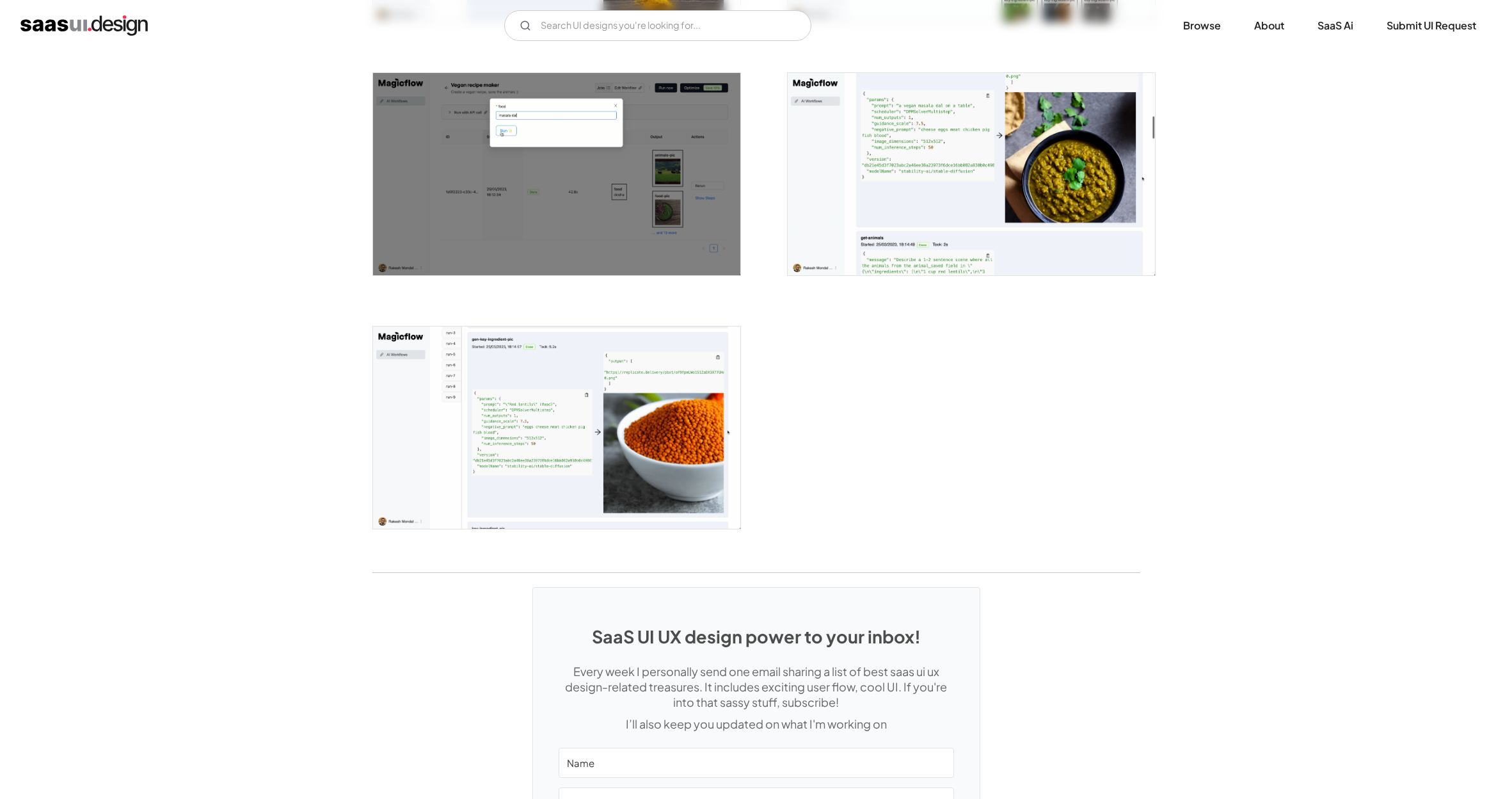
scroll to position [1751, 0]
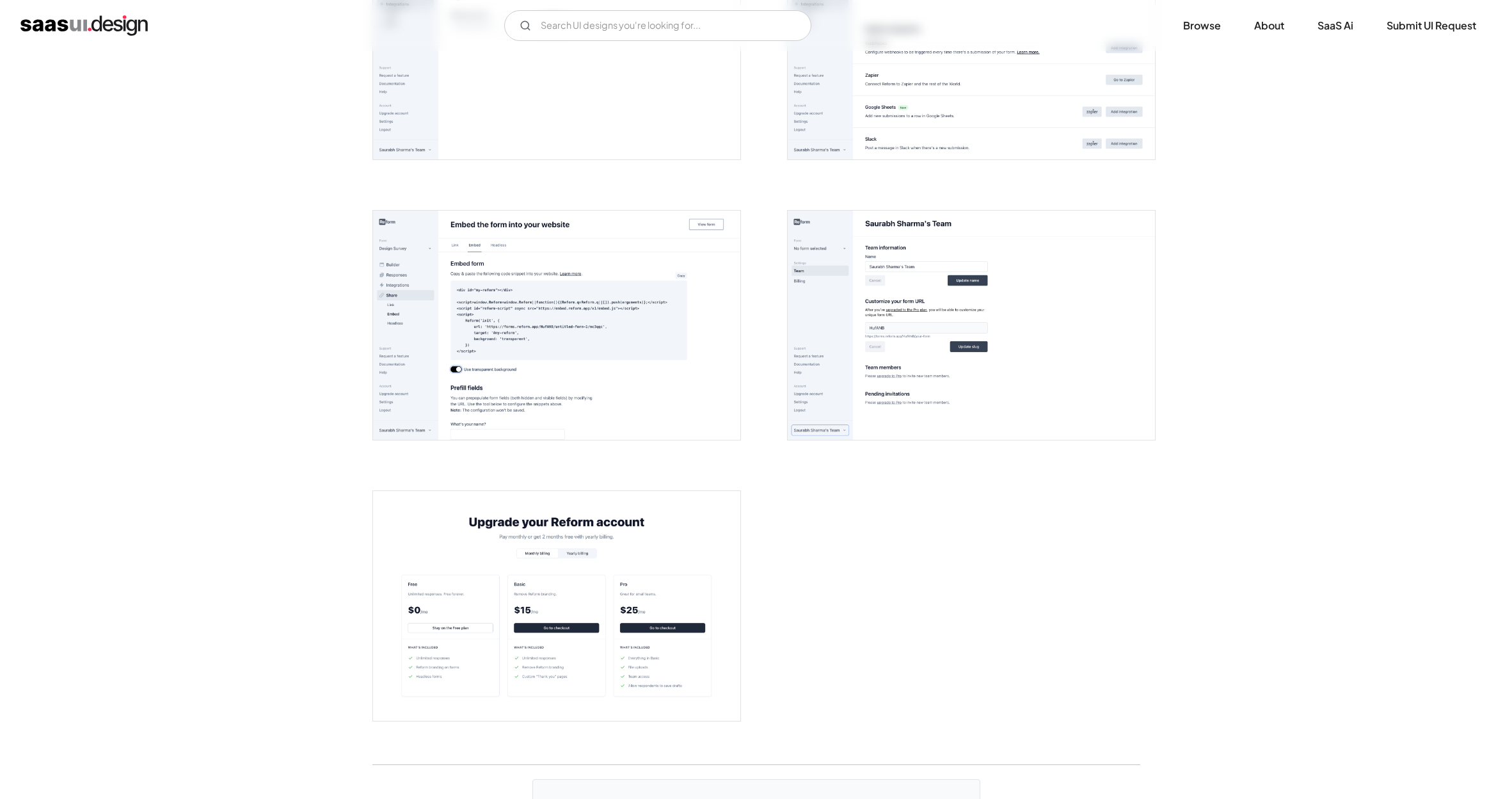
scroll to position [2721, 0]
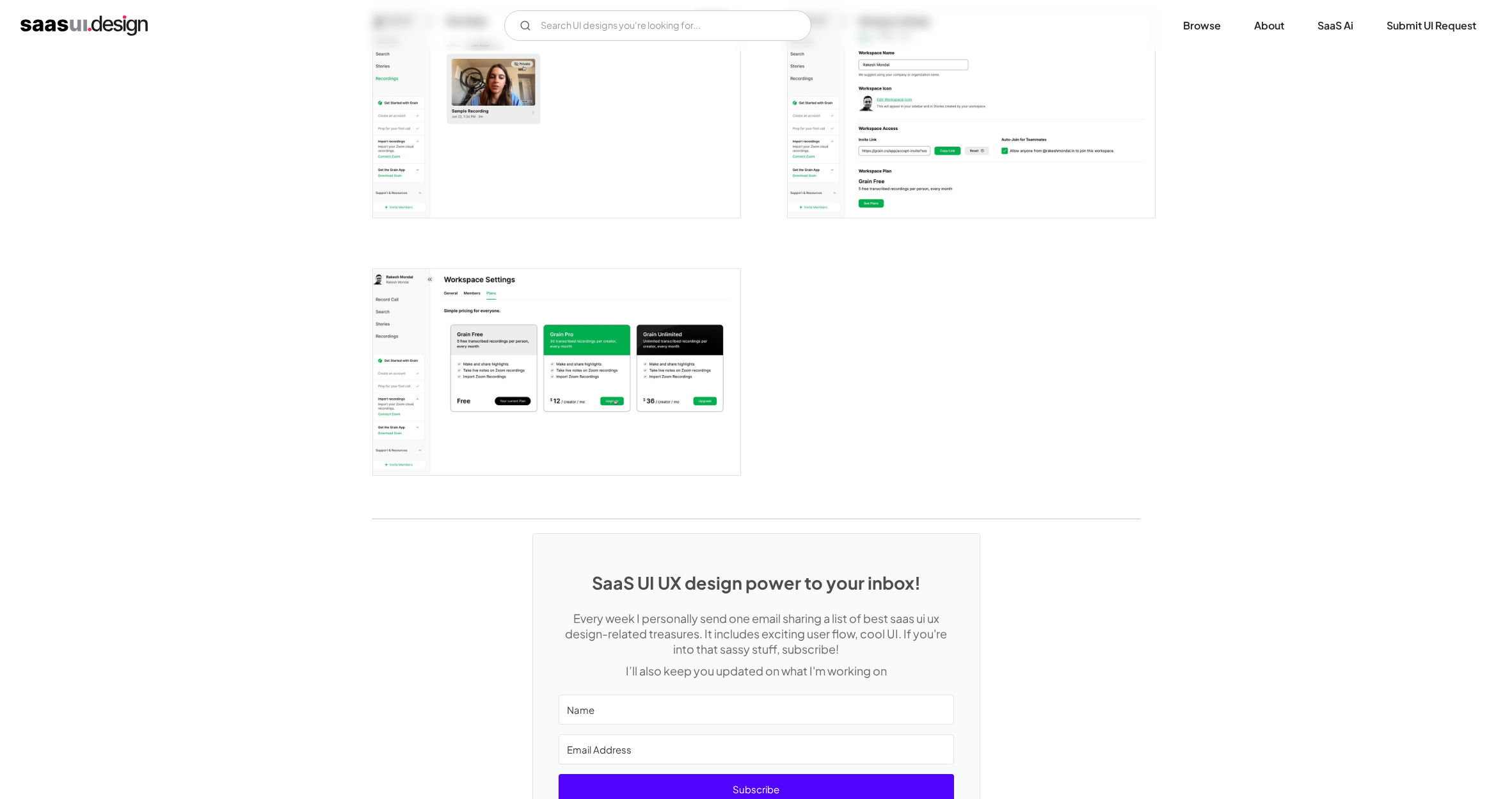
scroll to position [1719, 0]
